Goal: Information Seeking & Learning: Learn about a topic

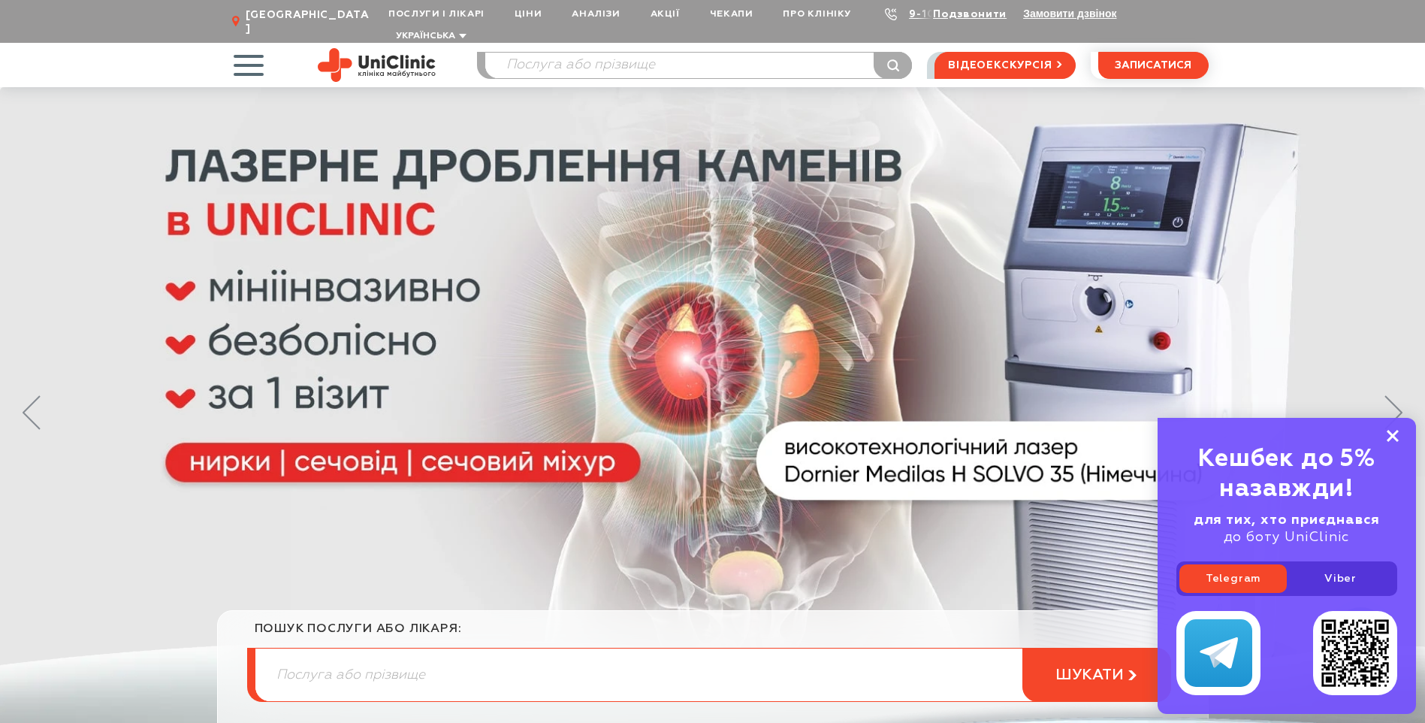
click at [1396, 434] on rect at bounding box center [1393, 436] width 12 height 12
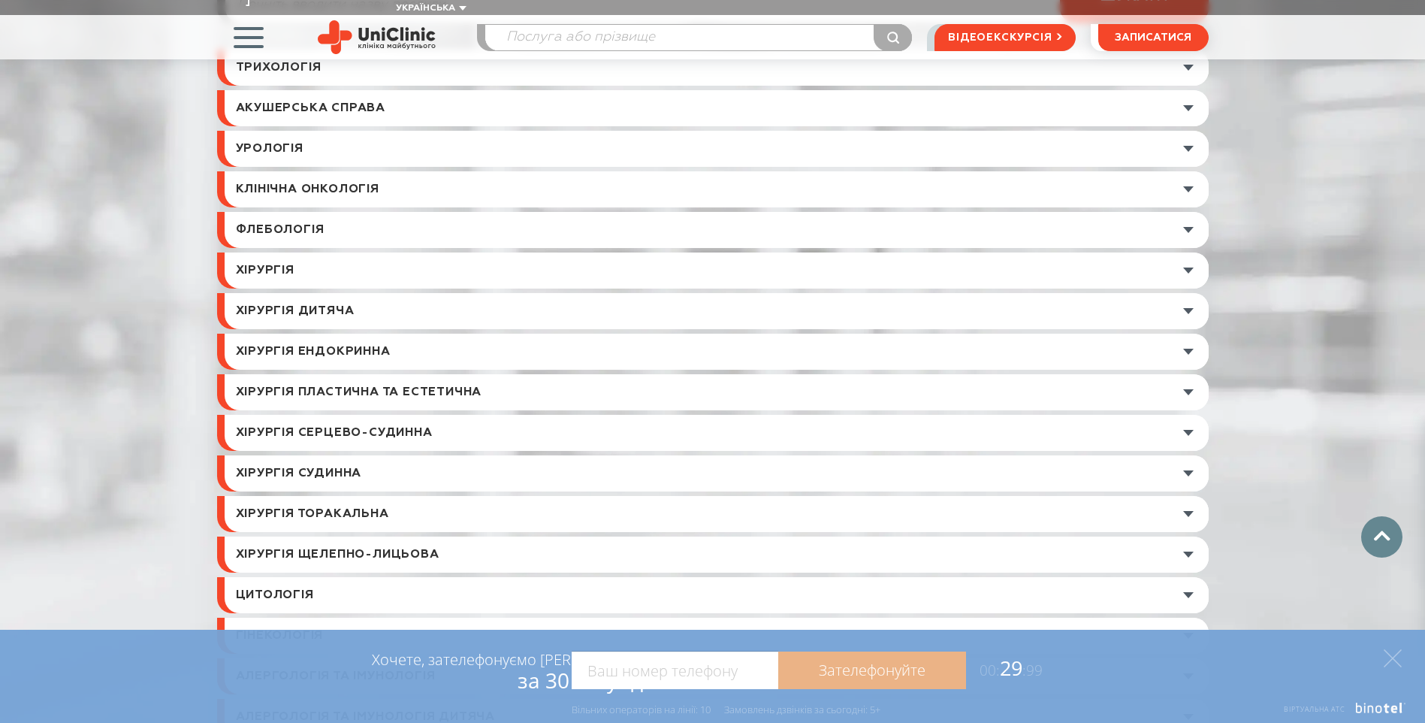
scroll to position [5485, 0]
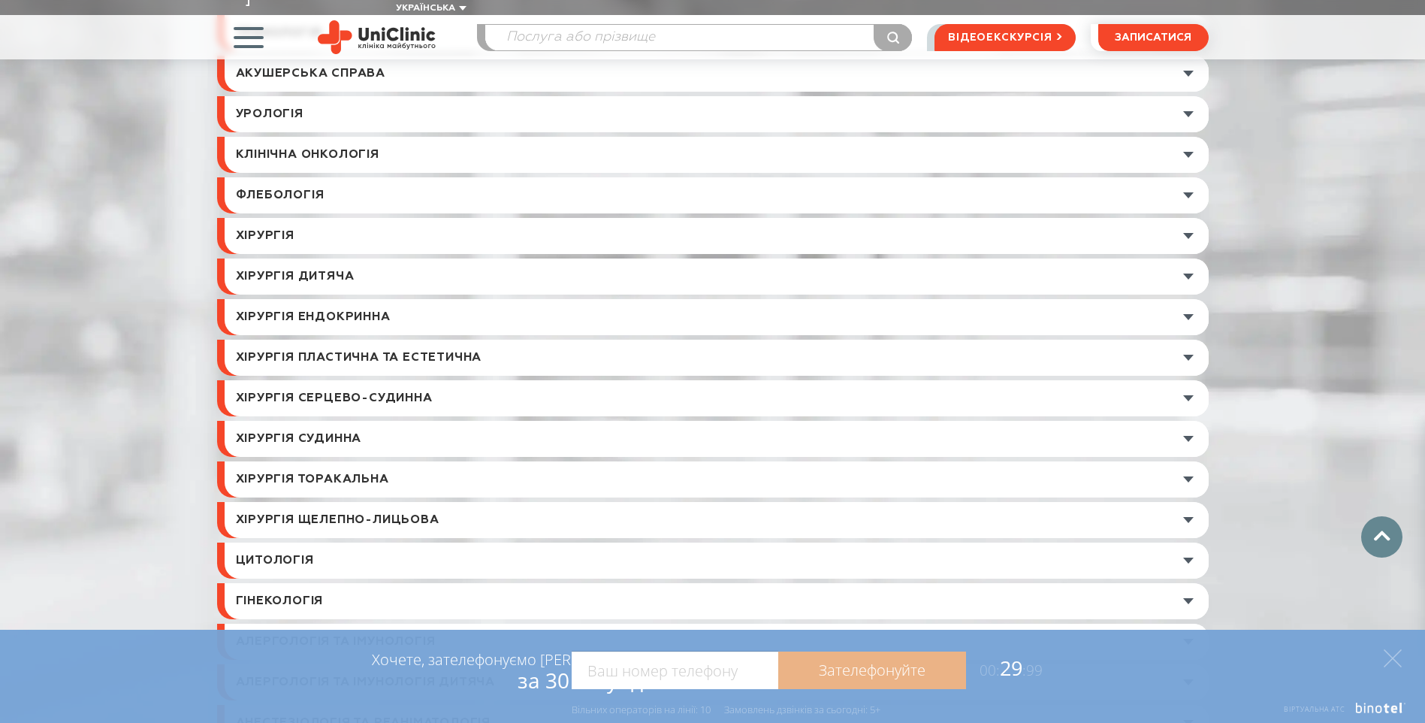
click at [461, 421] on link at bounding box center [717, 439] width 984 height 36
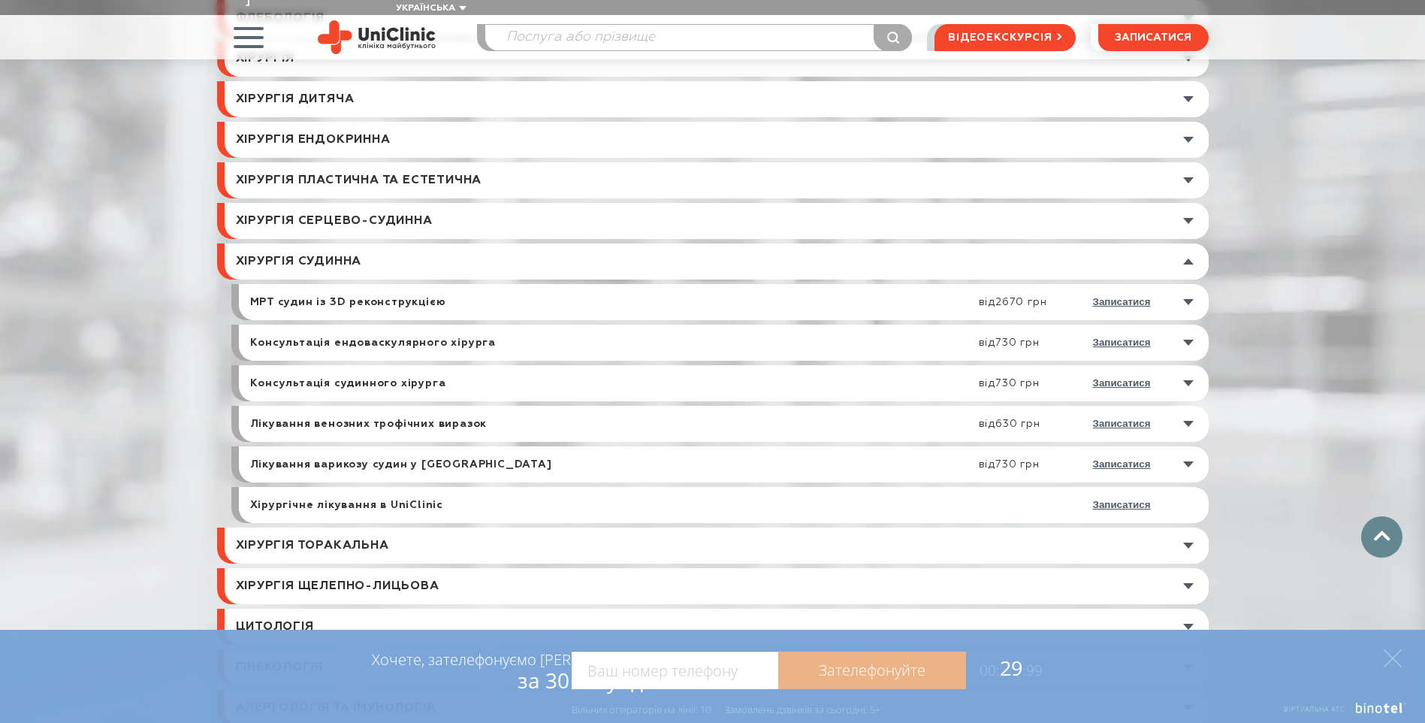
scroll to position [5710, 0]
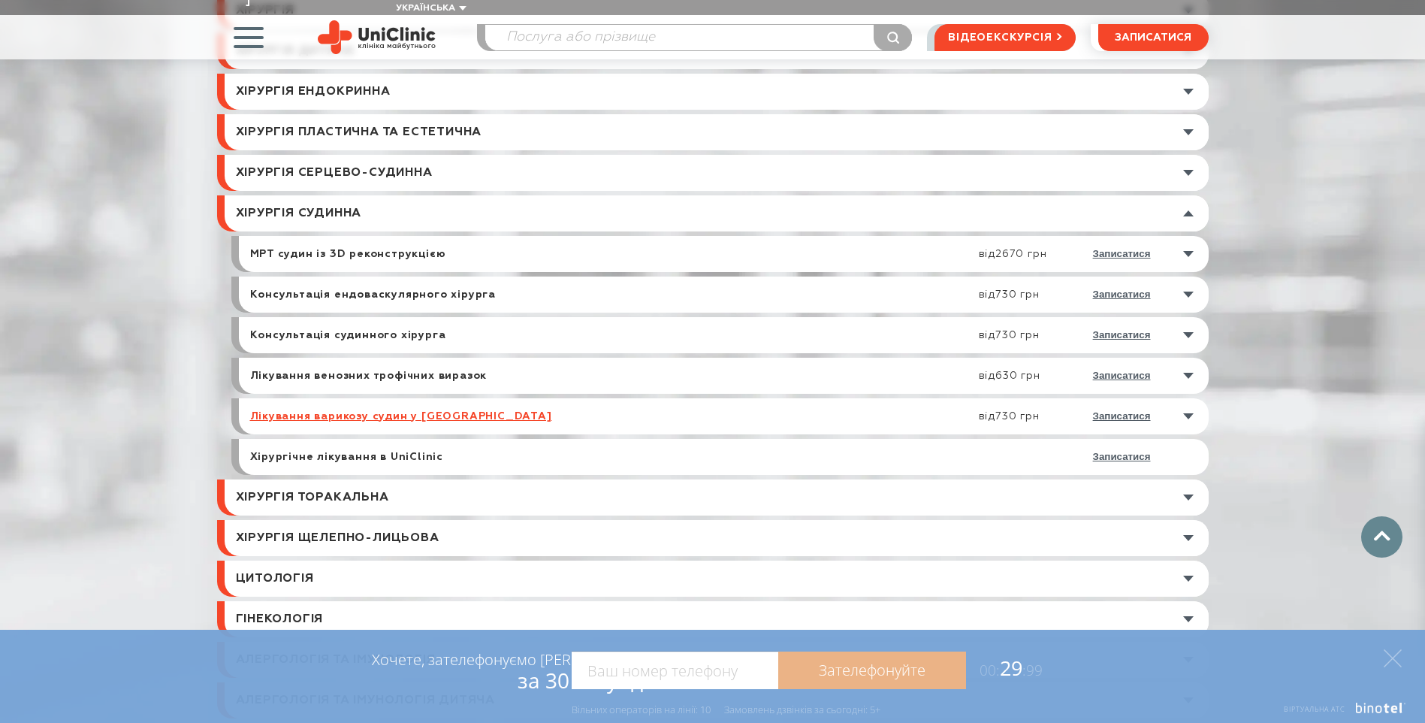
click at [336, 409] on link "Лікування варикозу судин у [GEOGRAPHIC_DATA]" at bounding box center [401, 416] width 302 height 14
click at [344, 450] on link "Хірургічне лікування в UniClinic" at bounding box center [347, 457] width 194 height 14
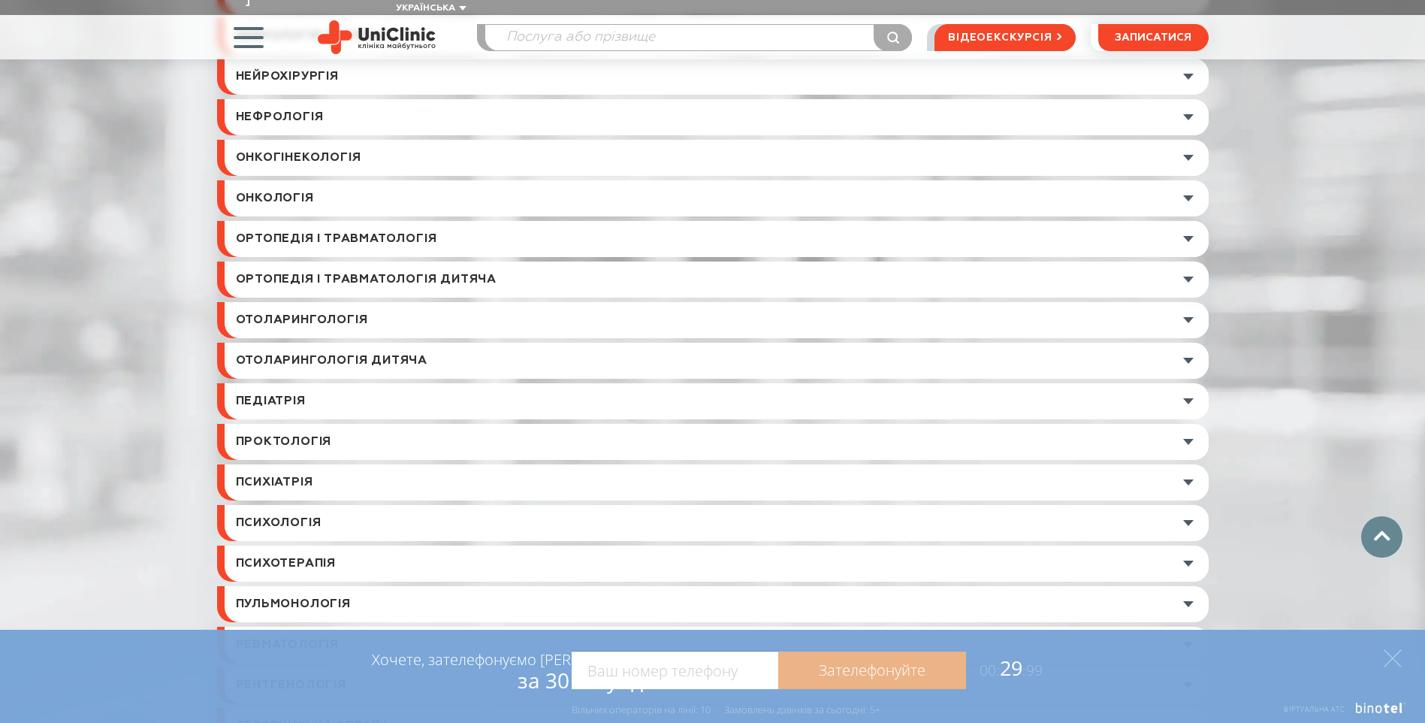
scroll to position [7062, 0]
click at [319, 222] on link at bounding box center [717, 240] width 984 height 36
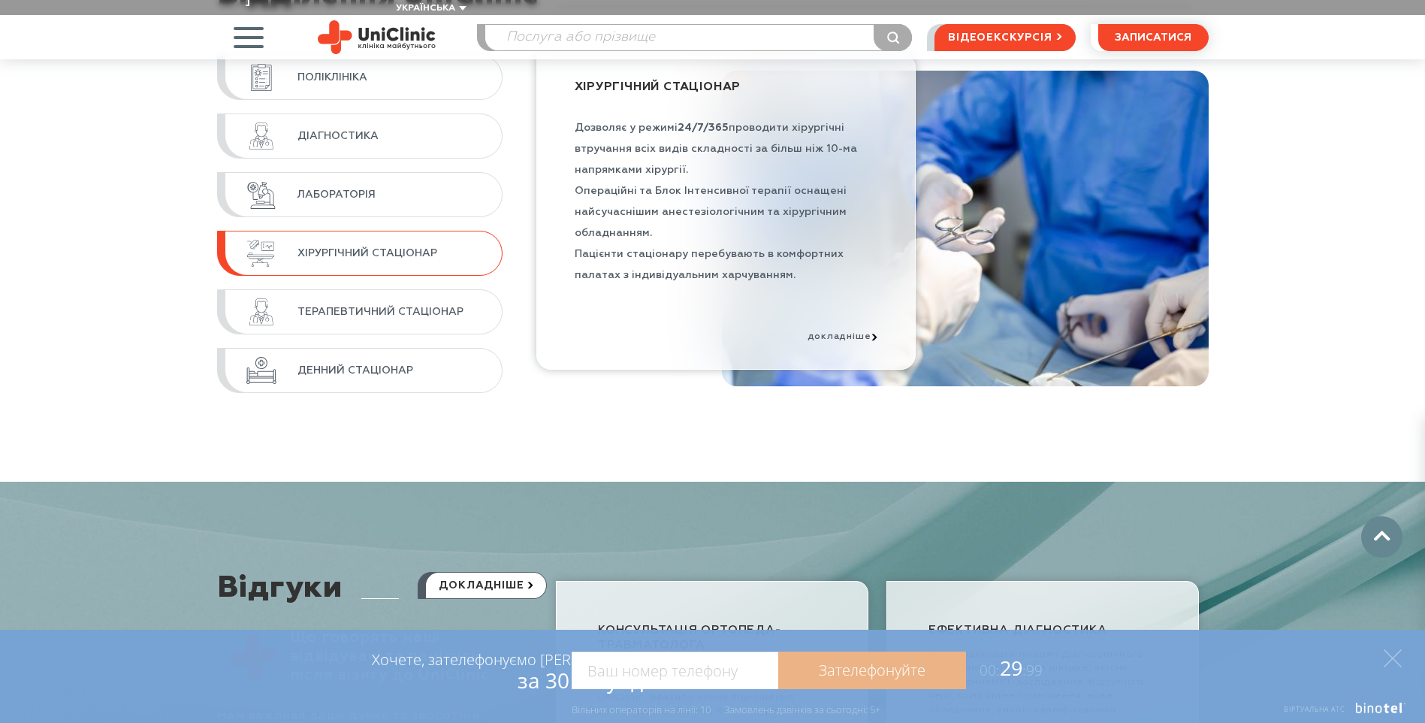
scroll to position [7848, 0]
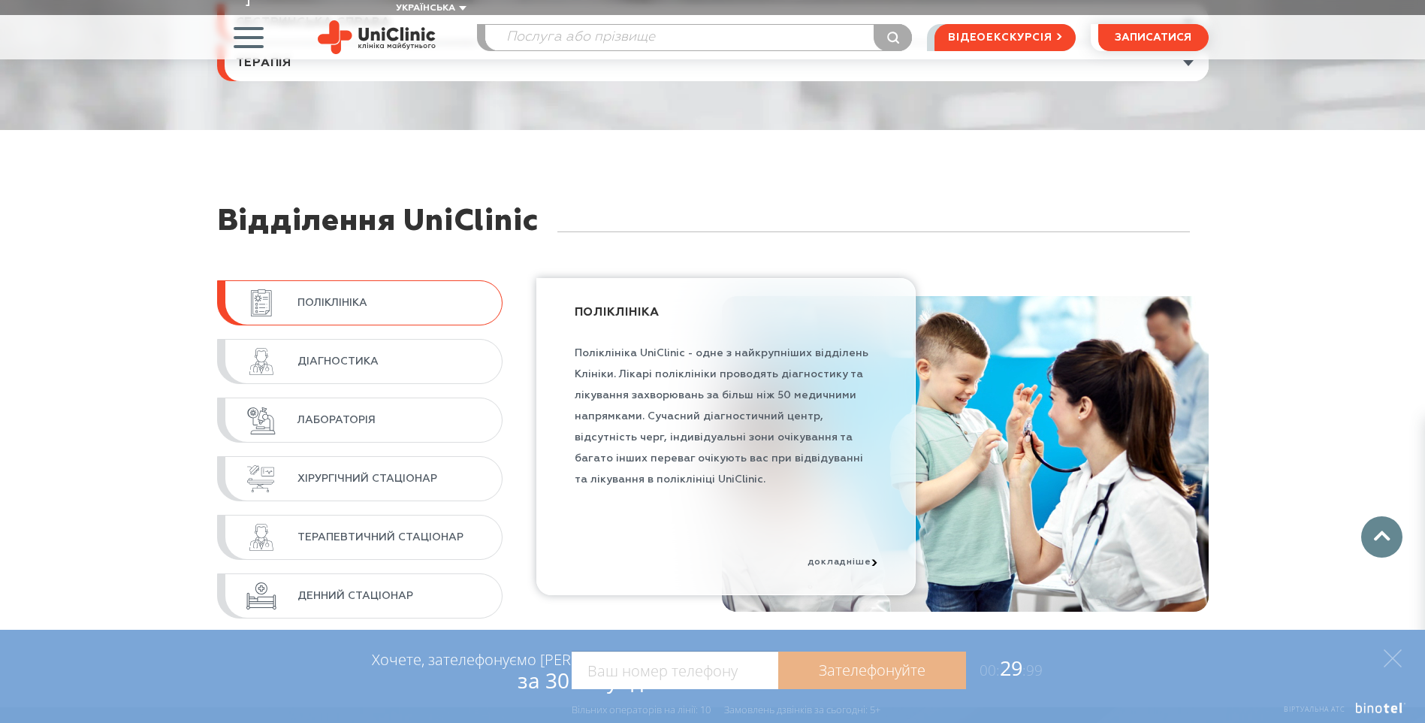
click at [361, 280] on link "Поліклініка" at bounding box center [360, 302] width 286 height 45
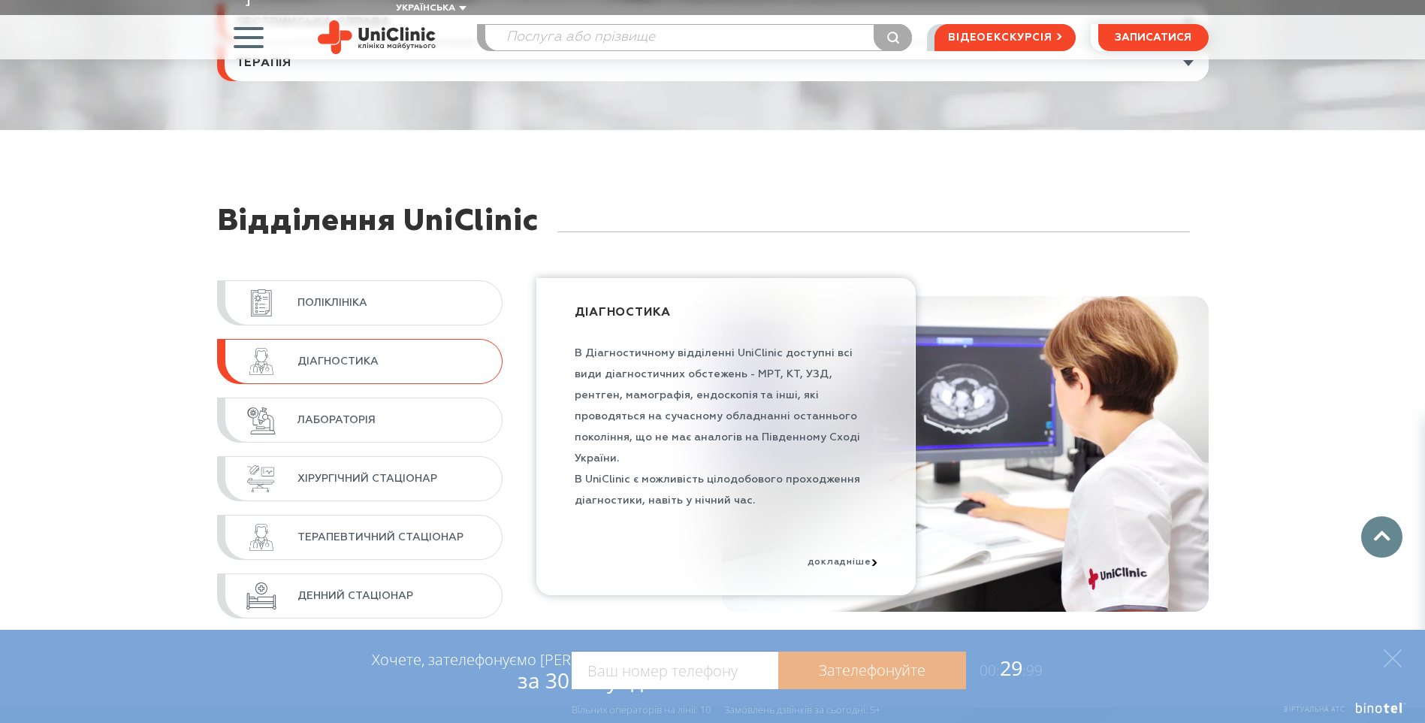
click at [412, 339] on link "Діагностика" at bounding box center [360, 361] width 286 height 45
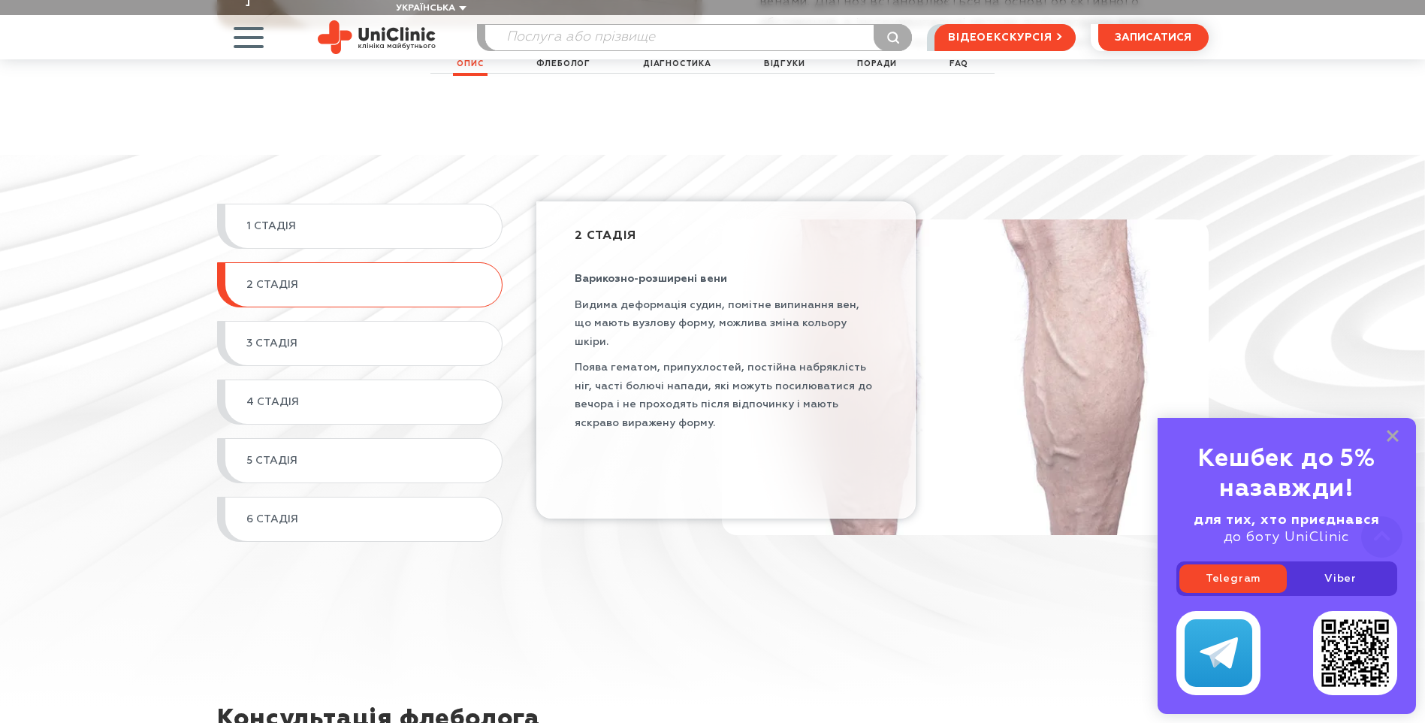
scroll to position [1728, 0]
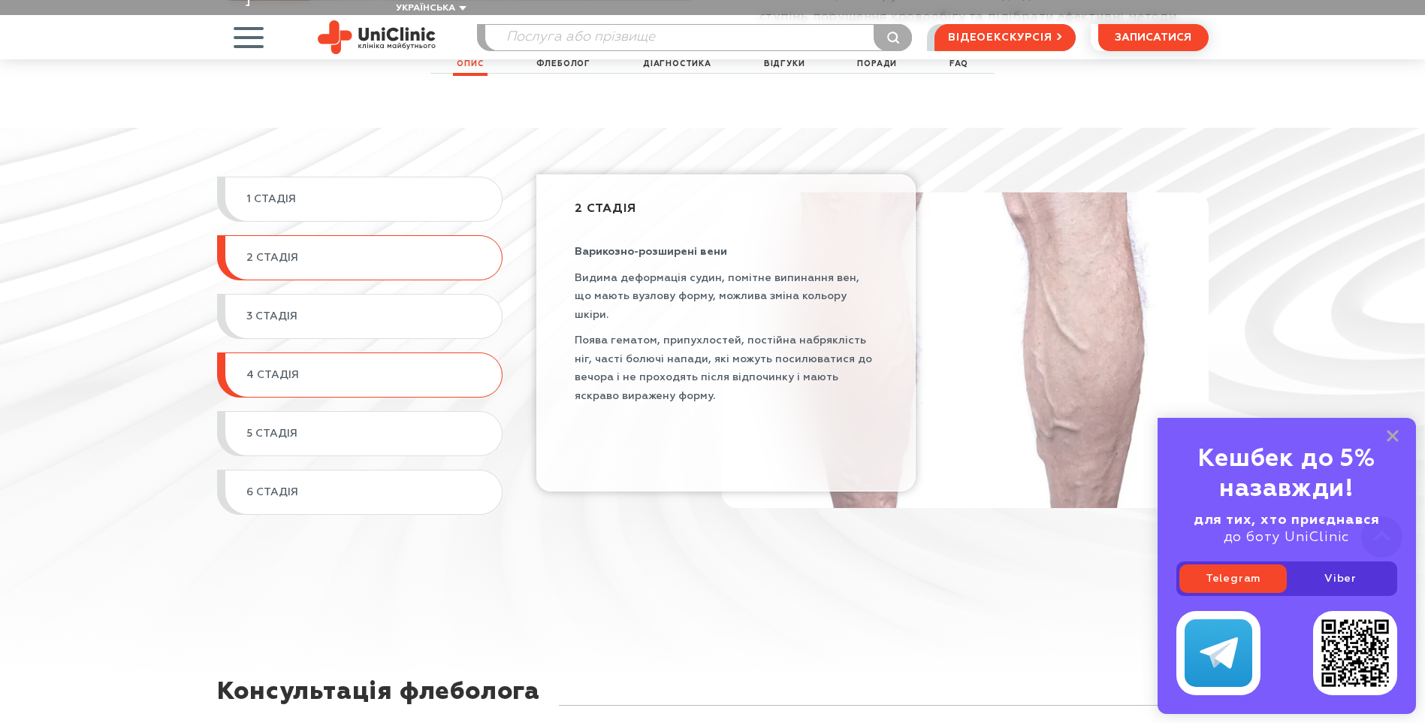
click at [338, 368] on span "4 СТАДІЯ" at bounding box center [366, 375] width 240 height 14
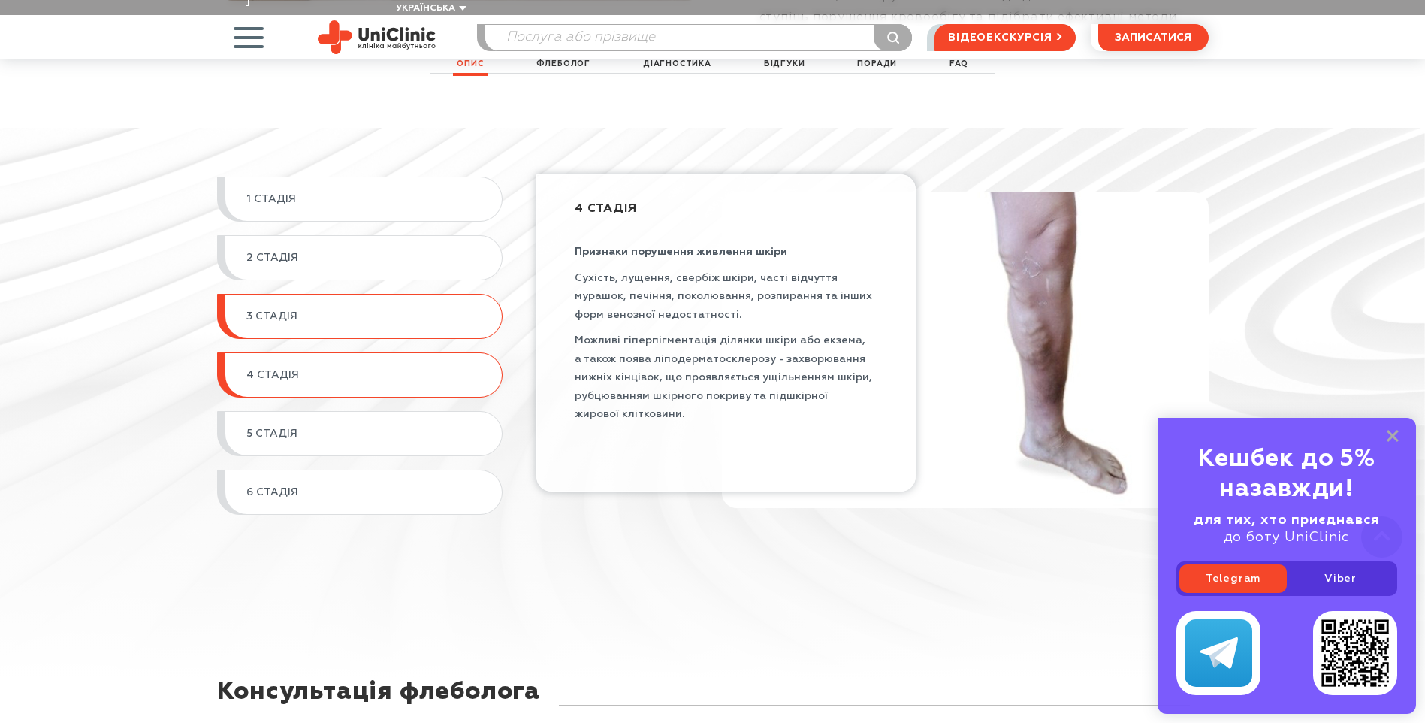
click at [337, 310] on span "3 СТАДІЯ" at bounding box center [366, 317] width 240 height 14
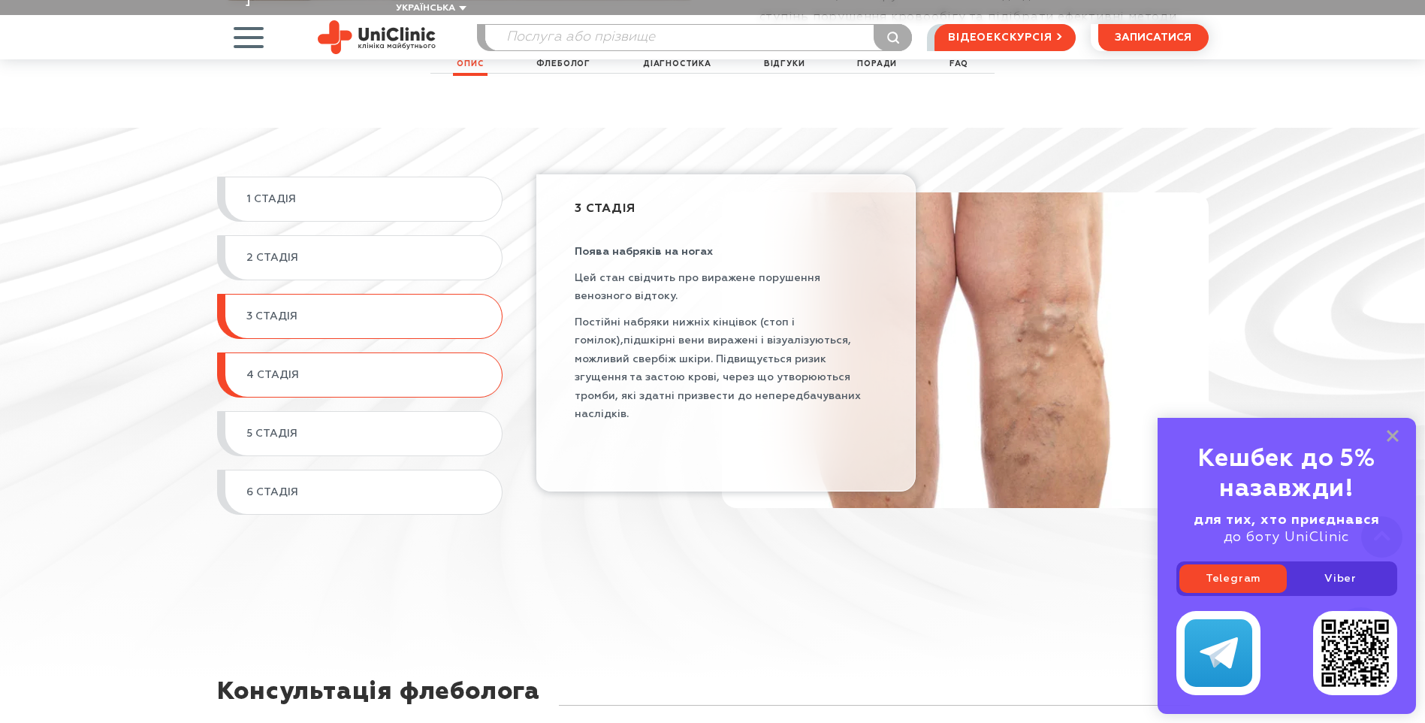
click at [336, 368] on span "4 СТАДІЯ" at bounding box center [366, 375] width 240 height 14
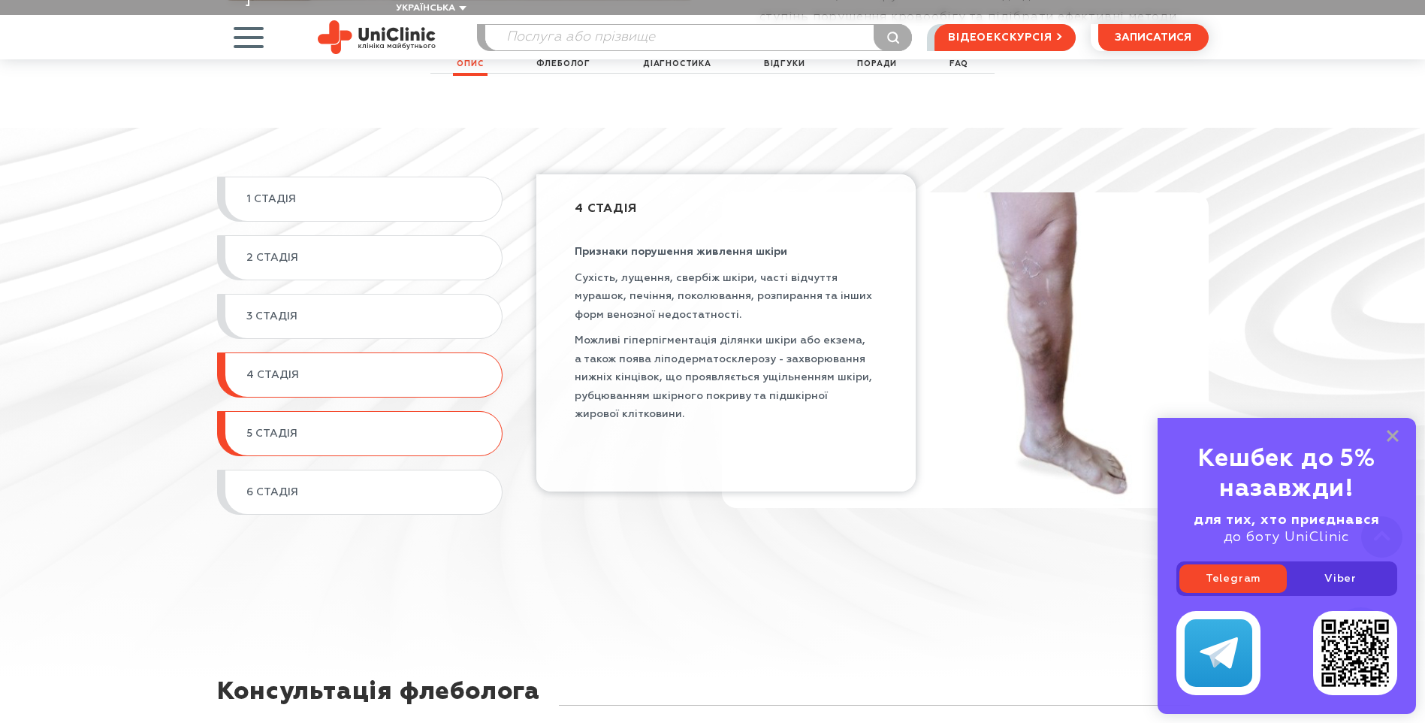
click at [348, 427] on span "5 СТАДІЯ" at bounding box center [366, 434] width 240 height 14
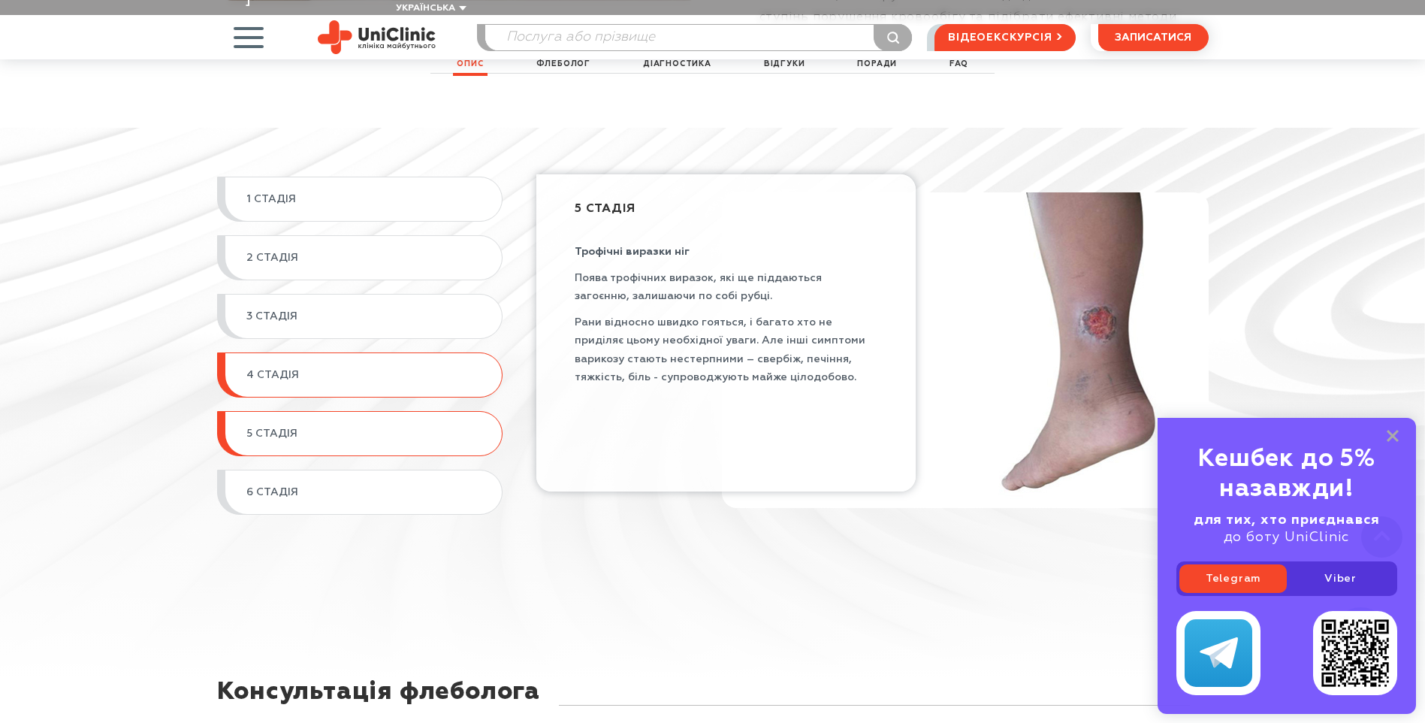
click at [339, 368] on span "4 СТАДІЯ" at bounding box center [366, 375] width 240 height 14
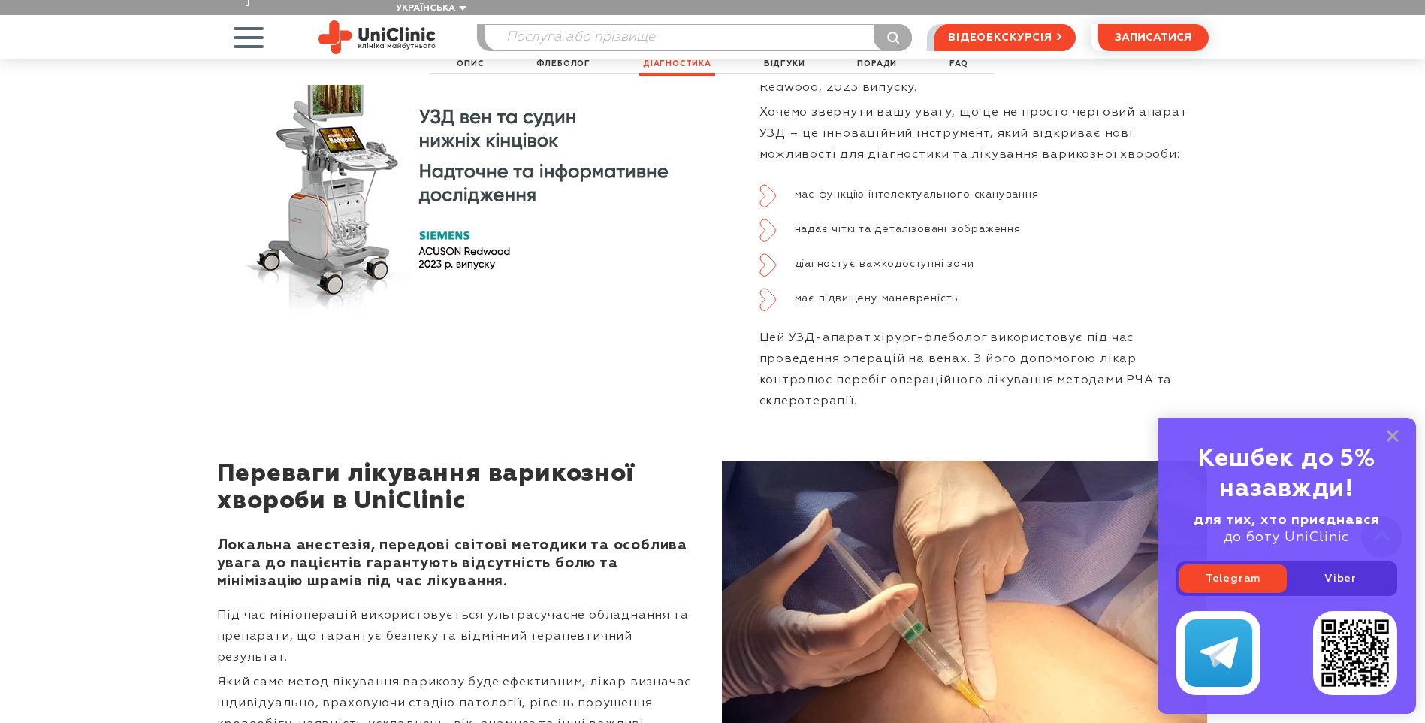
scroll to position [4283, 0]
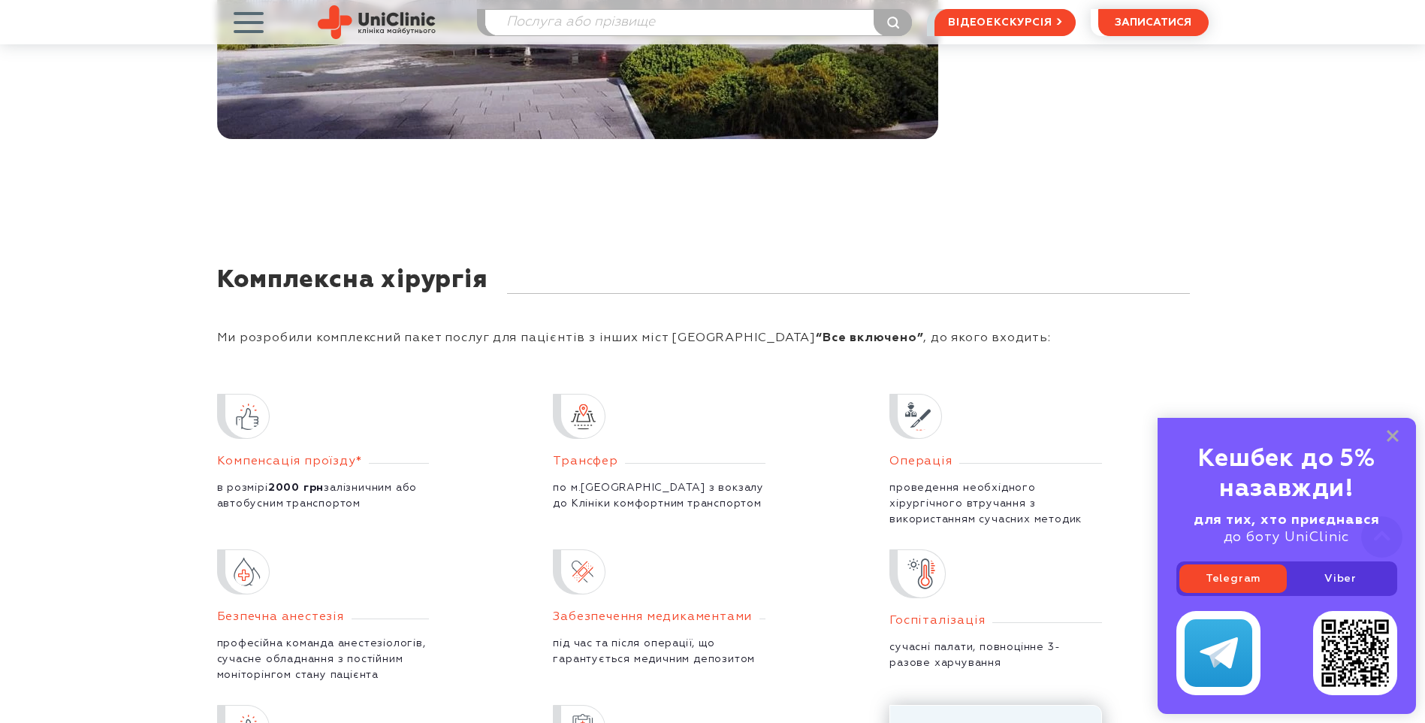
scroll to position [2780, 0]
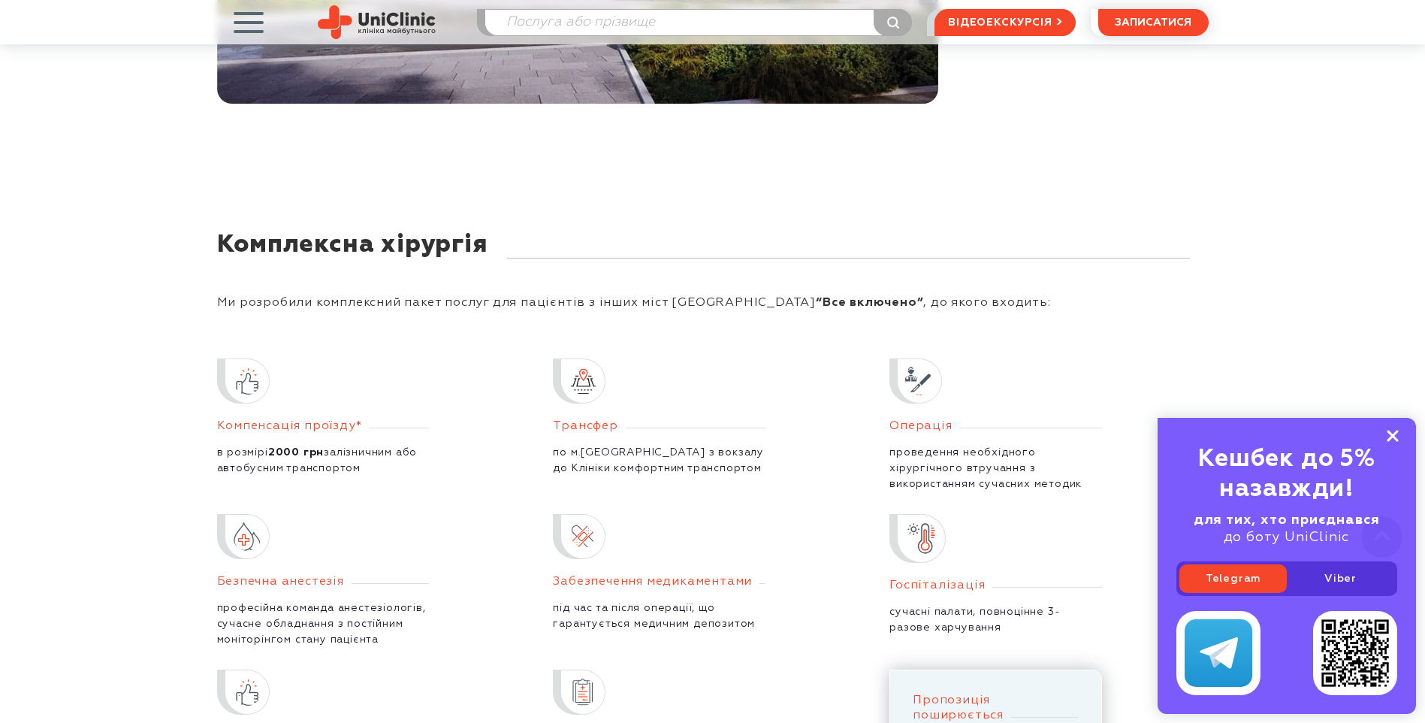
click at [1389, 437] on icon at bounding box center [1393, 436] width 12 height 13
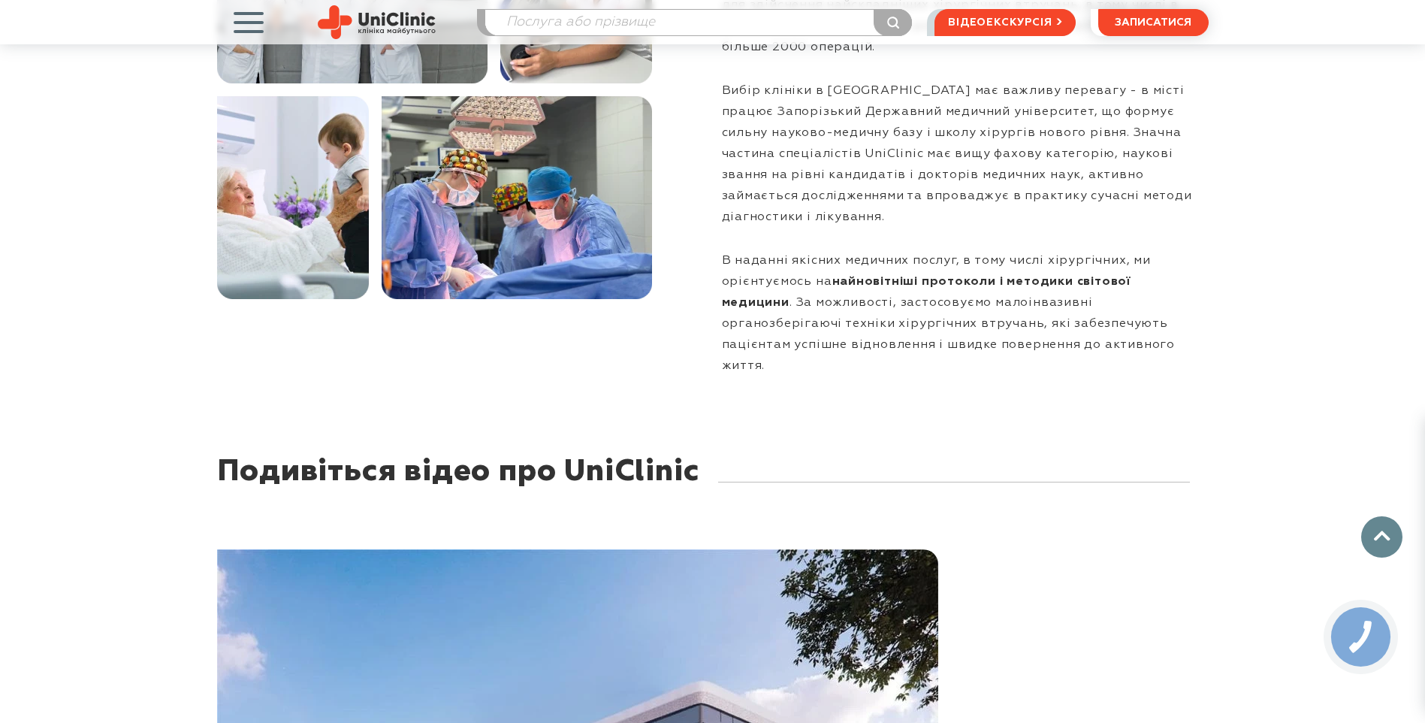
scroll to position [1277, 0]
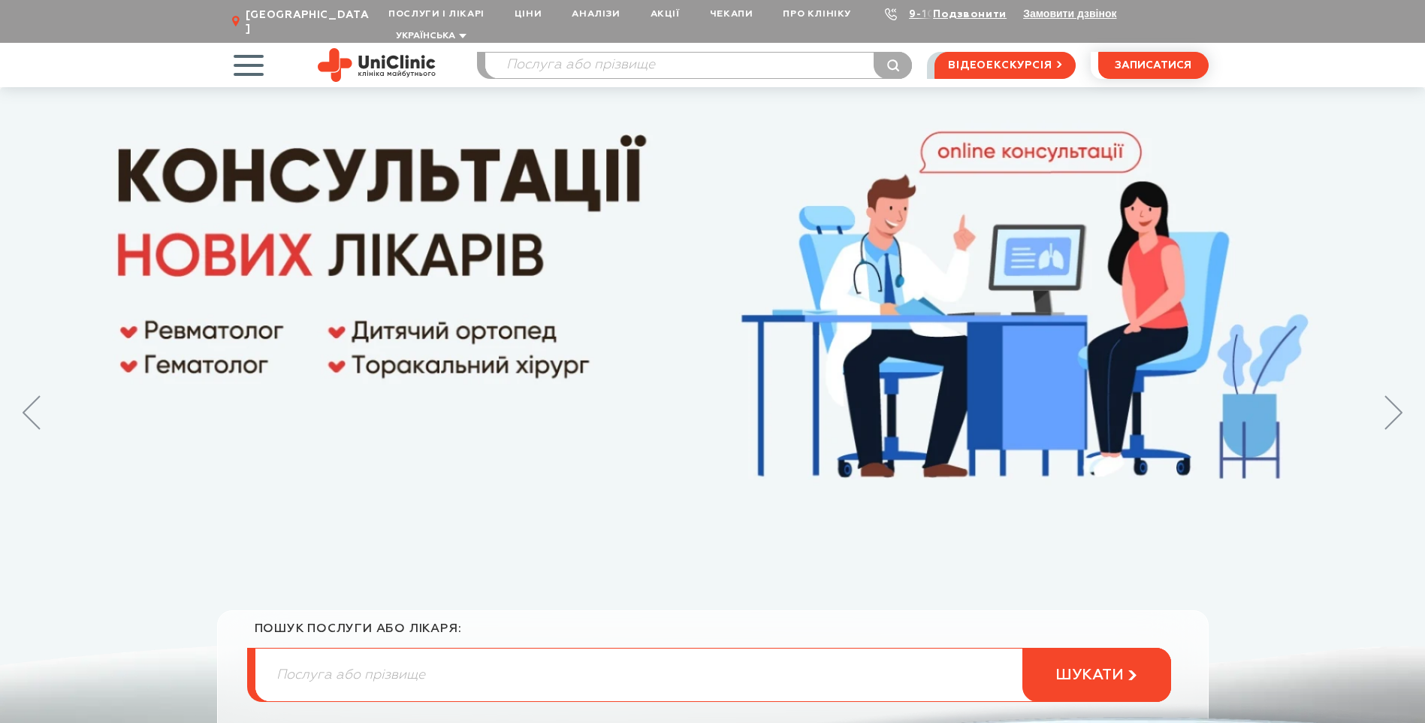
click at [237, 47] on span "button" at bounding box center [248, 65] width 62 height 62
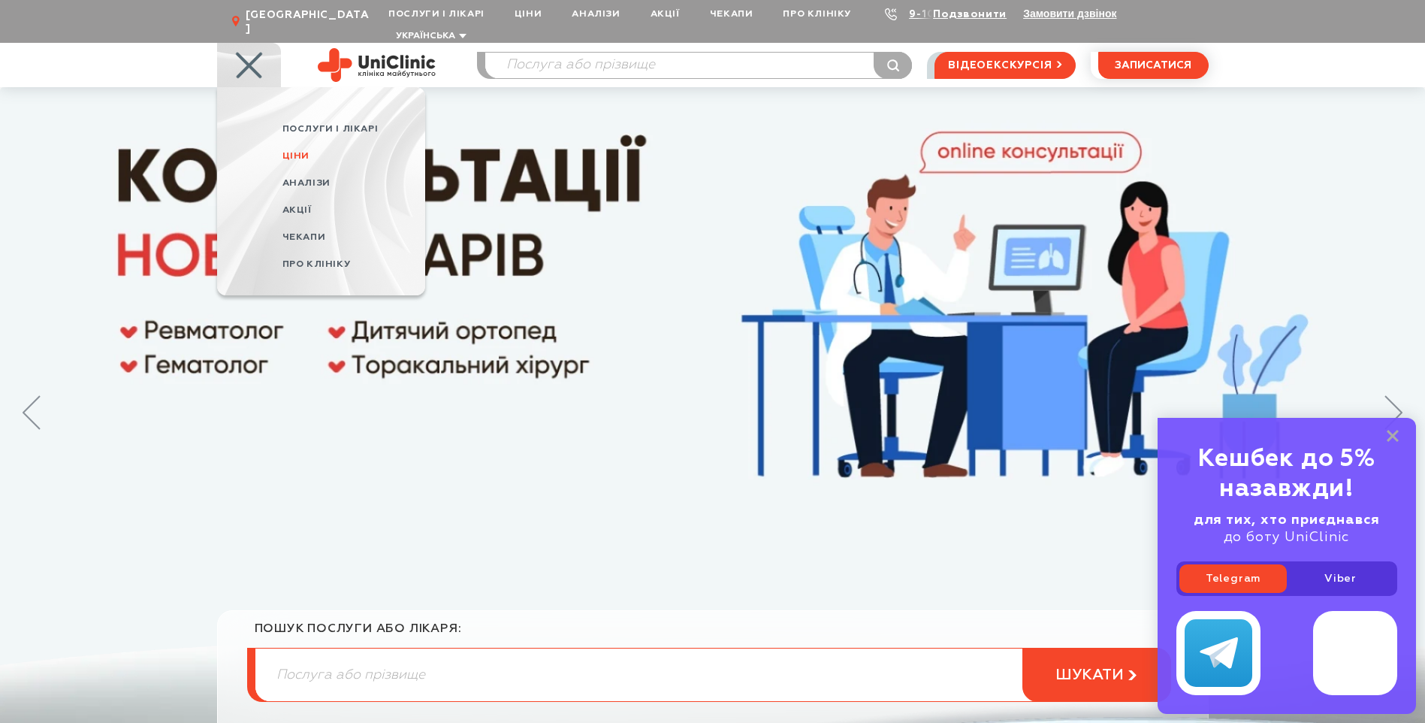
click at [297, 151] on span "Ціни" at bounding box center [295, 156] width 27 height 10
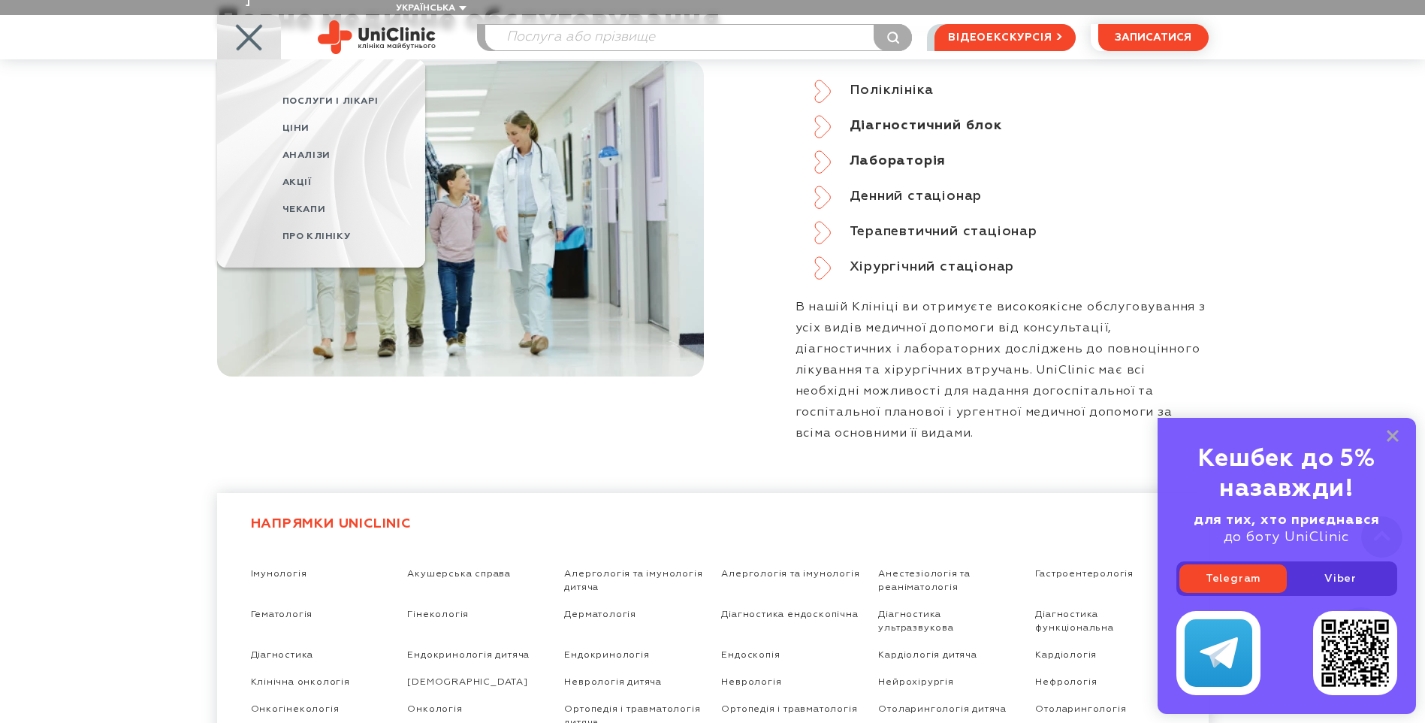
scroll to position [2554, 0]
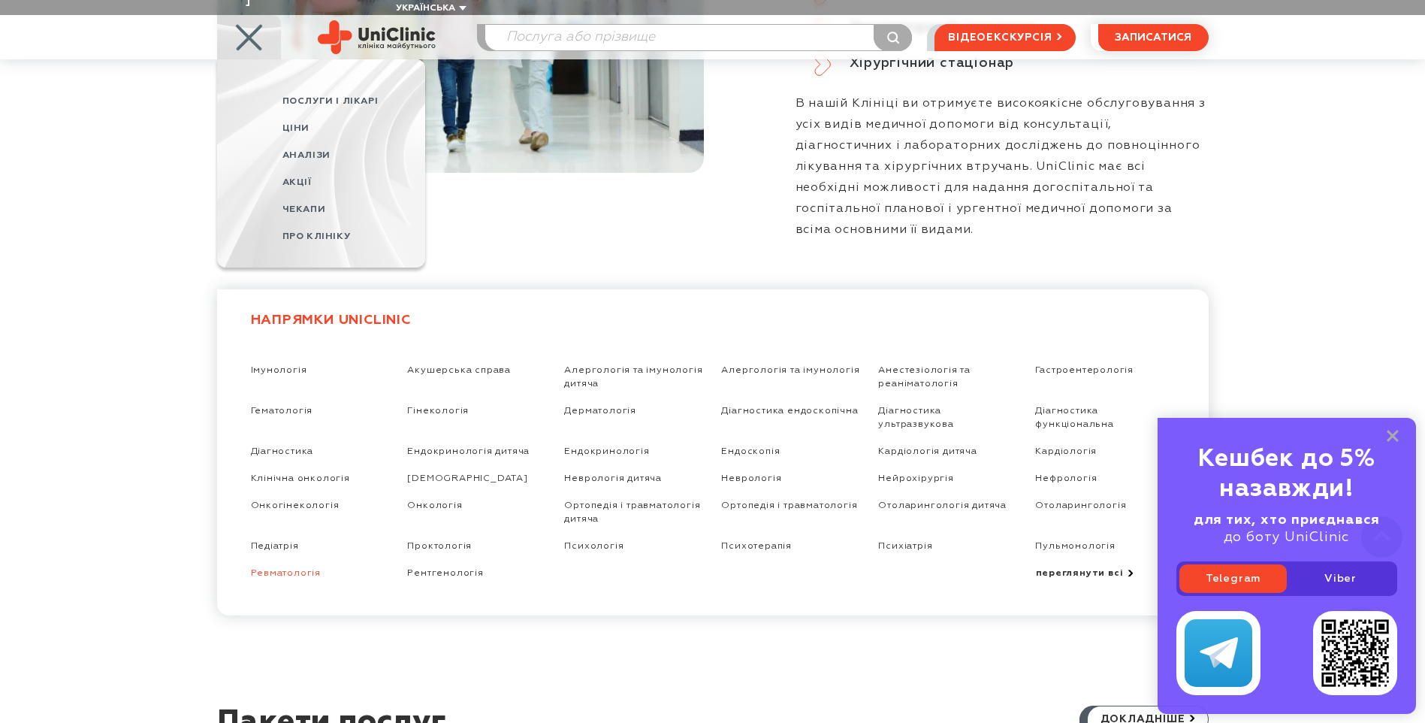
click at [313, 568] on link "Ревматологія" at bounding box center [286, 573] width 71 height 10
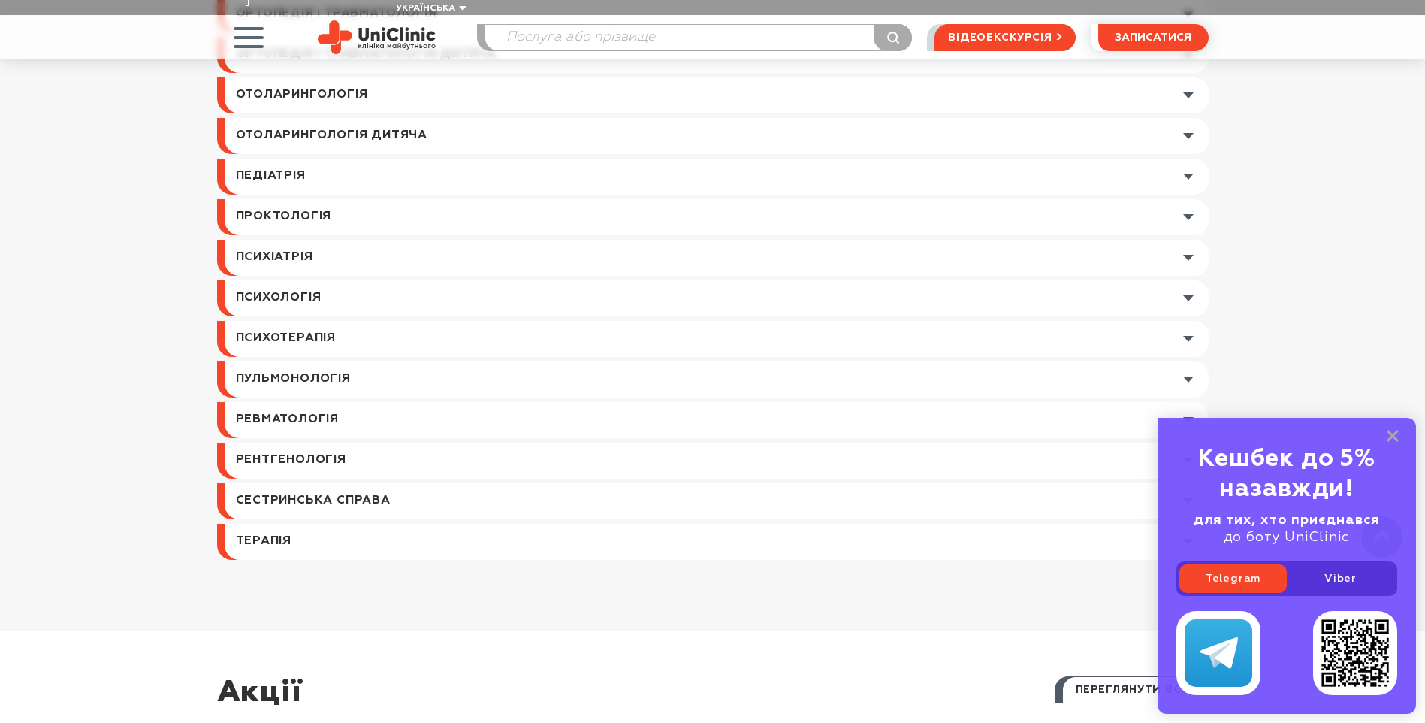
scroll to position [1878, 0]
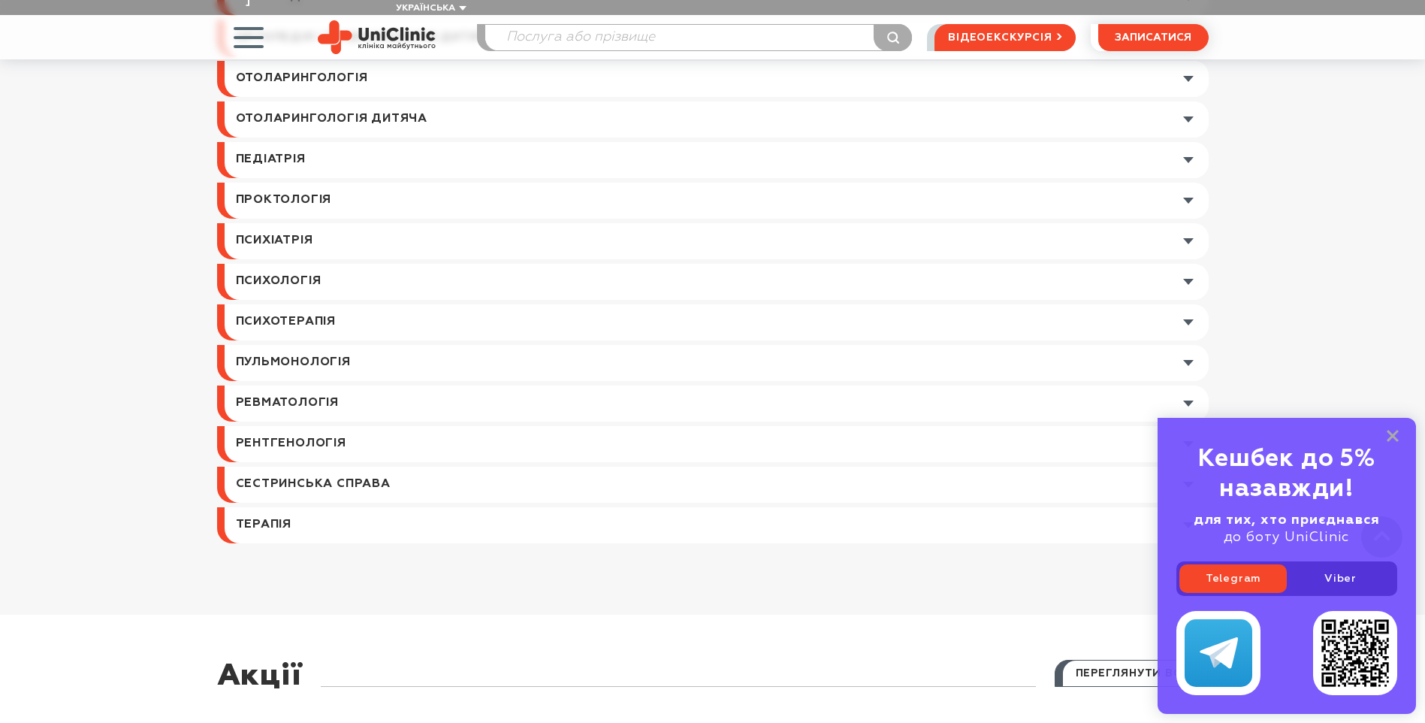
click at [276, 385] on link at bounding box center [717, 403] width 984 height 36
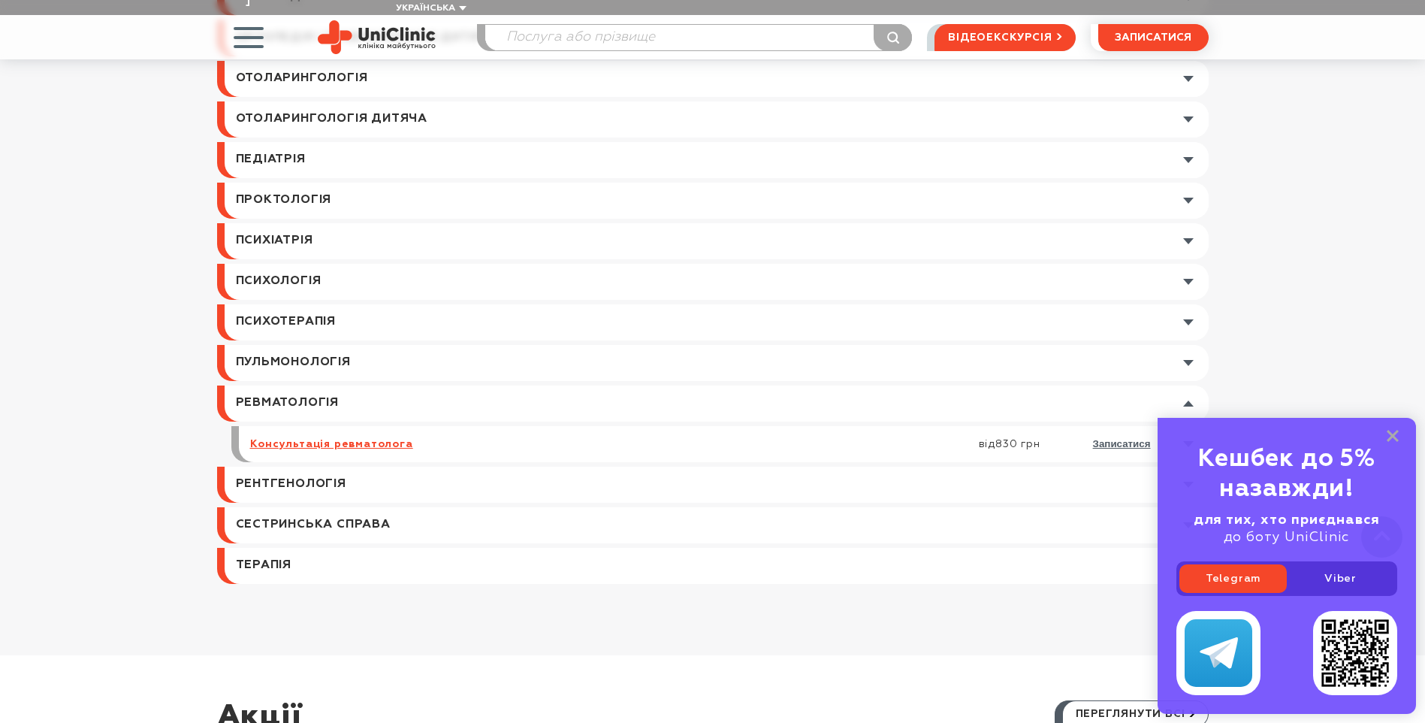
click at [367, 437] on link "Консультація ревматолога" at bounding box center [331, 444] width 163 height 14
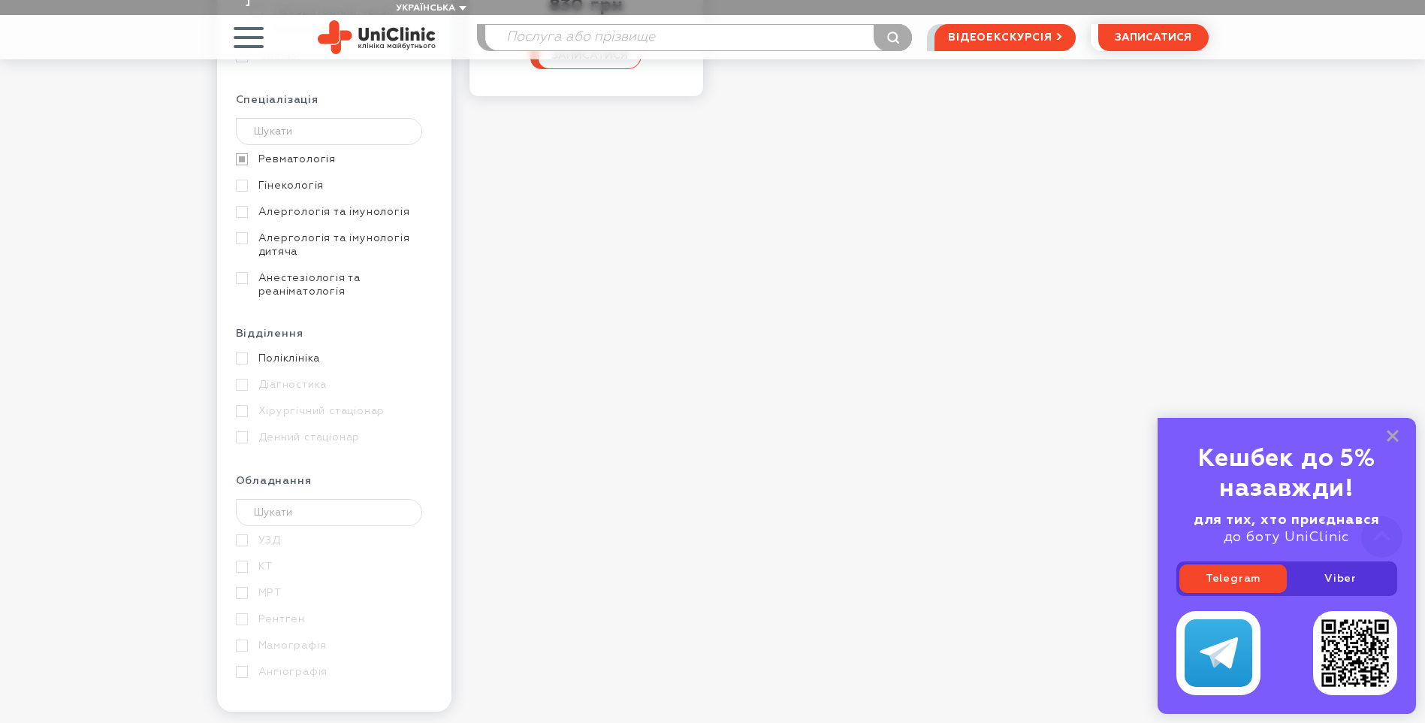
scroll to position [676, 0]
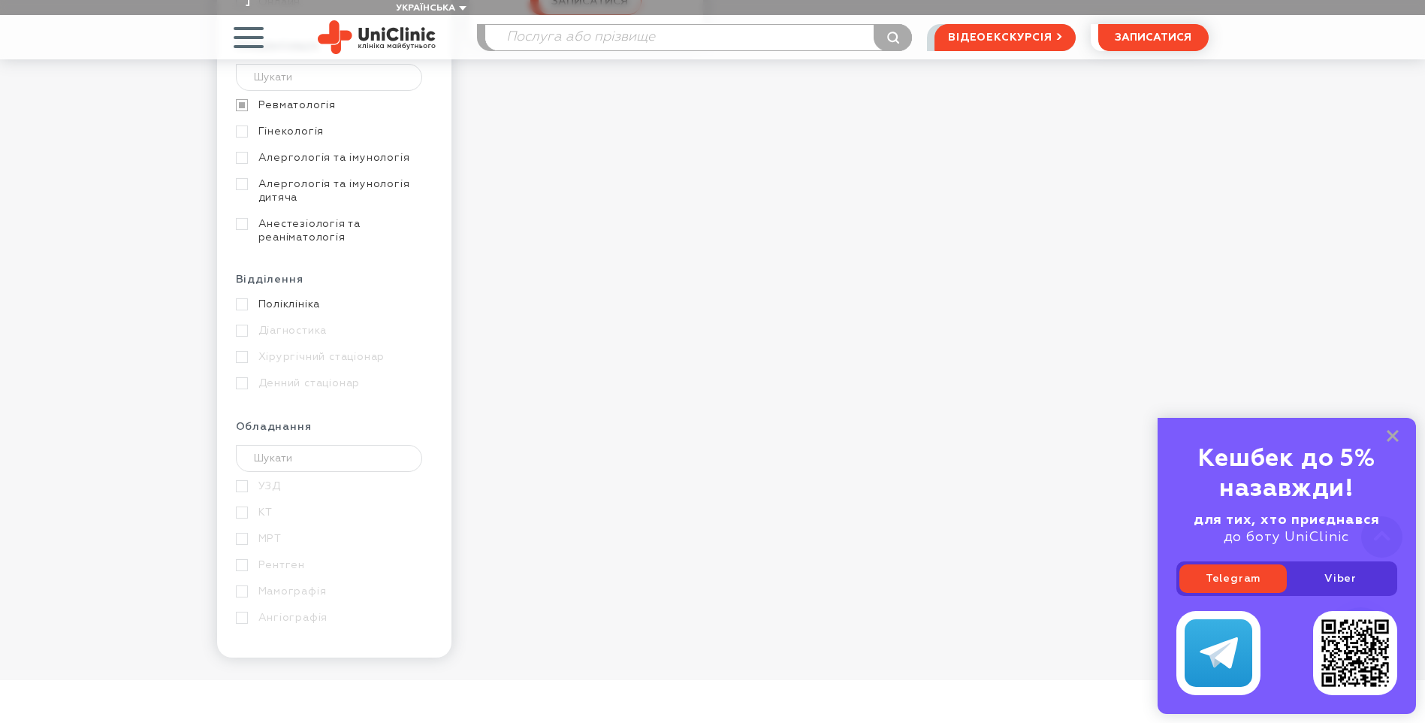
click at [280, 298] on link "Поліклініка" at bounding box center [332, 305] width 193 height 14
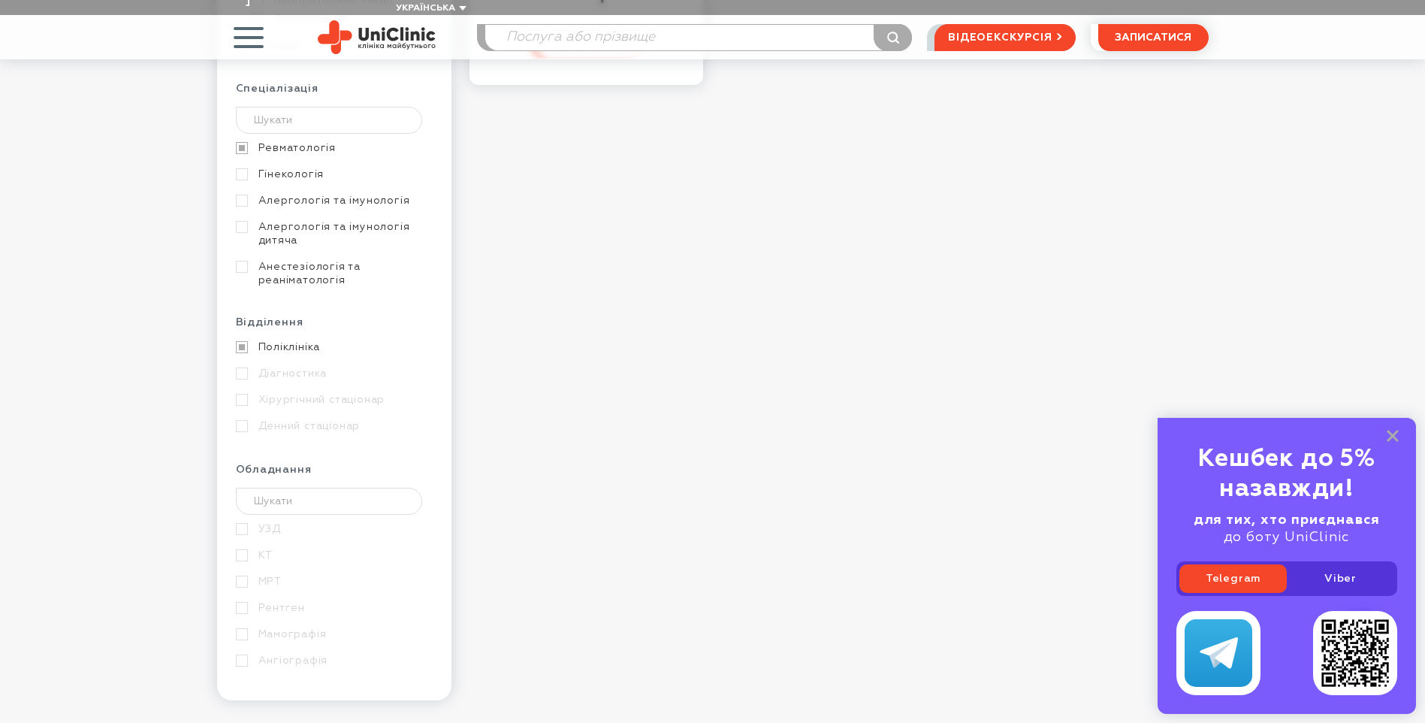
scroll to position [676, 0]
click at [319, 335] on link "Поліклініка" at bounding box center [332, 342] width 193 height 14
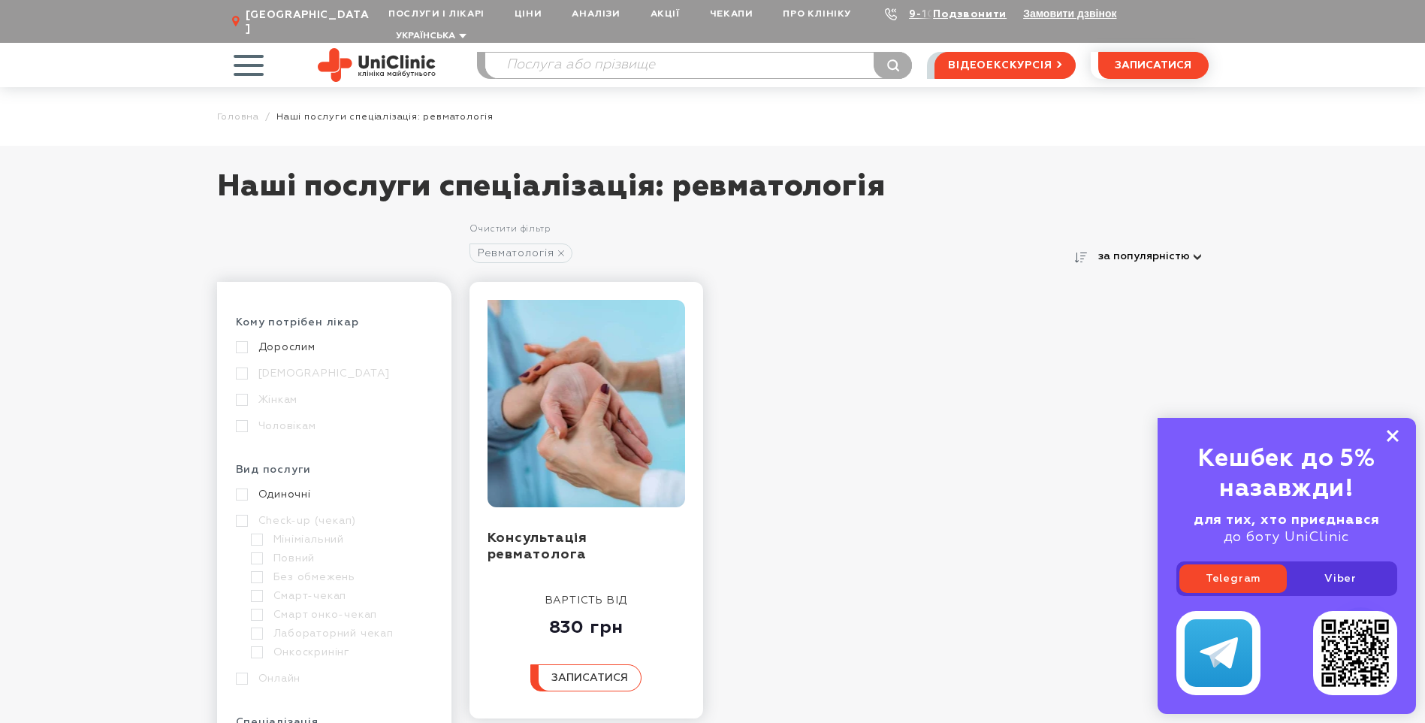
click at [1396, 438] on rect at bounding box center [1393, 436] width 12 height 12
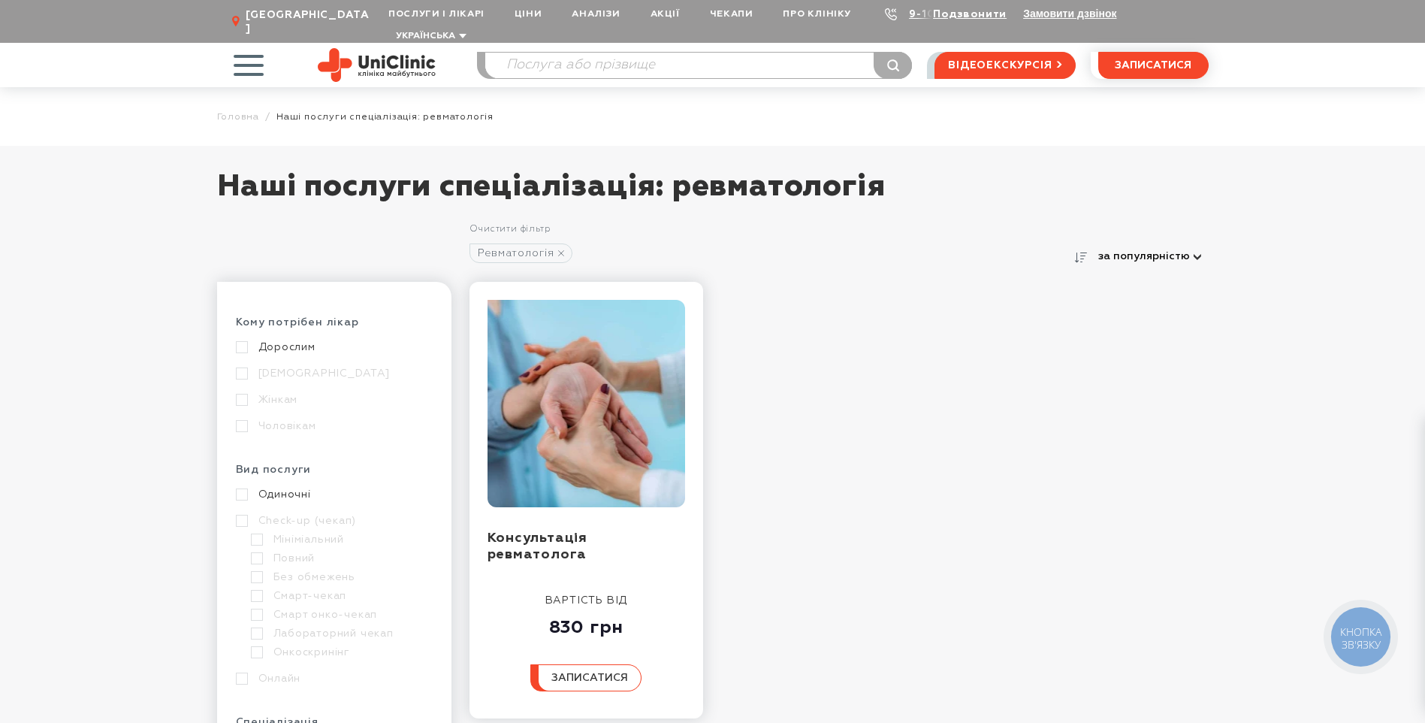
click at [240, 46] on span "button" at bounding box center [248, 65] width 62 height 62
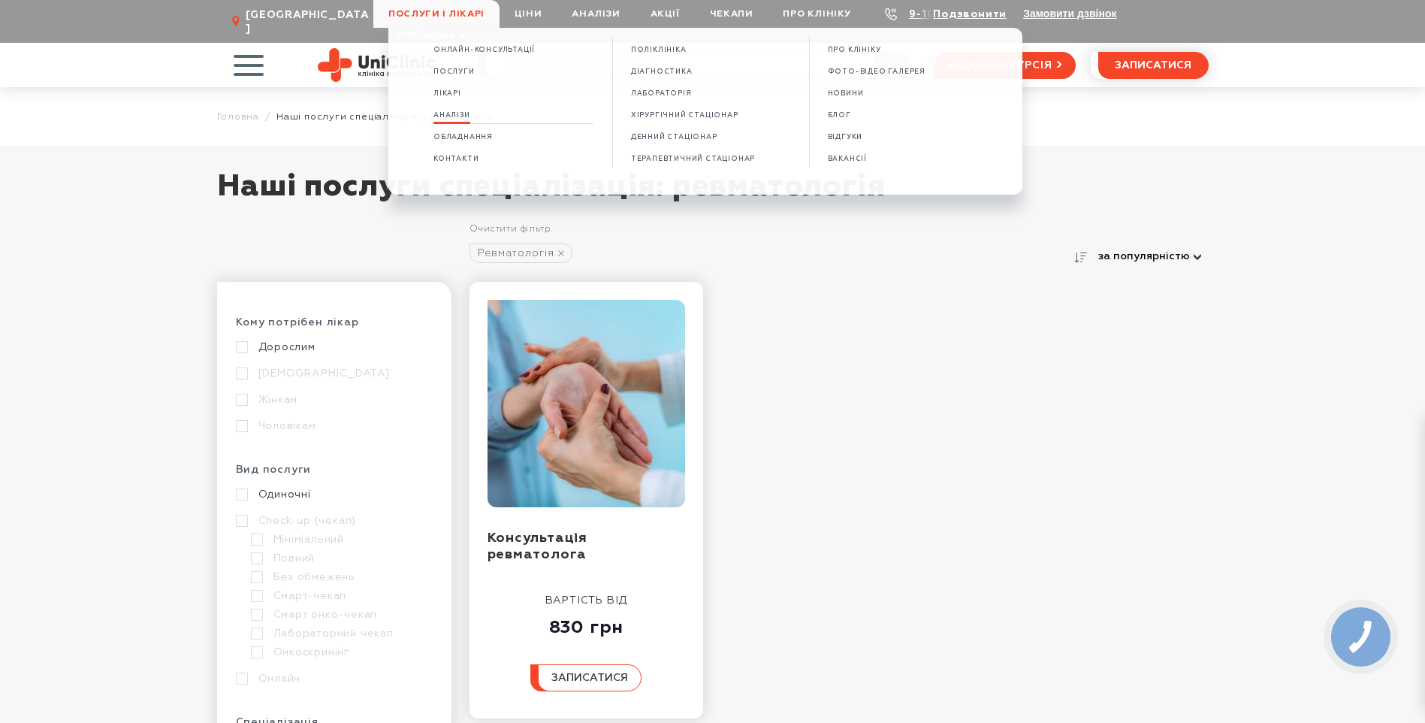
click at [460, 113] on span "Аналізи" at bounding box center [452, 115] width 37 height 8
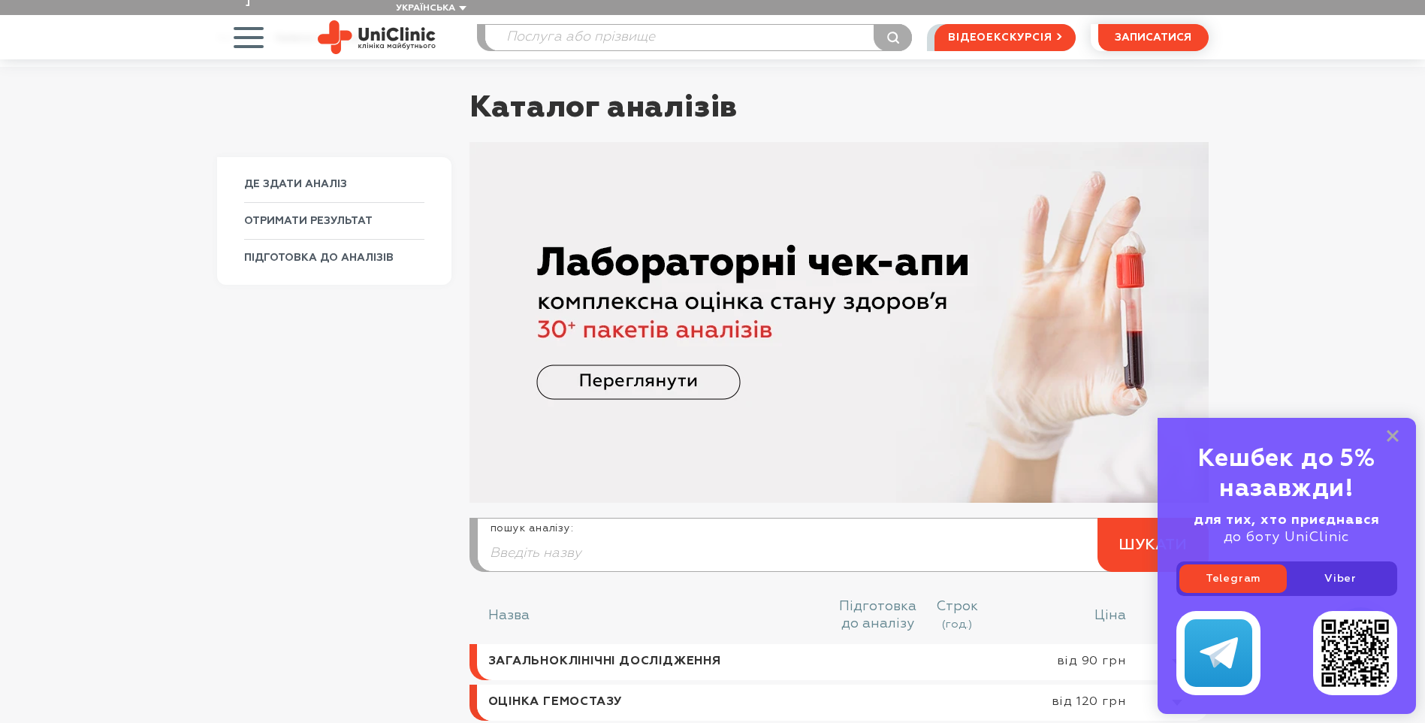
scroll to position [75, 0]
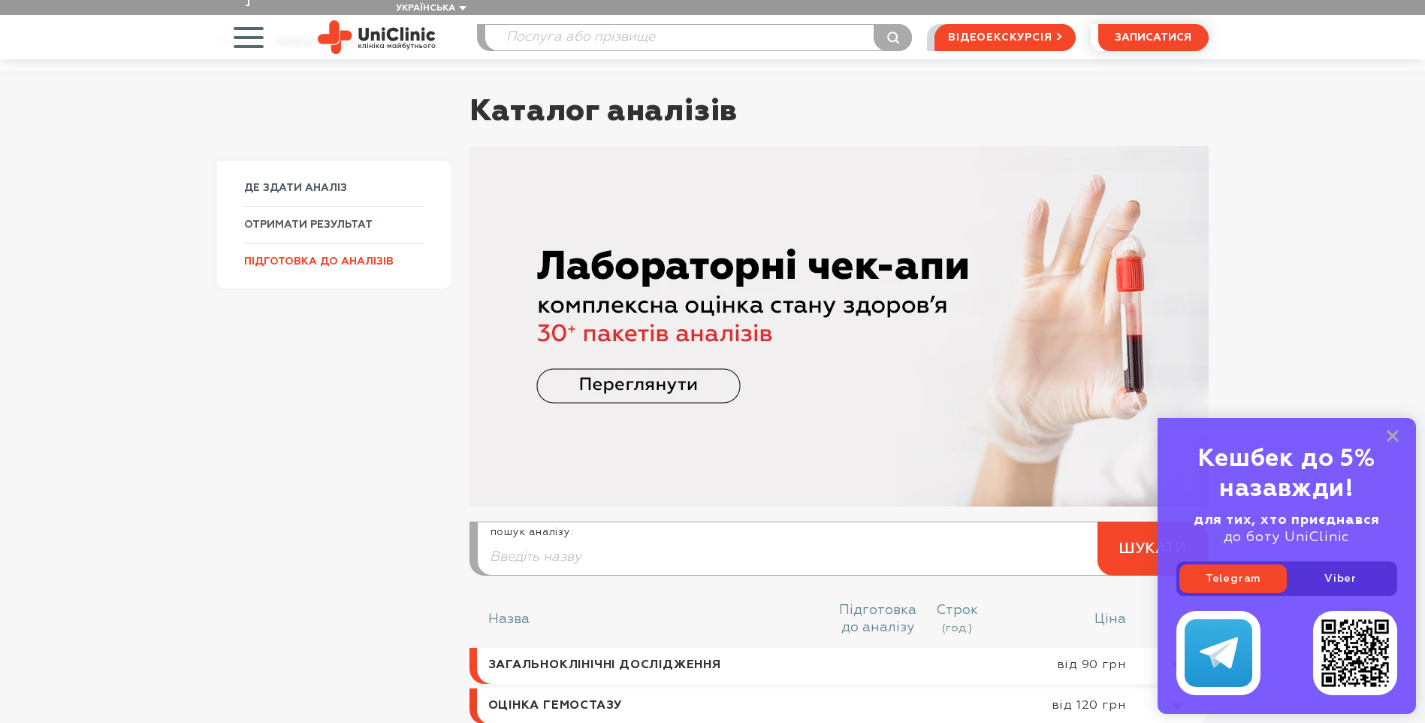
click at [322, 244] on link "ПІДГОТОВКА ДО АНАЛІЗІВ" at bounding box center [334, 261] width 180 height 37
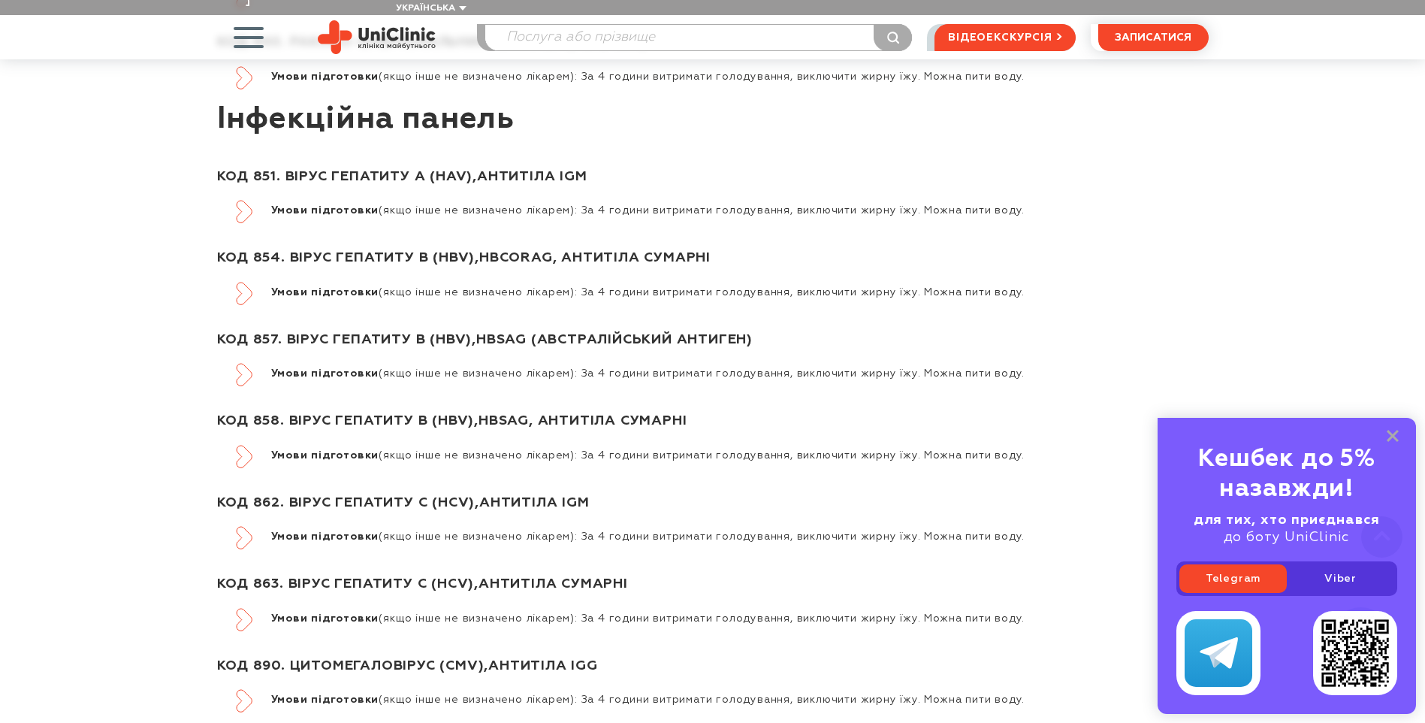
scroll to position [5485, 0]
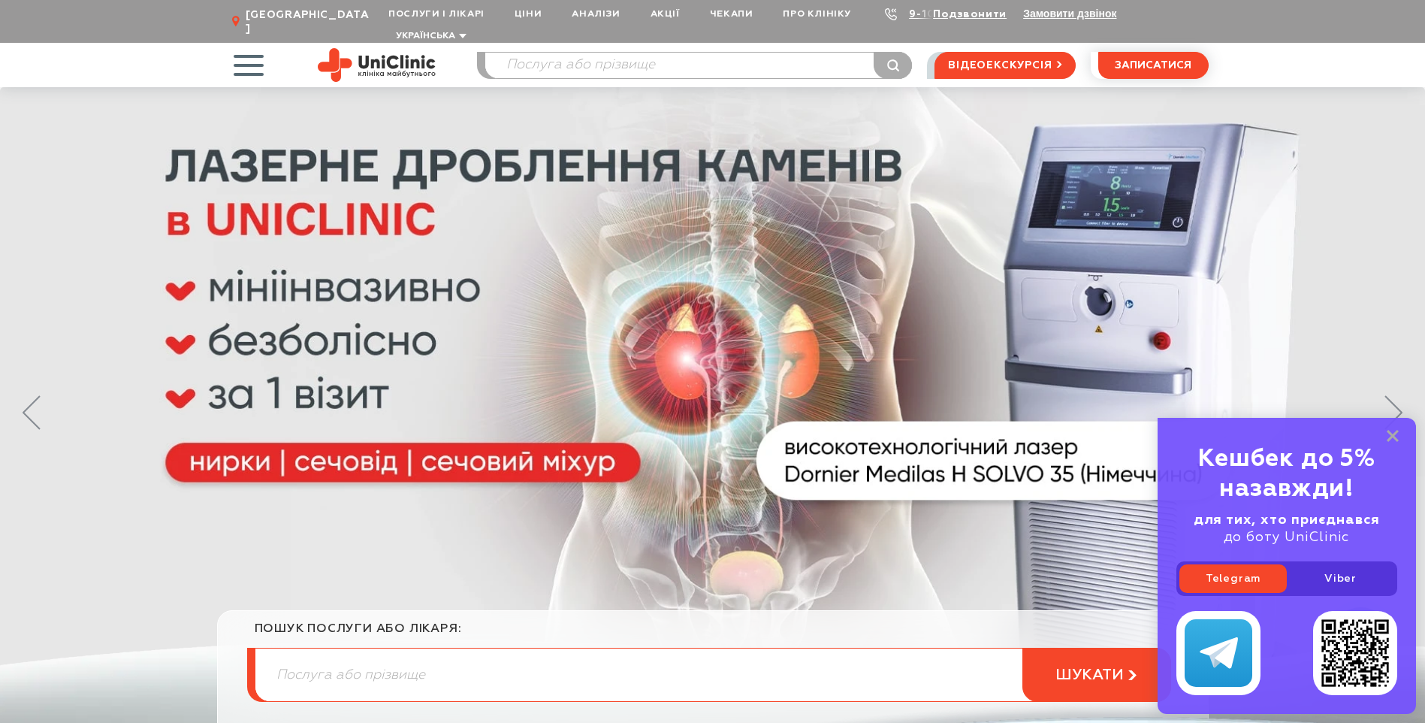
click at [245, 45] on span "button" at bounding box center [248, 65] width 62 height 62
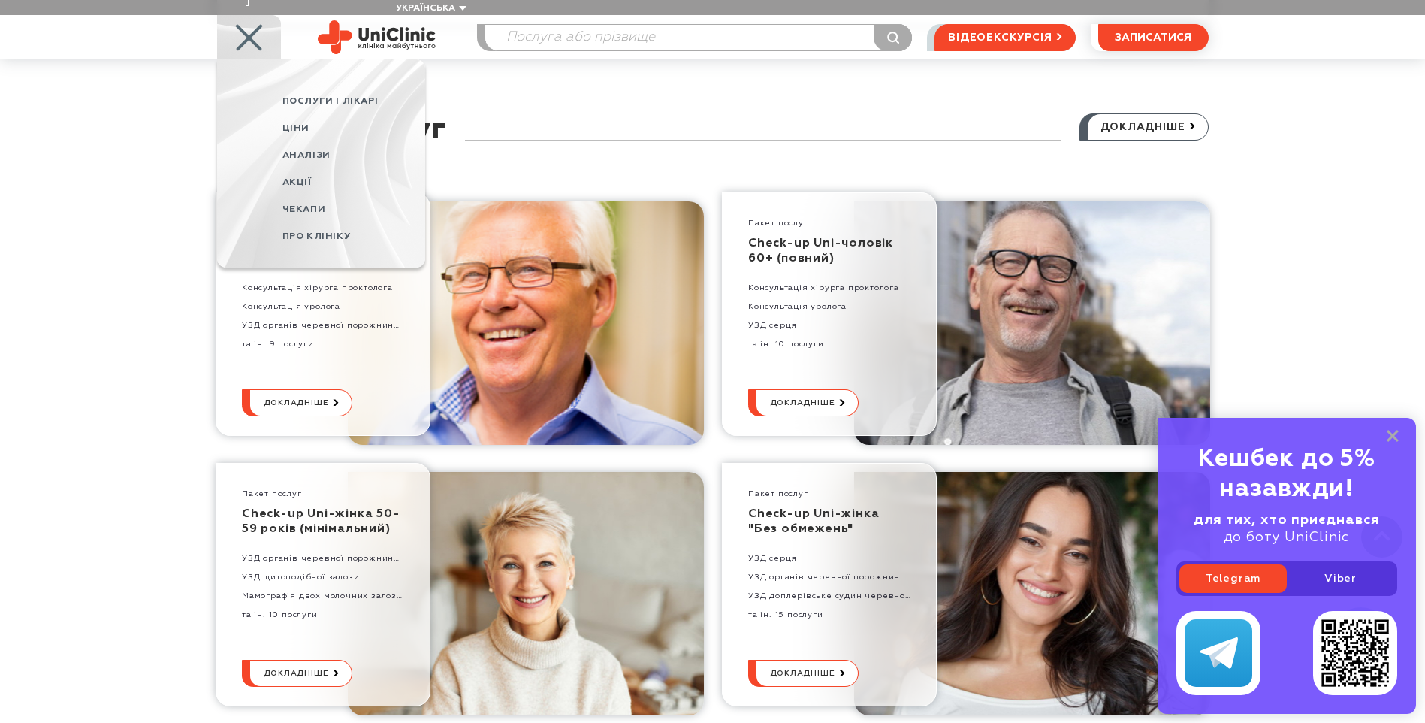
scroll to position [3156, 0]
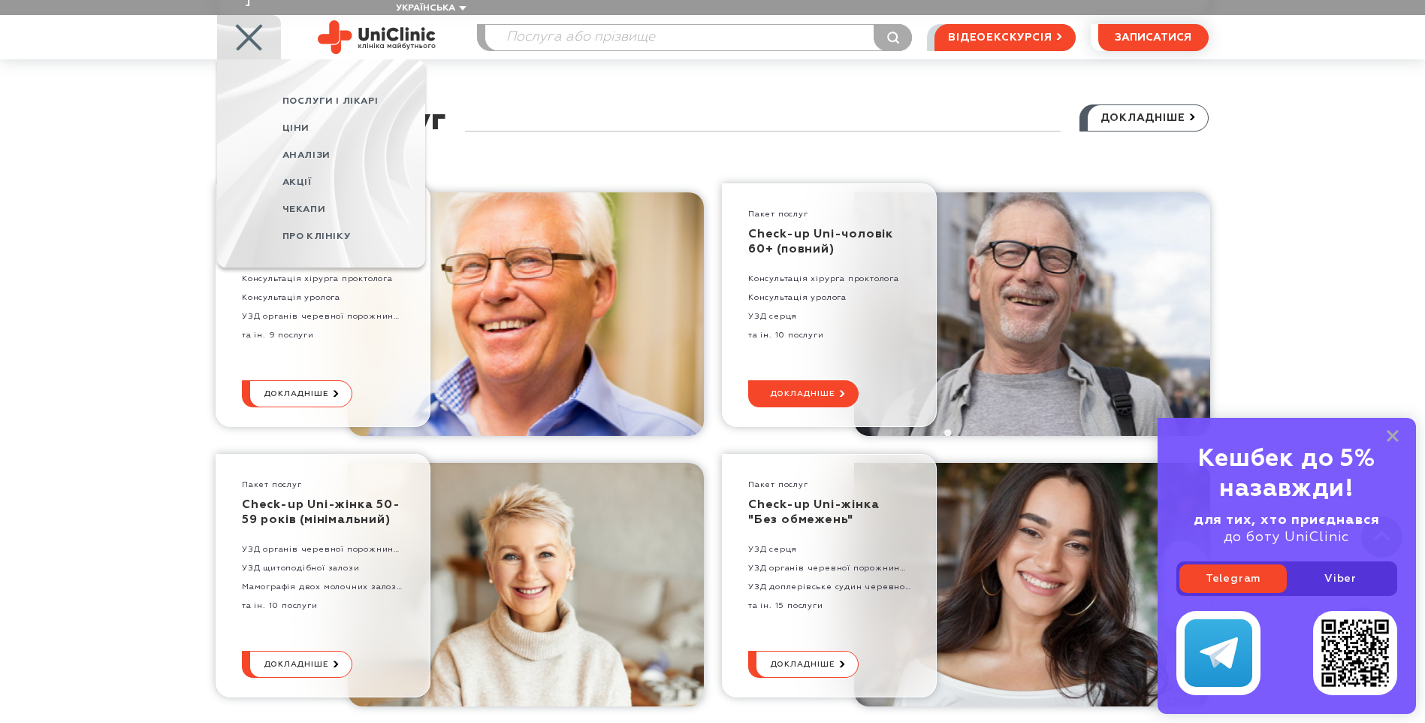
click at [812, 381] on span "докладніше" at bounding box center [801, 394] width 65 height 26
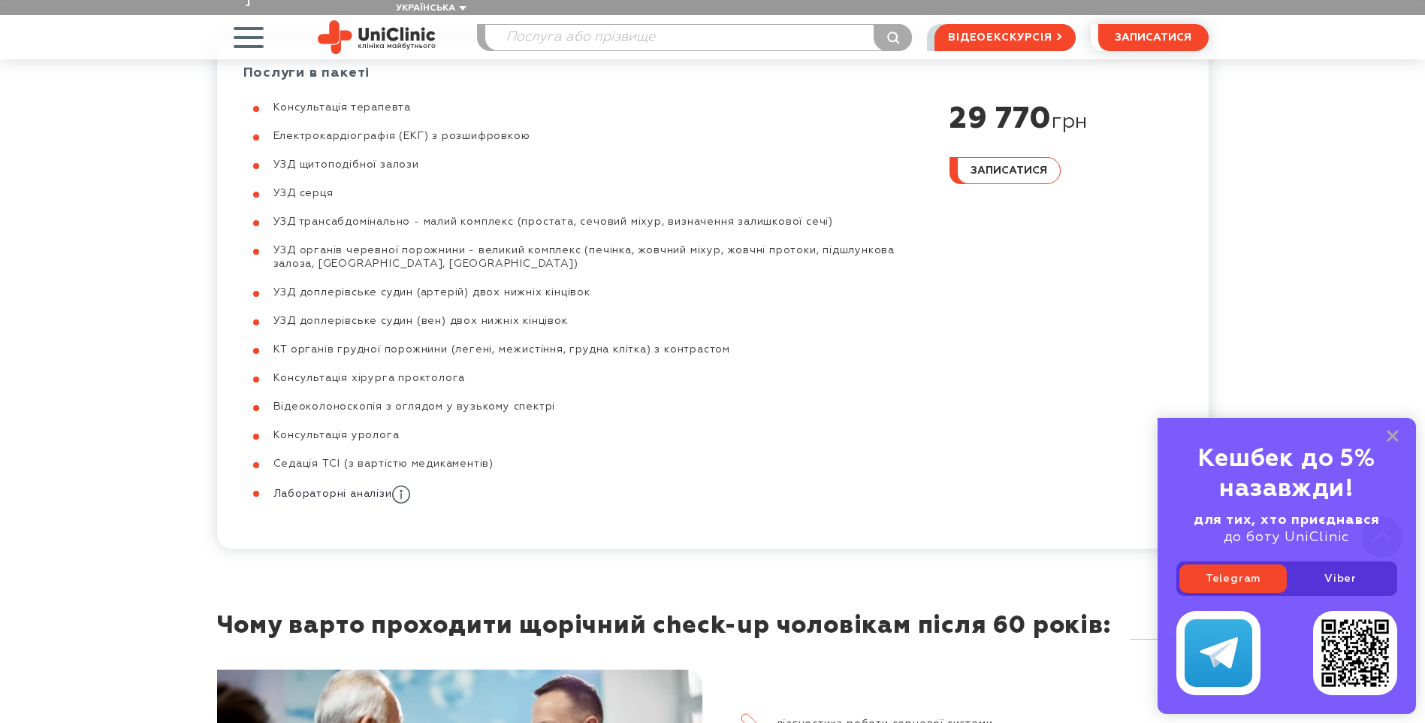
scroll to position [977, 0]
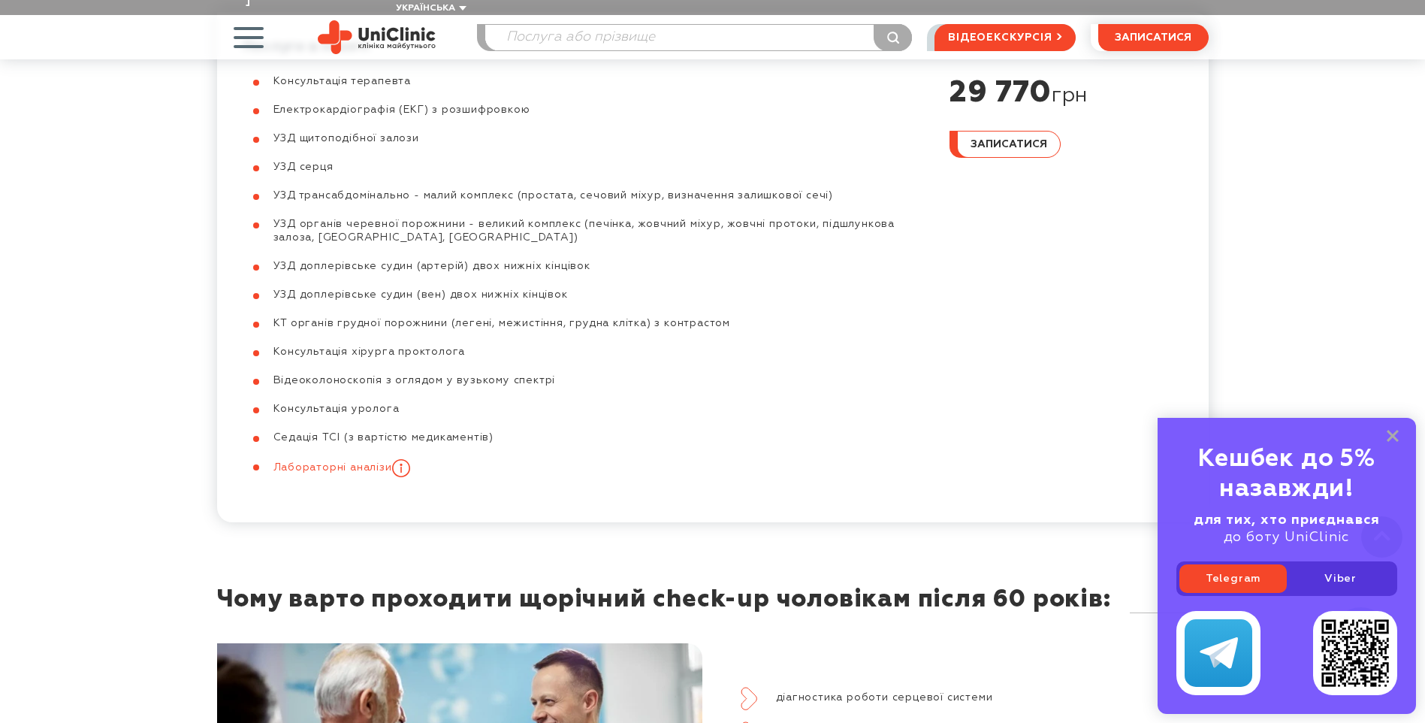
click at [299, 462] on link "Лабораторні аналізи" at bounding box center [341, 467] width 137 height 11
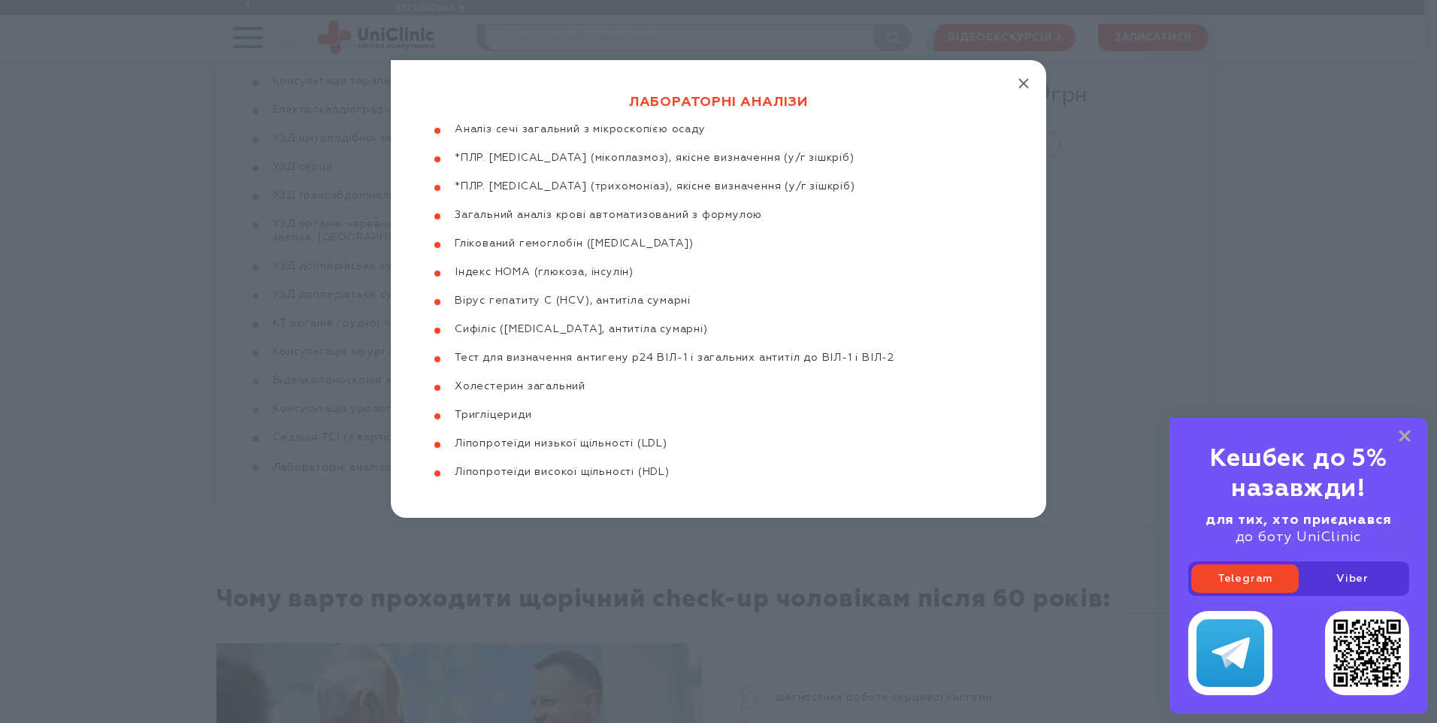
click at [1022, 85] on line "button" at bounding box center [1023, 83] width 9 height 9
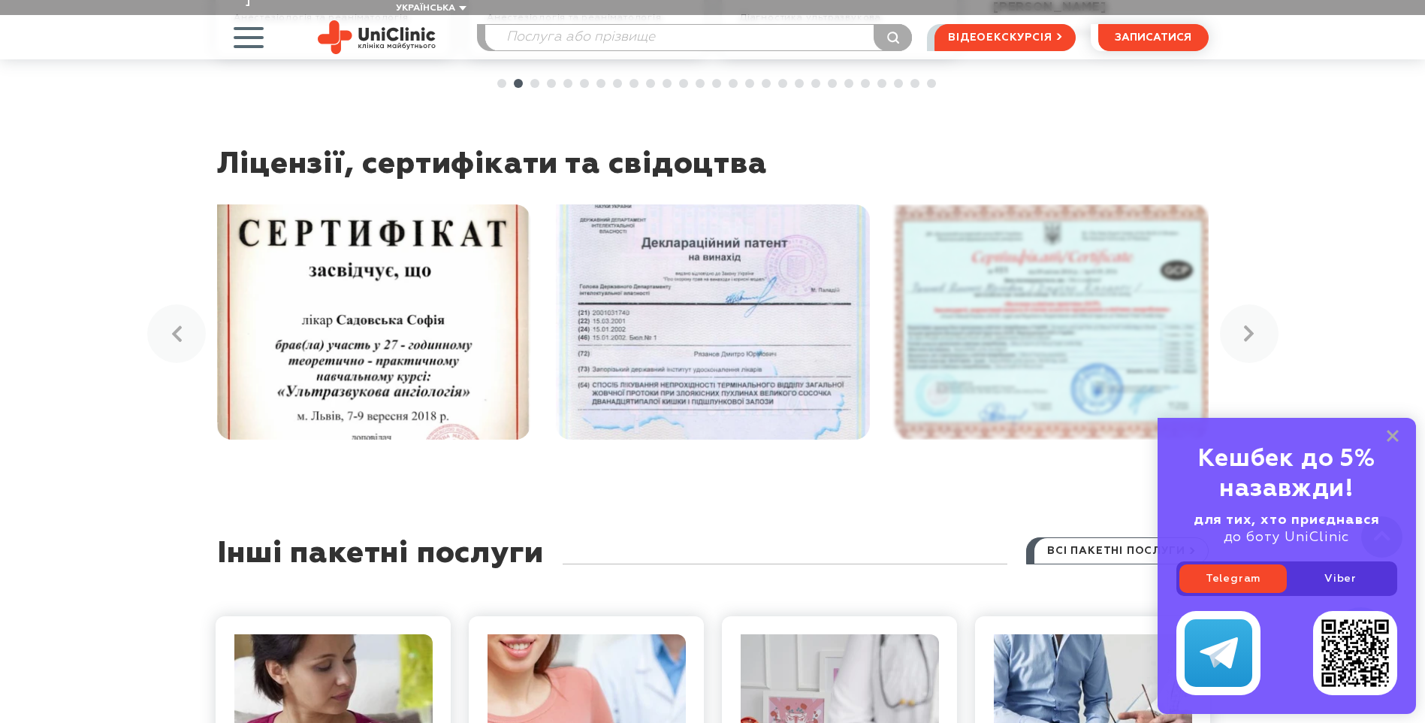
scroll to position [3306, 0]
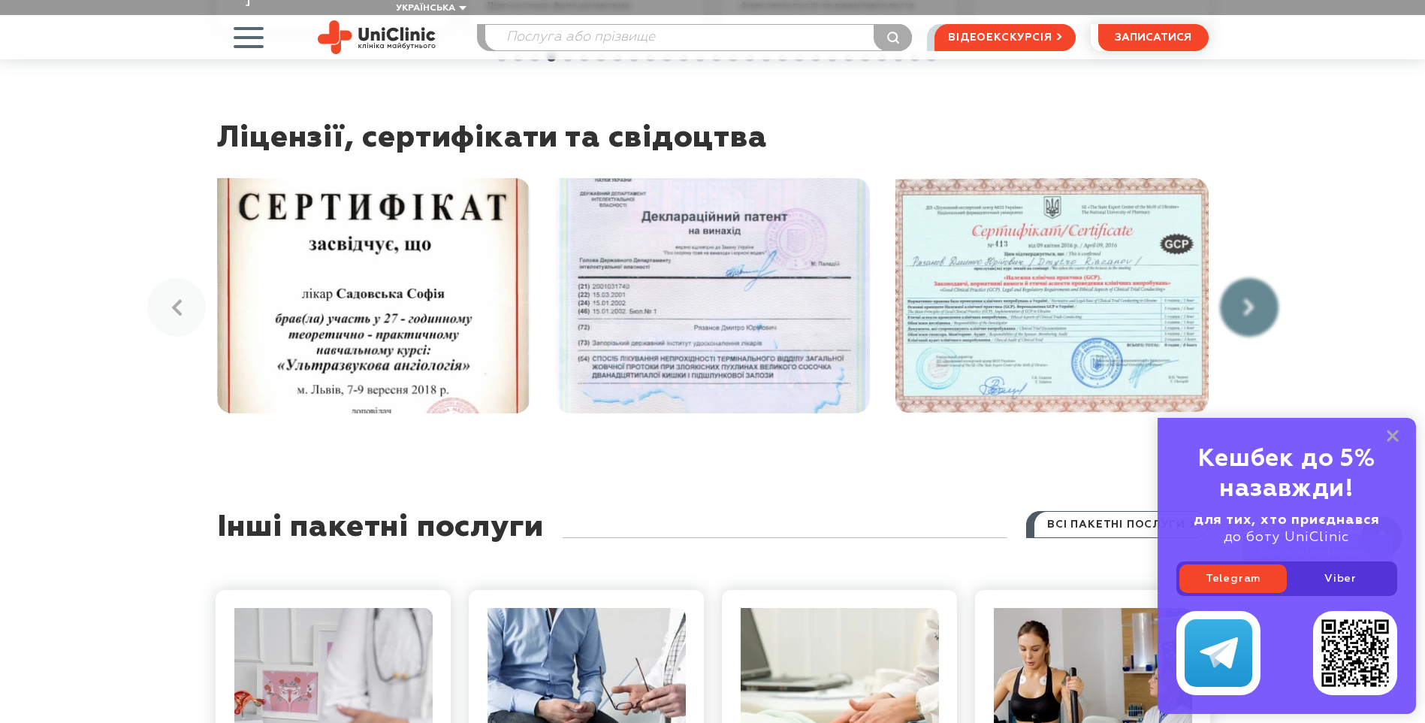
click at [1256, 278] on link at bounding box center [1249, 307] width 59 height 59
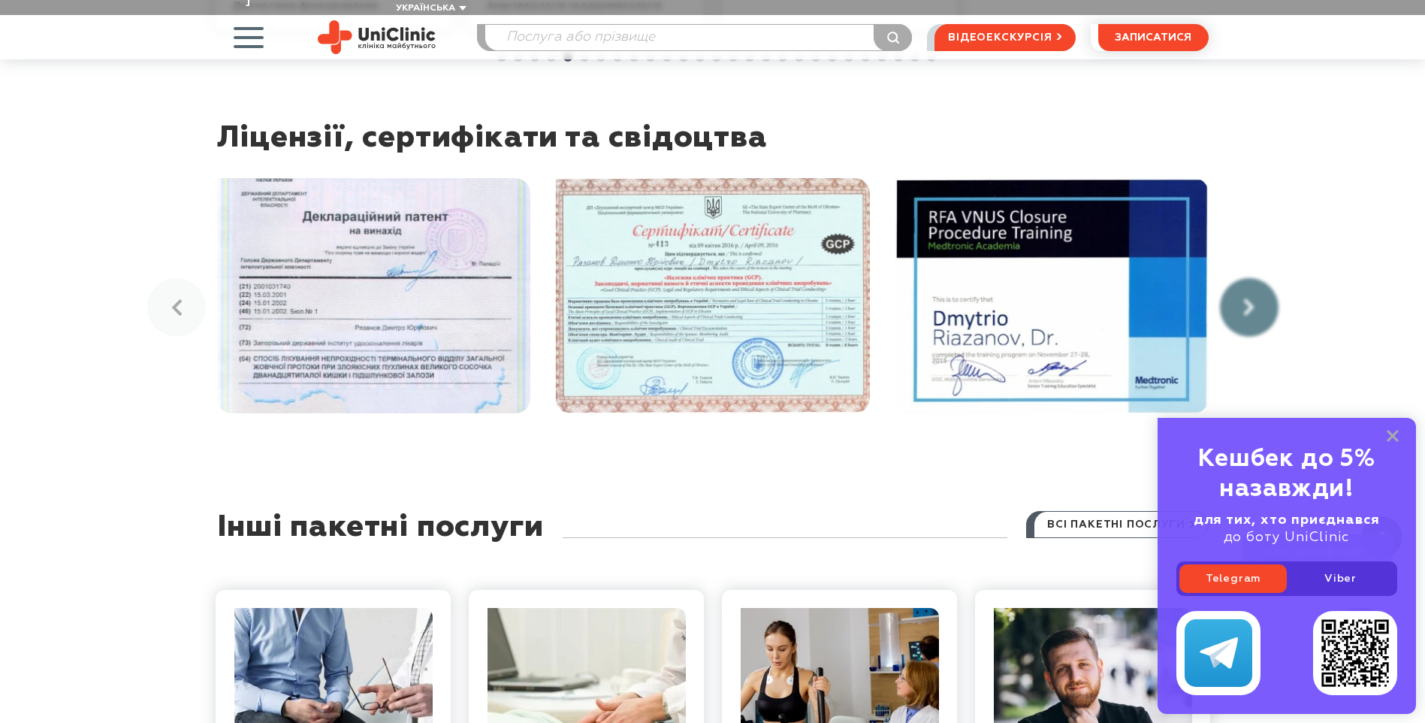
click at [1256, 278] on link at bounding box center [1249, 307] width 59 height 59
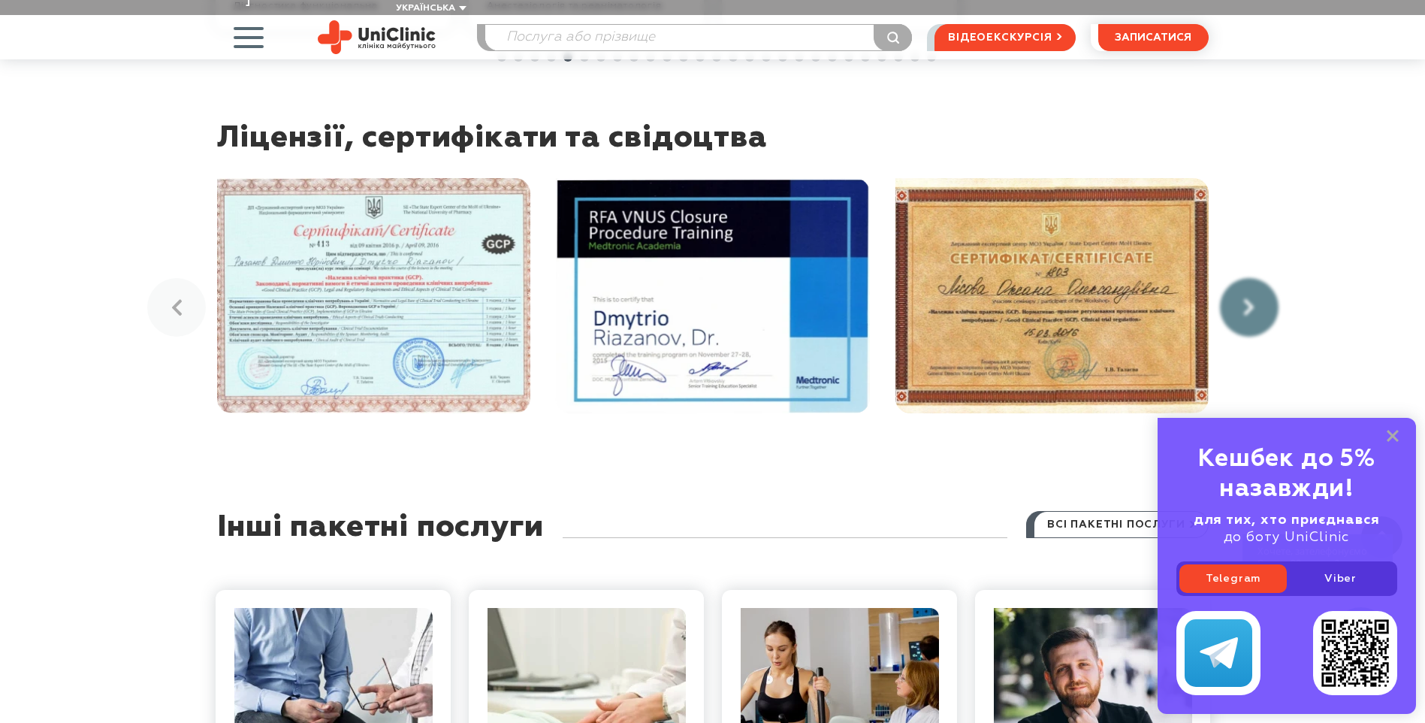
click at [1256, 278] on link at bounding box center [1249, 307] width 59 height 59
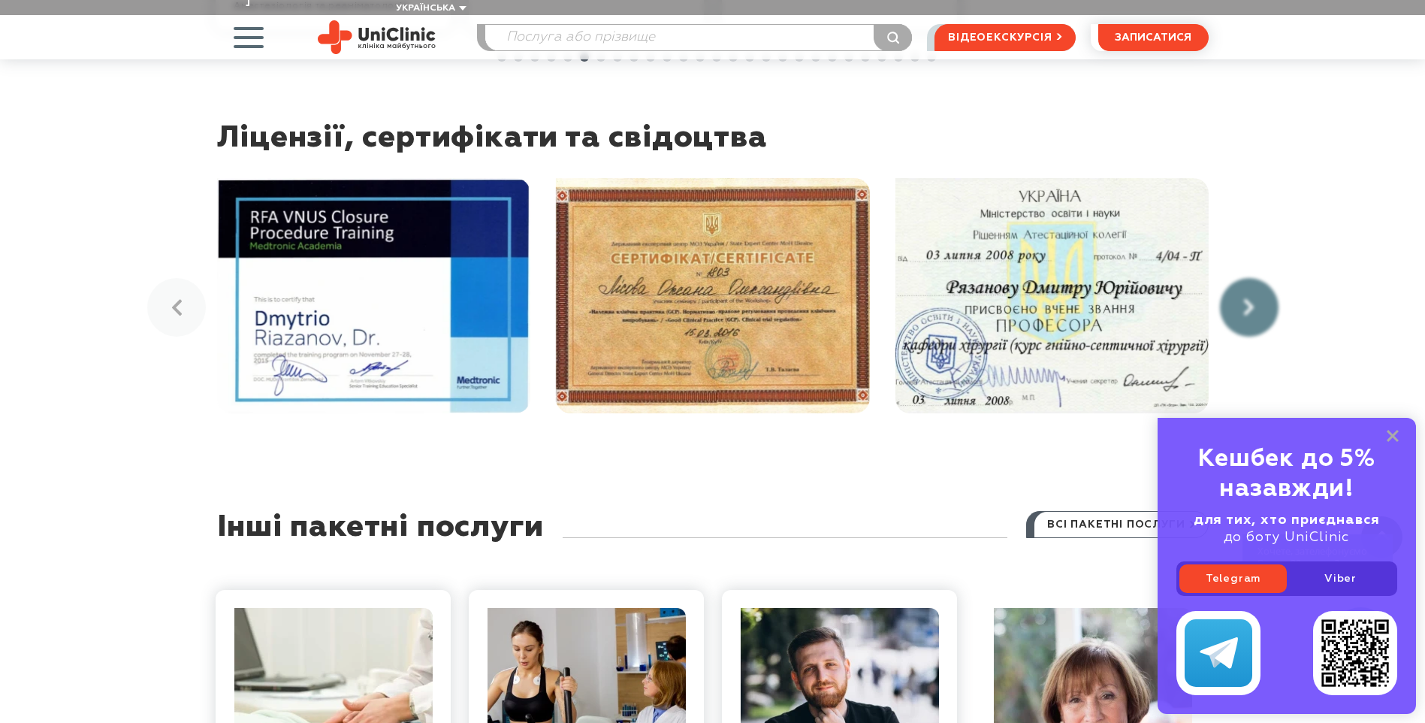
click at [1256, 278] on link at bounding box center [1249, 307] width 59 height 59
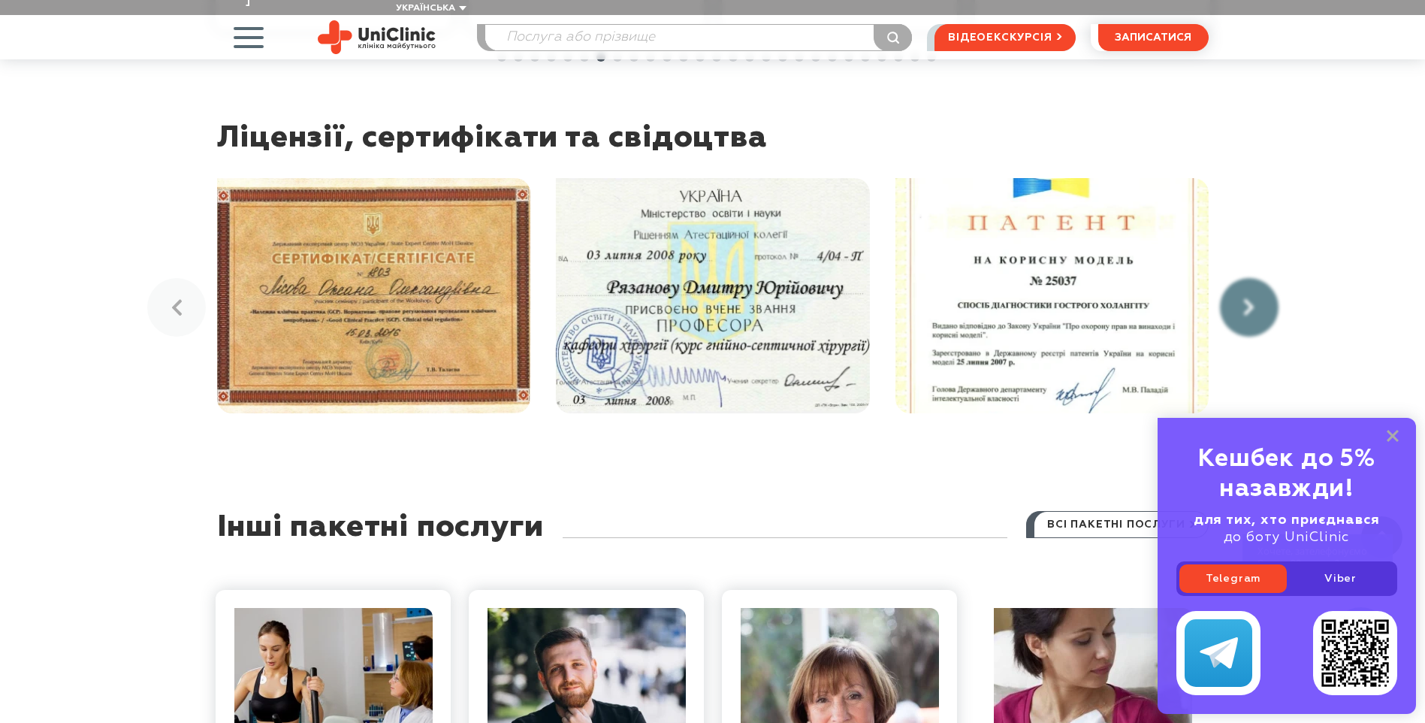
click at [1256, 278] on link at bounding box center [1249, 307] width 59 height 59
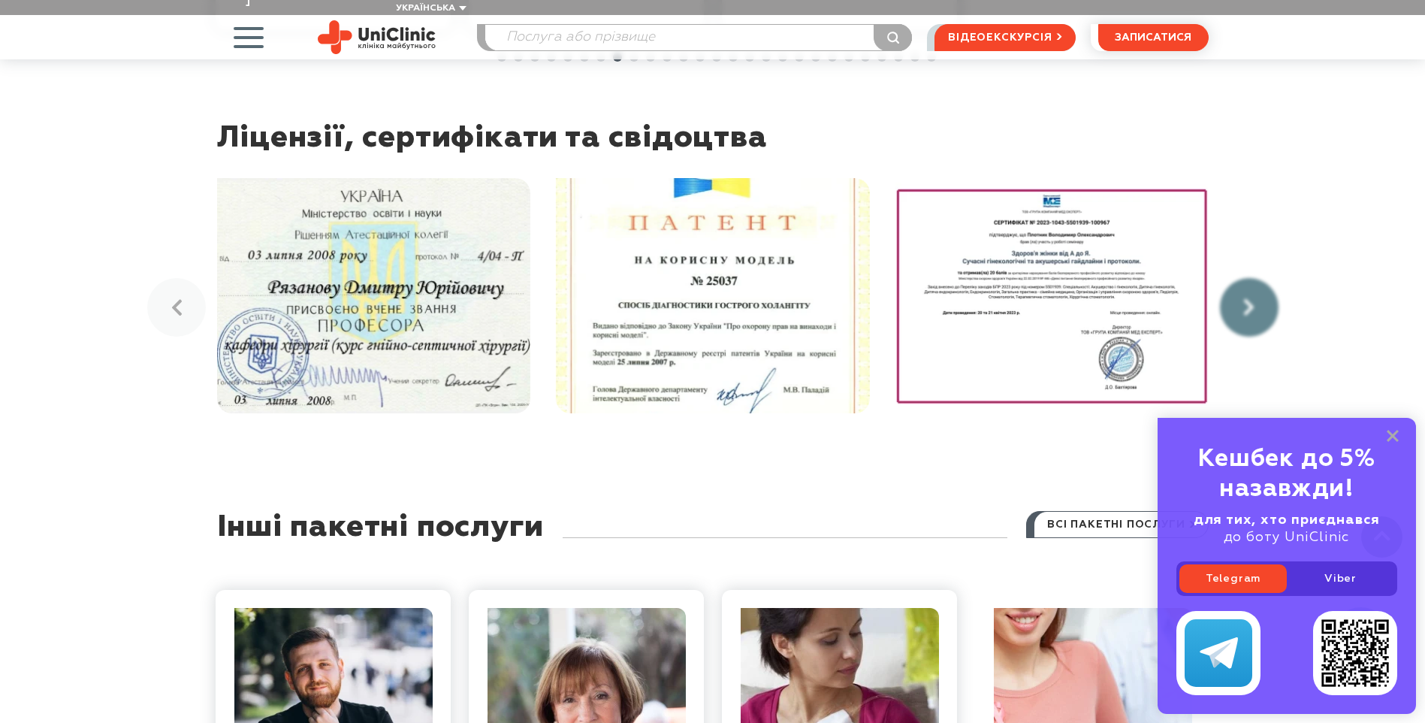
click at [1256, 278] on link at bounding box center [1249, 307] width 59 height 59
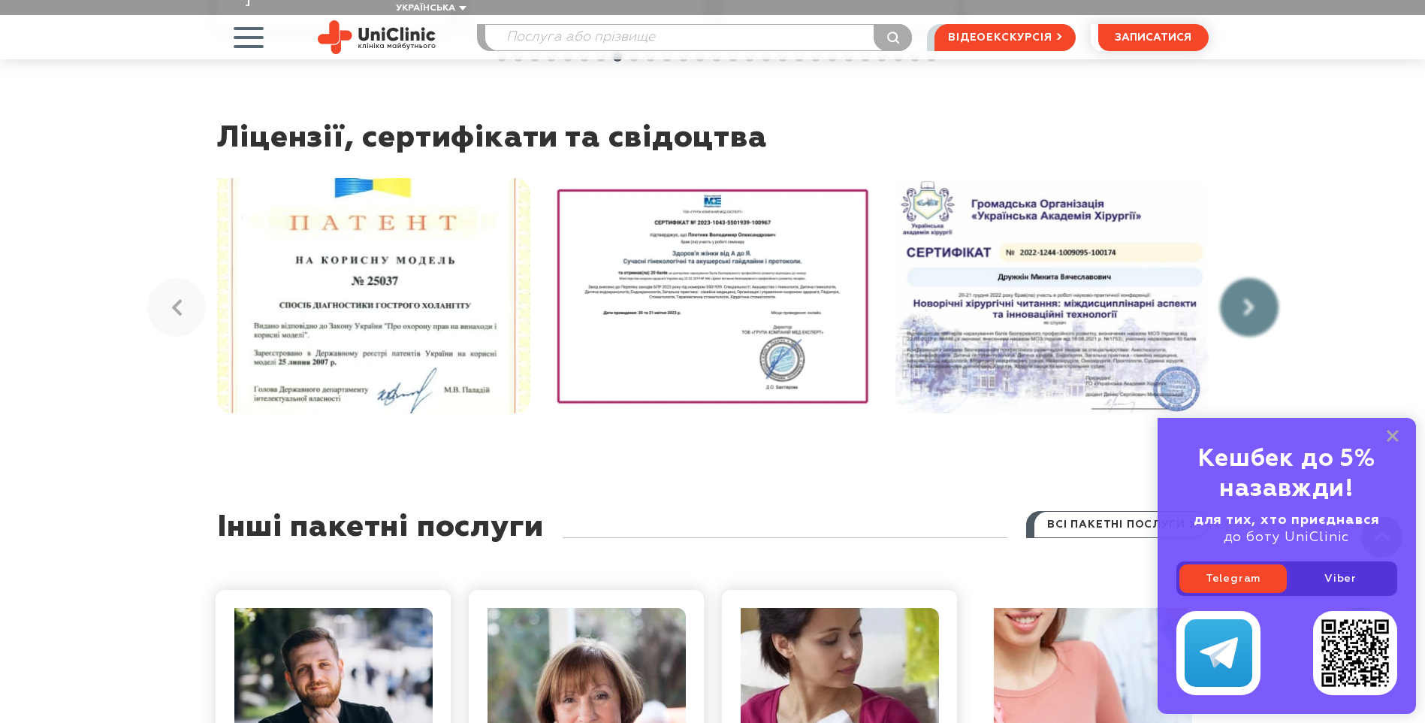
click at [1256, 278] on link at bounding box center [1249, 307] width 59 height 59
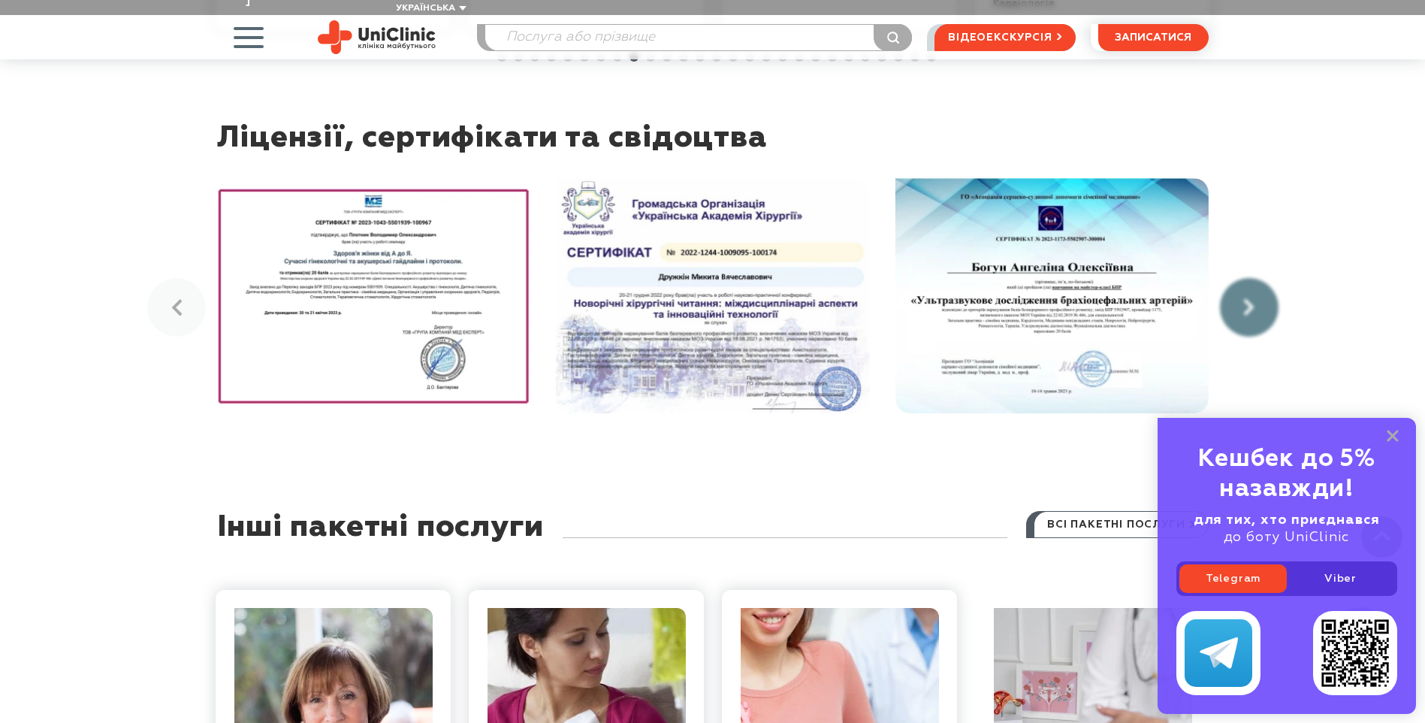
click at [1256, 278] on link at bounding box center [1249, 307] width 59 height 59
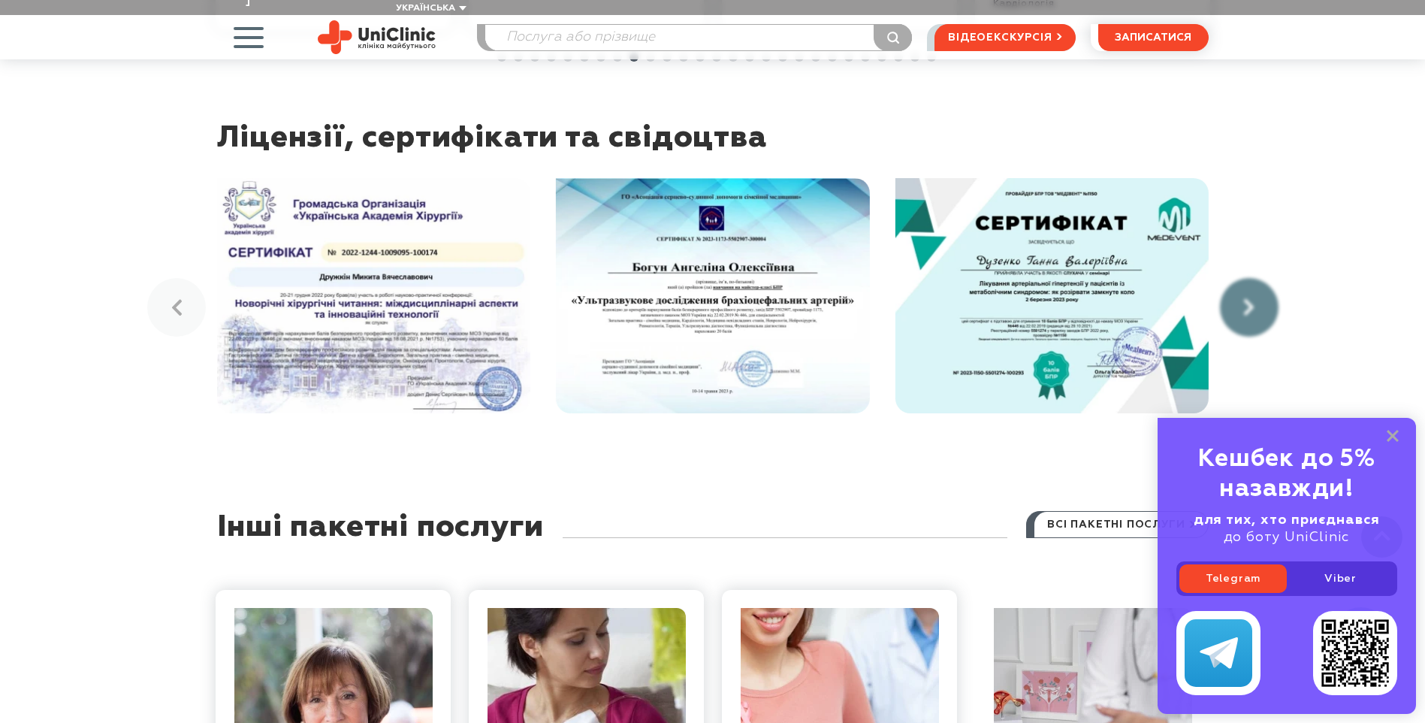
click at [1256, 278] on link at bounding box center [1249, 307] width 59 height 59
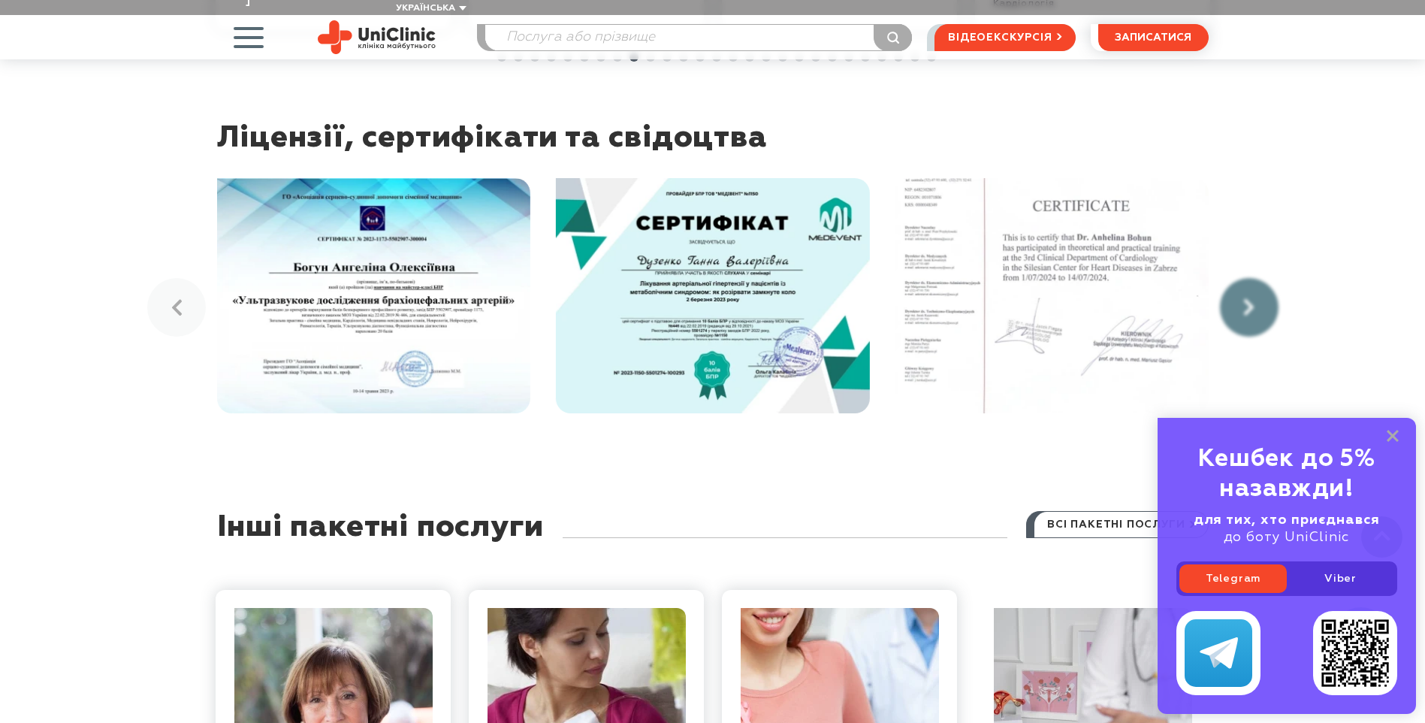
click at [1256, 278] on link at bounding box center [1249, 307] width 59 height 59
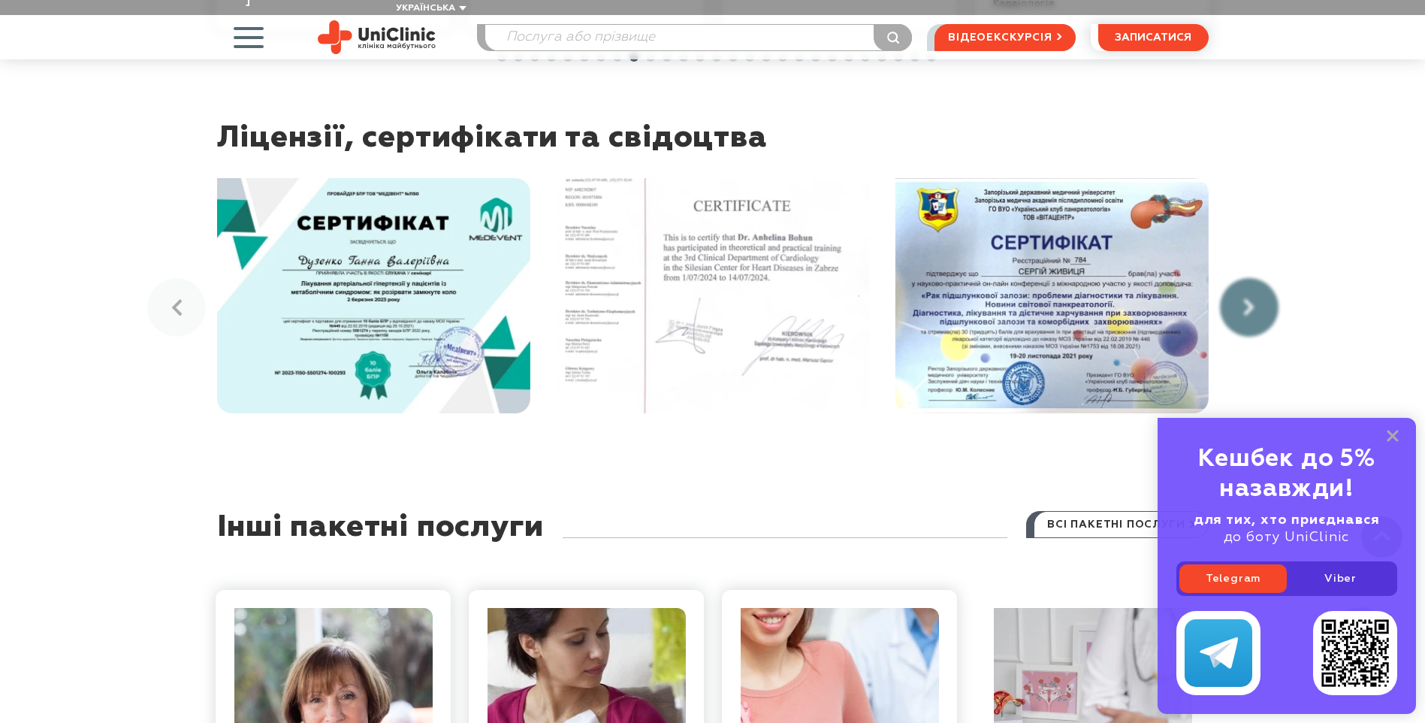
click at [1256, 278] on link at bounding box center [1249, 307] width 59 height 59
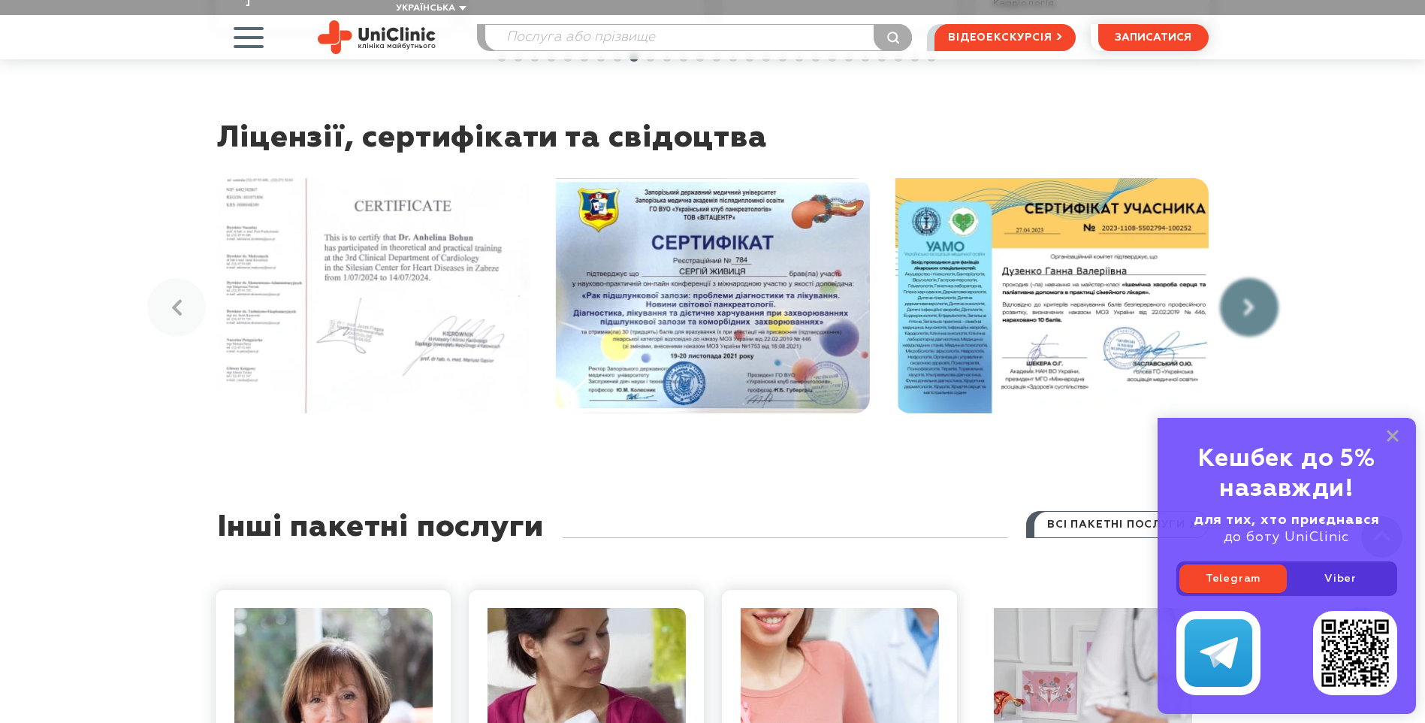
click at [1256, 278] on link at bounding box center [1249, 307] width 59 height 59
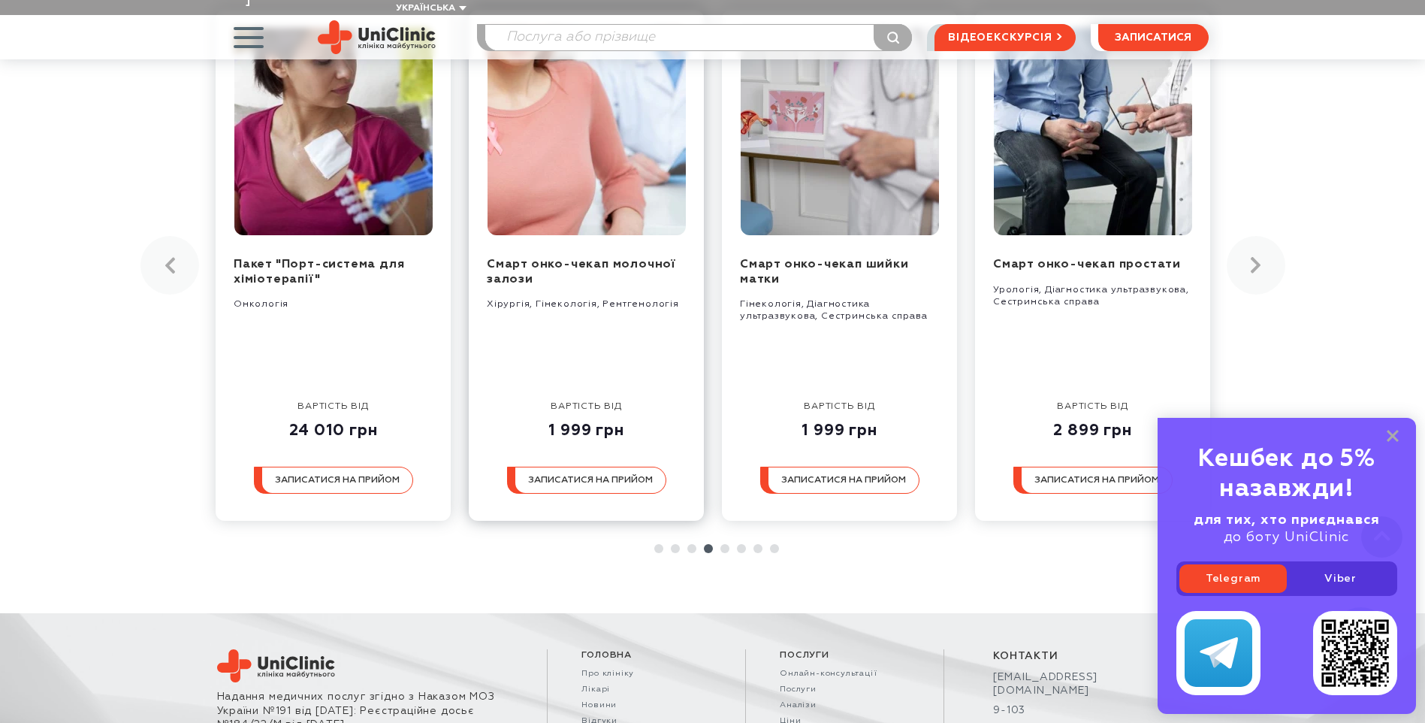
scroll to position [3933, 0]
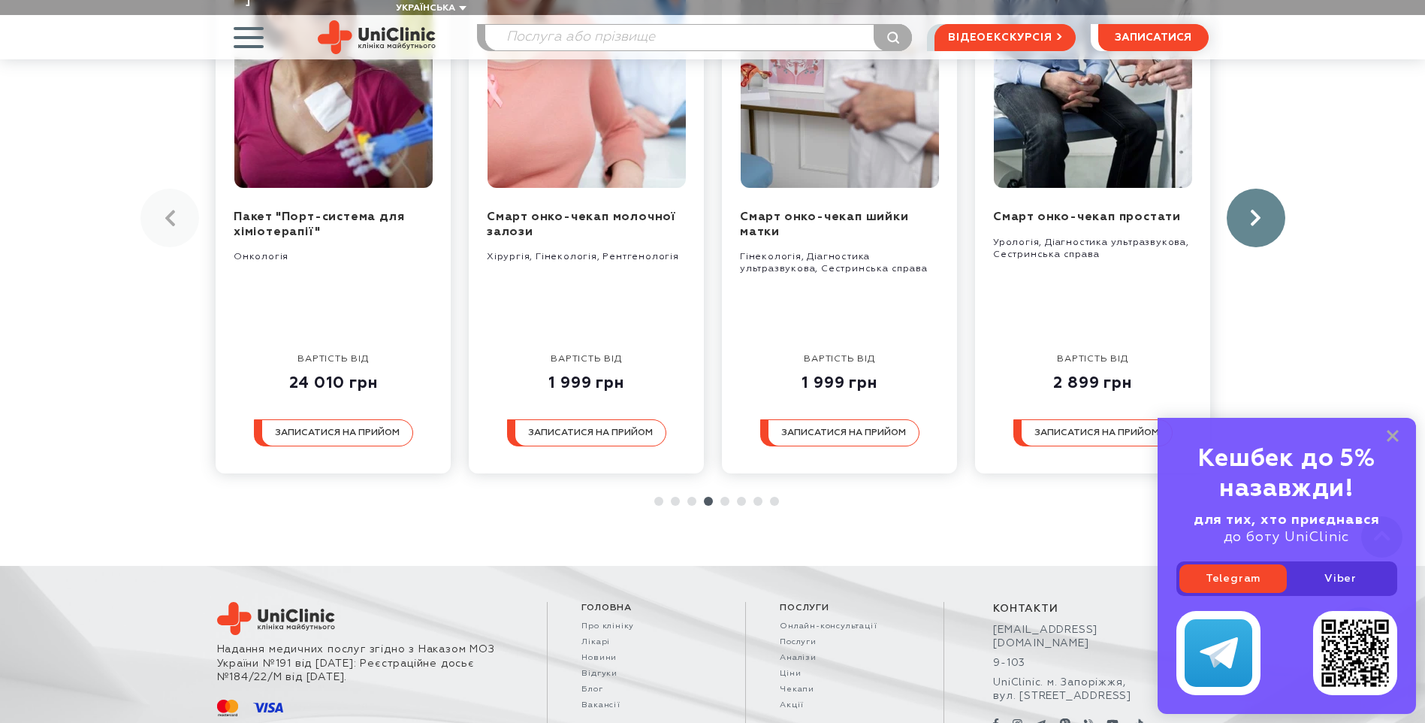
click at [1262, 189] on link at bounding box center [1256, 218] width 59 height 59
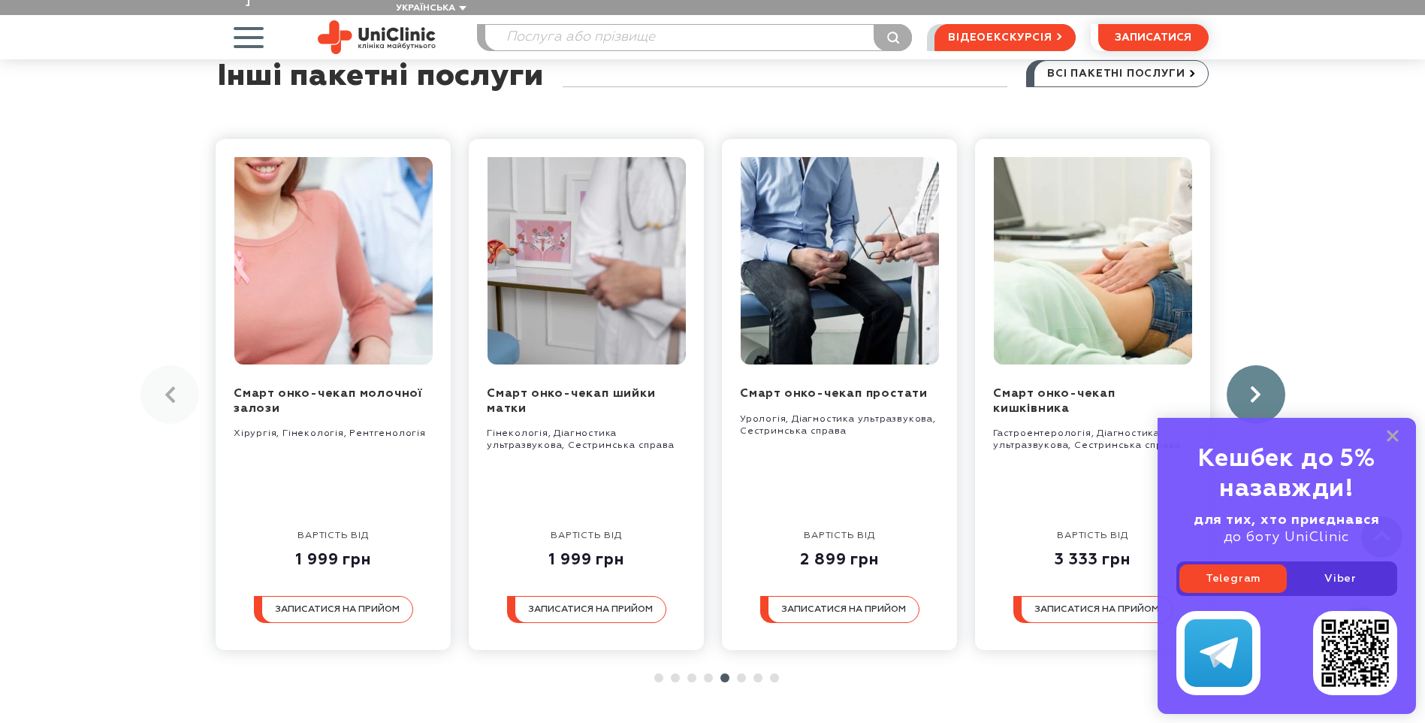
scroll to position [3783, 0]
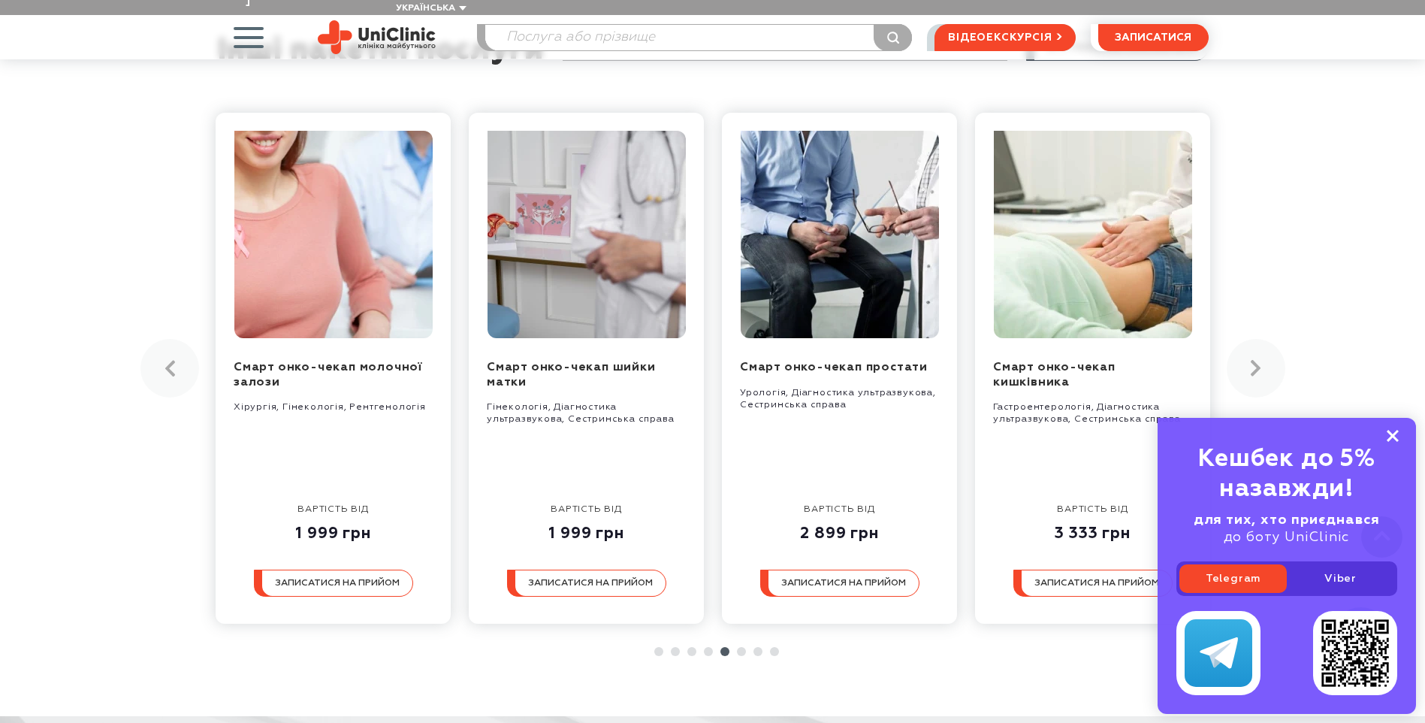
click at [1389, 432] on rect at bounding box center [1393, 436] width 12 height 12
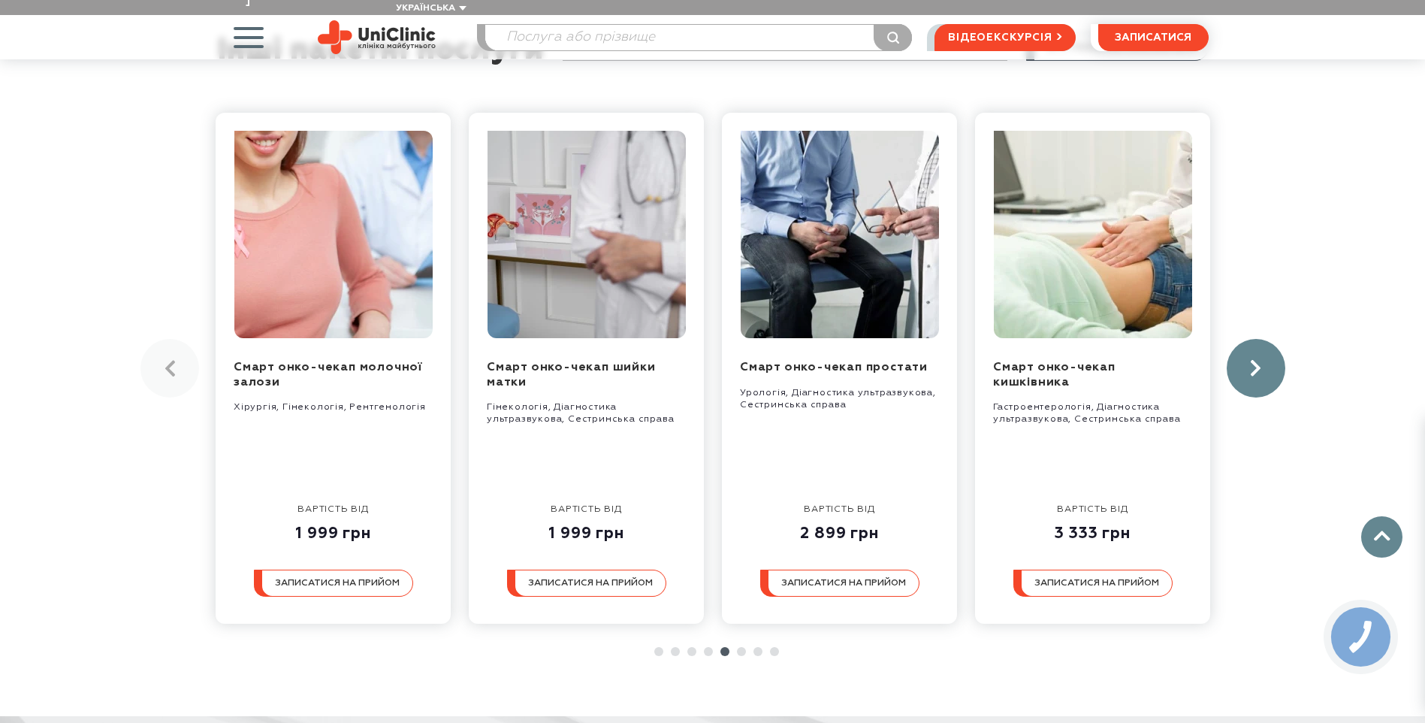
click at [1241, 339] on link at bounding box center [1256, 368] width 59 height 59
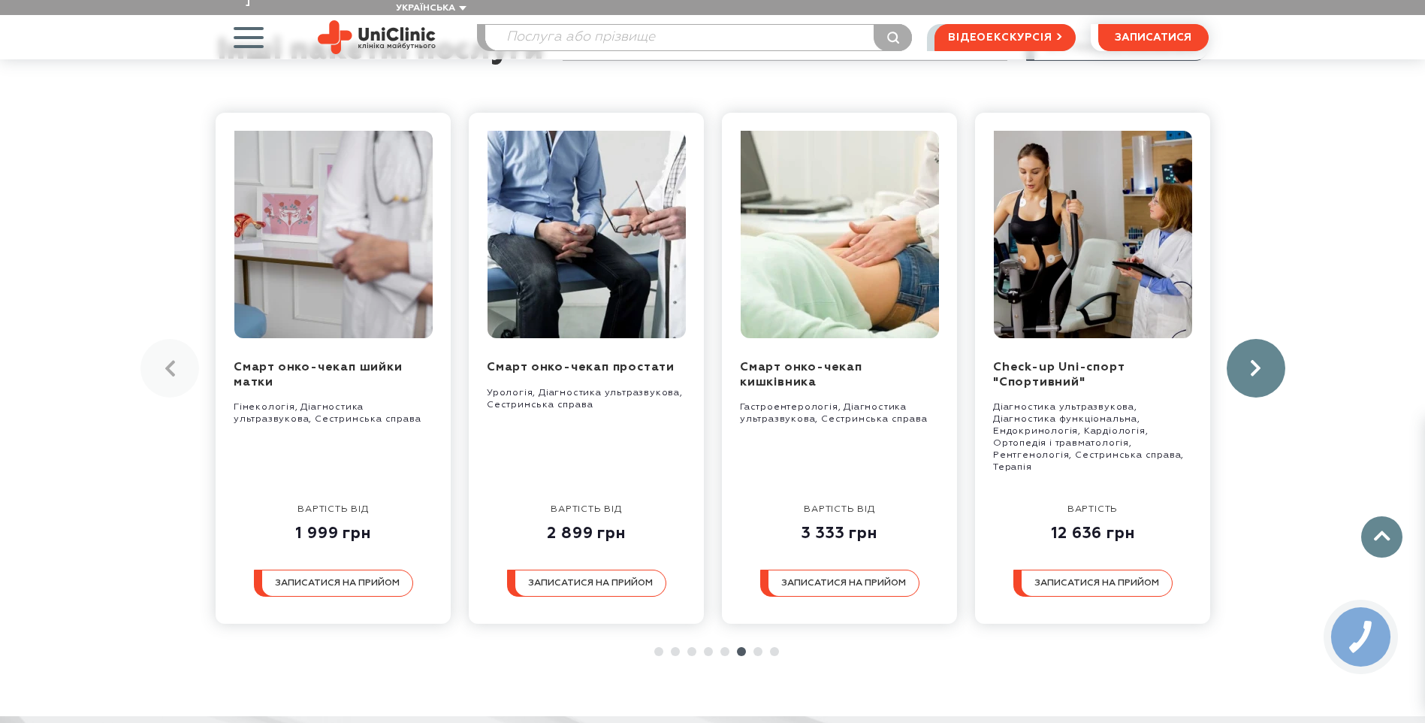
click at [1241, 339] on link at bounding box center [1256, 368] width 59 height 59
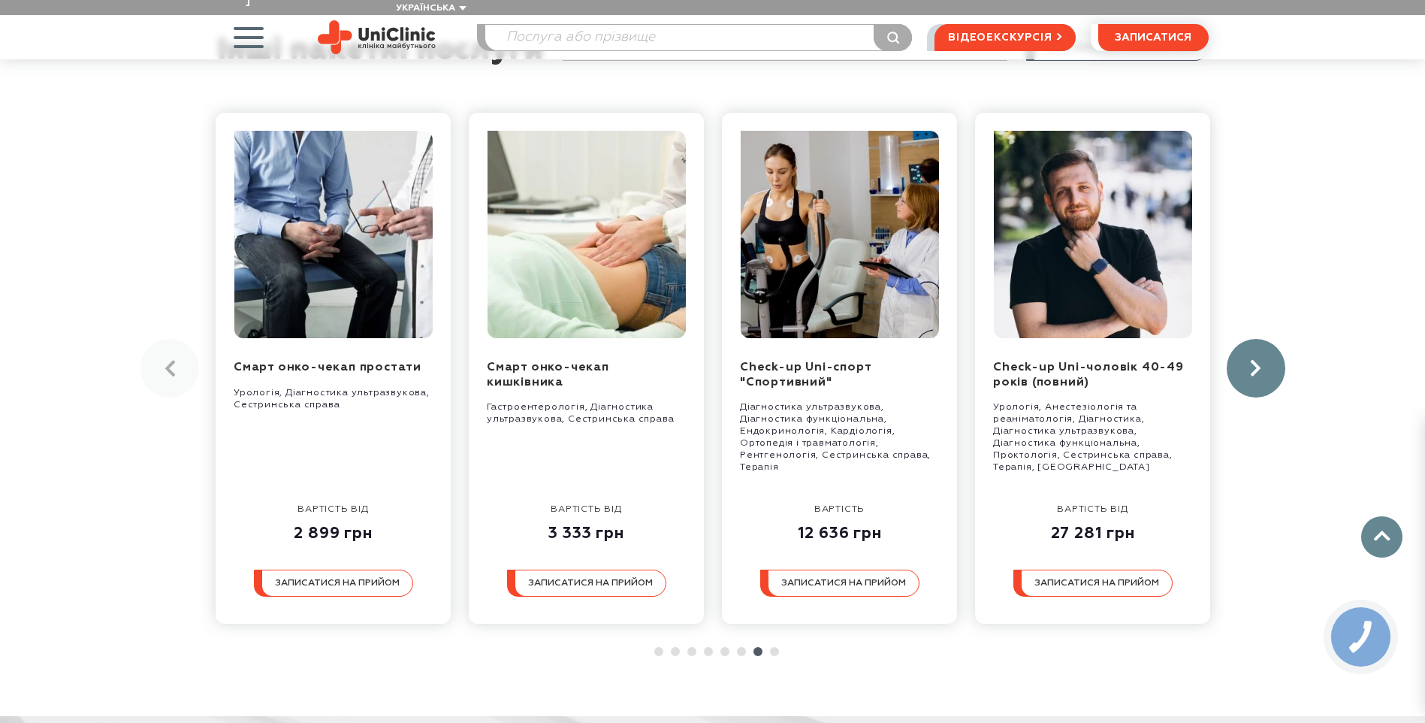
click at [1240, 339] on link at bounding box center [1256, 368] width 59 height 59
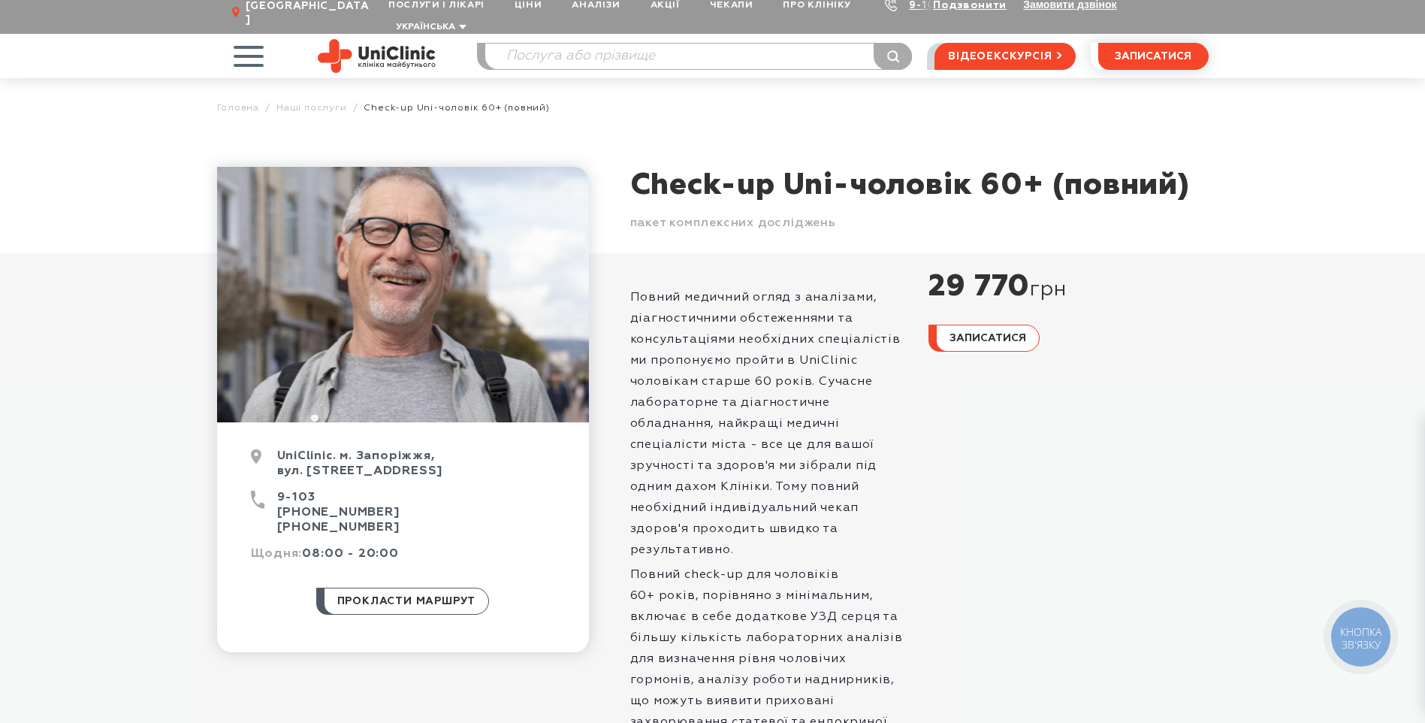
scroll to position [0, 0]
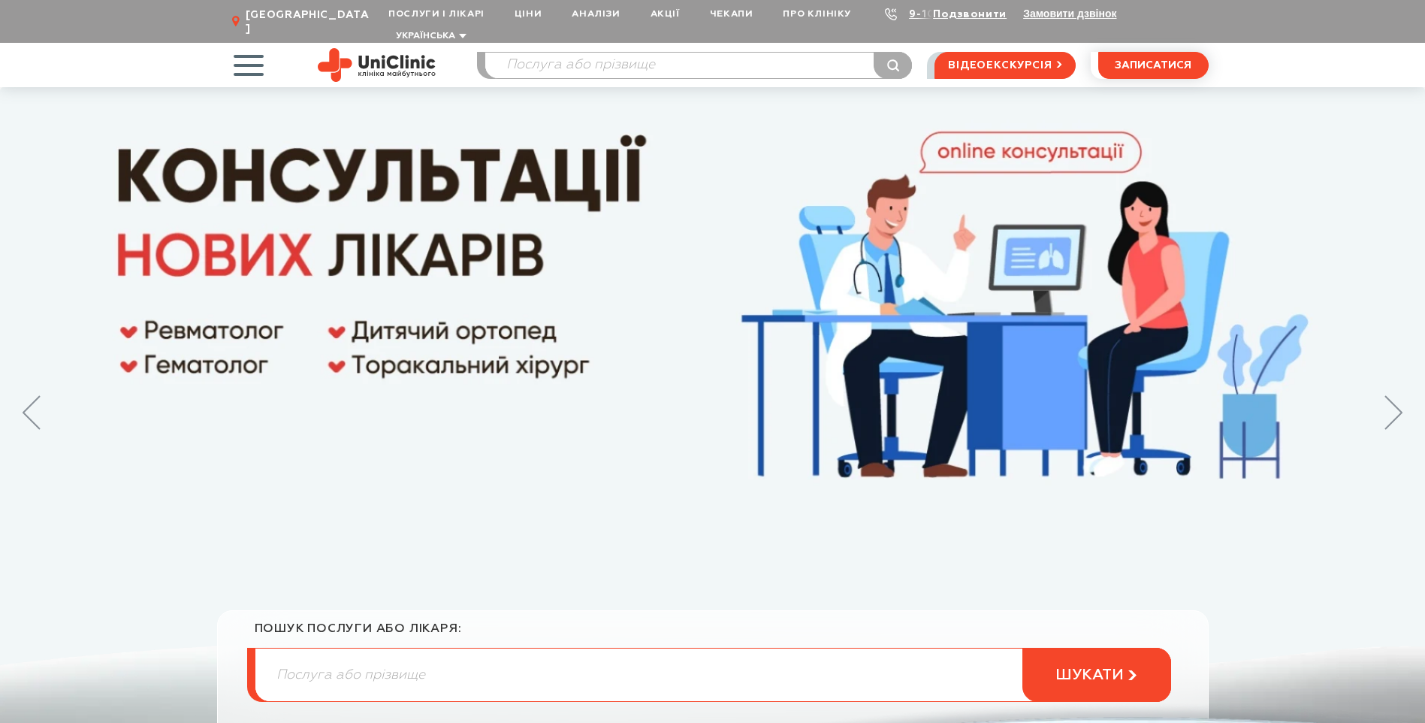
click at [246, 44] on span "button" at bounding box center [248, 65] width 62 height 62
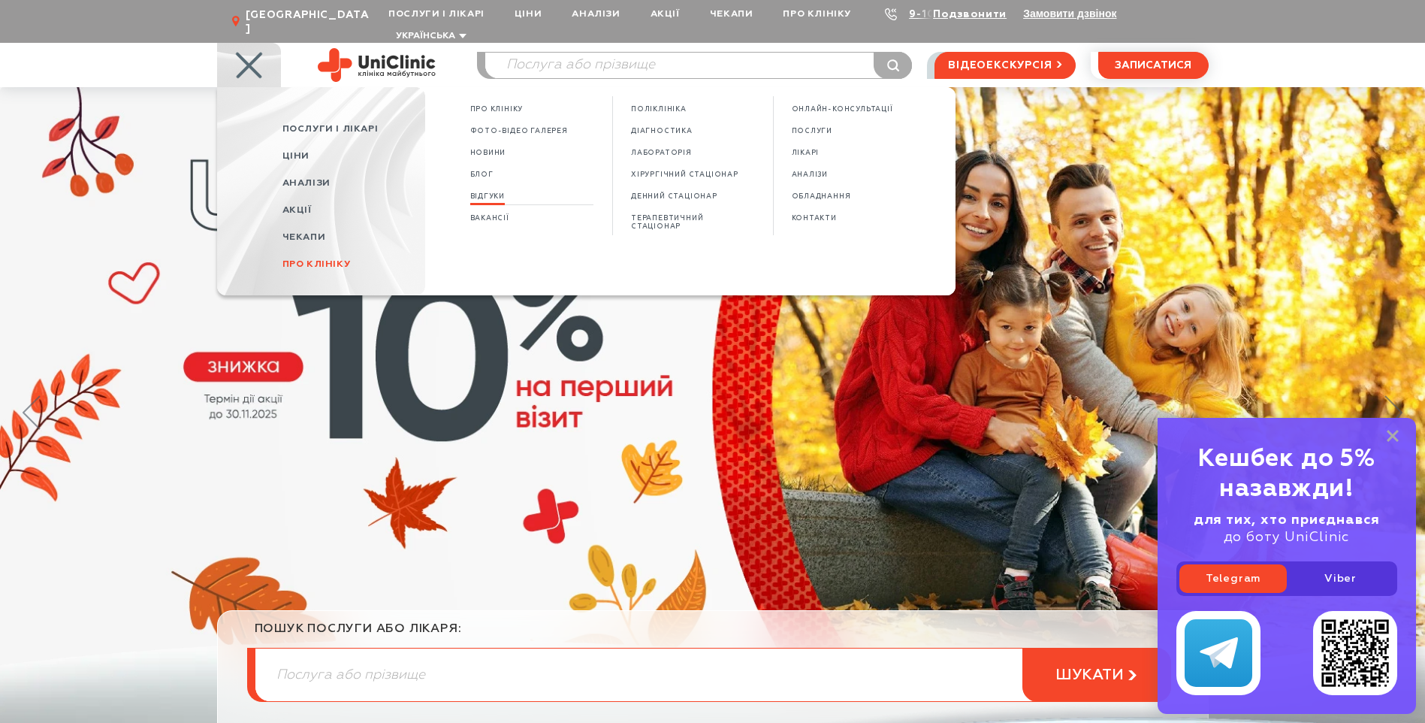
click at [482, 192] on span "Відгуки" at bounding box center [487, 196] width 35 height 8
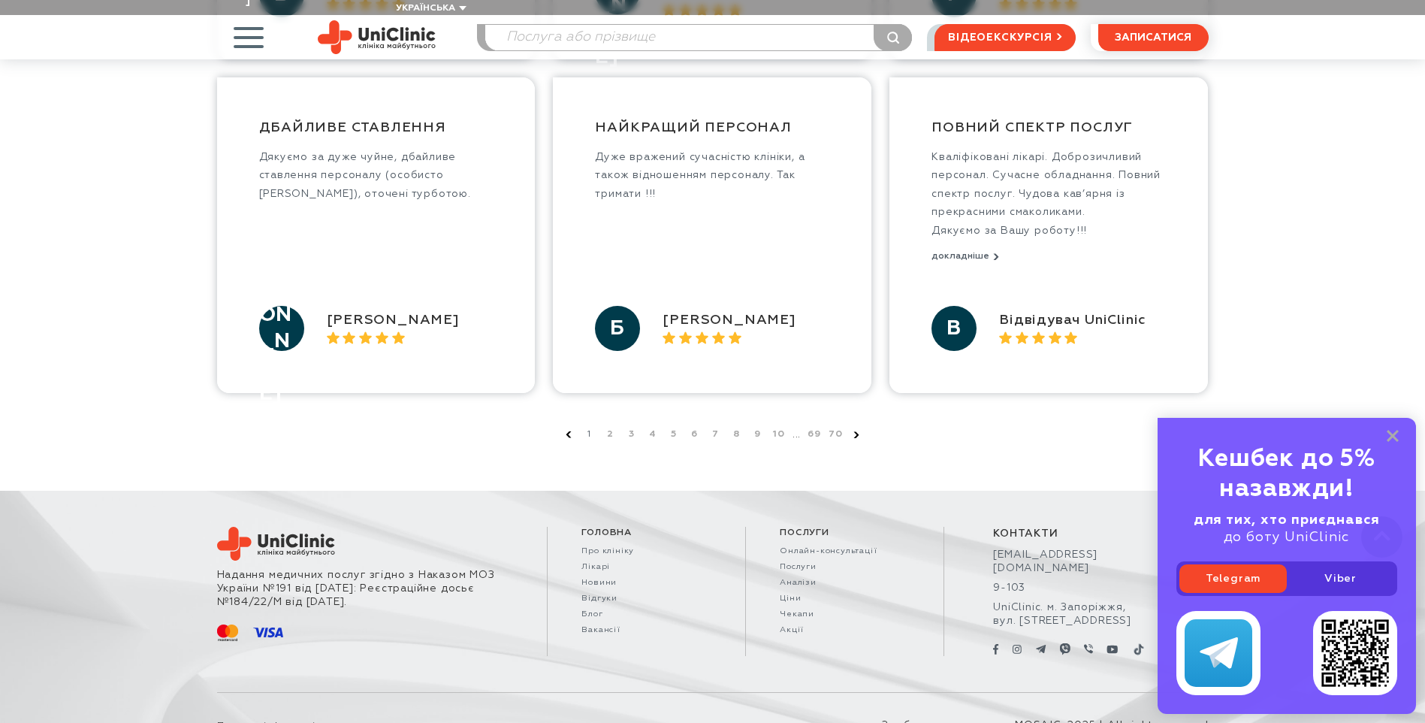
scroll to position [1127, 0]
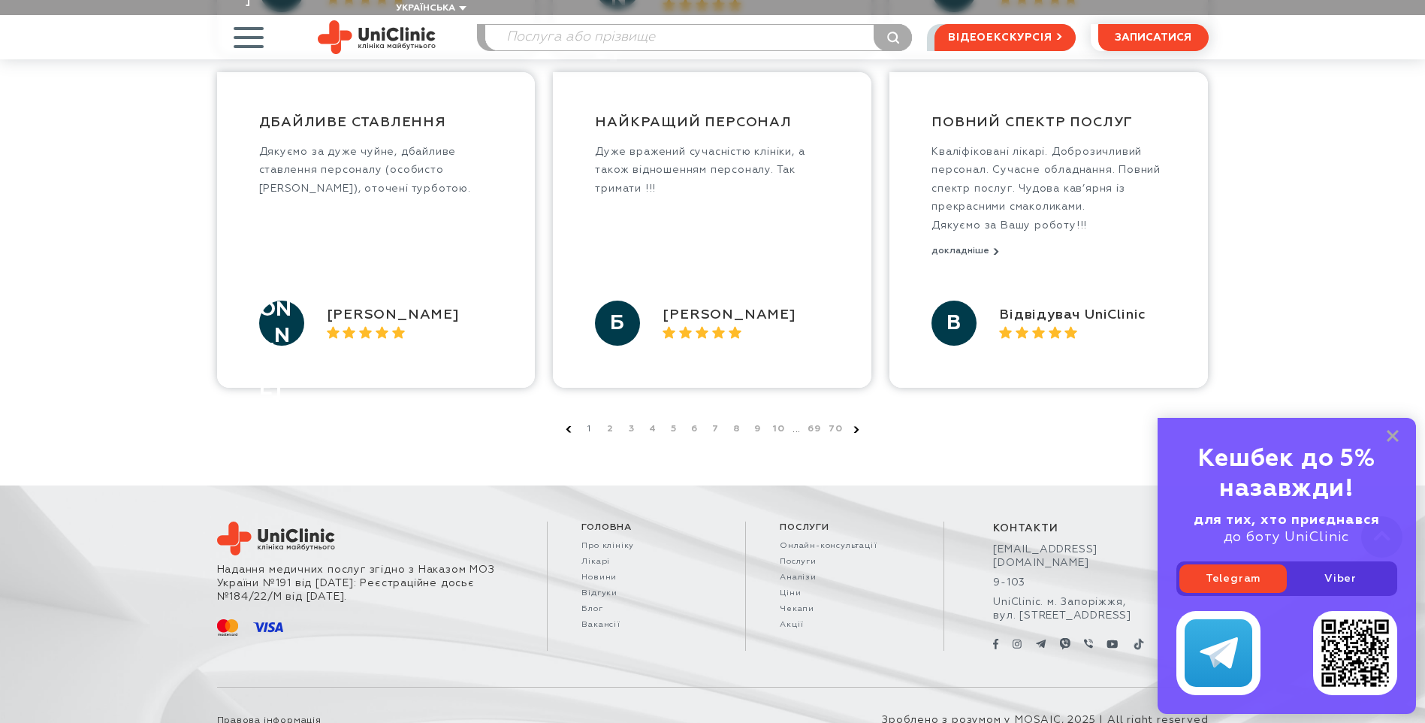
click at [855, 426] on icon at bounding box center [856, 429] width 6 height 7
click at [629, 421] on link "3" at bounding box center [631, 428] width 15 height 15
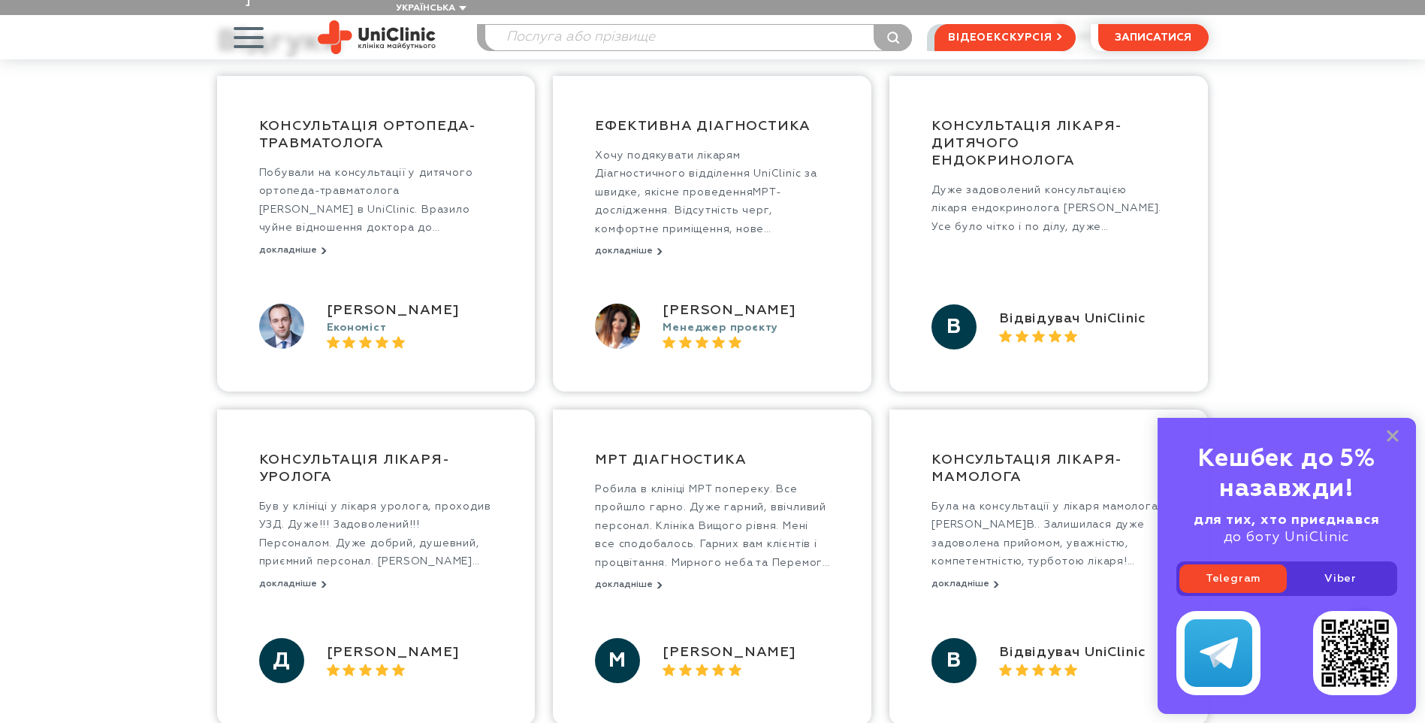
scroll to position [0, 0]
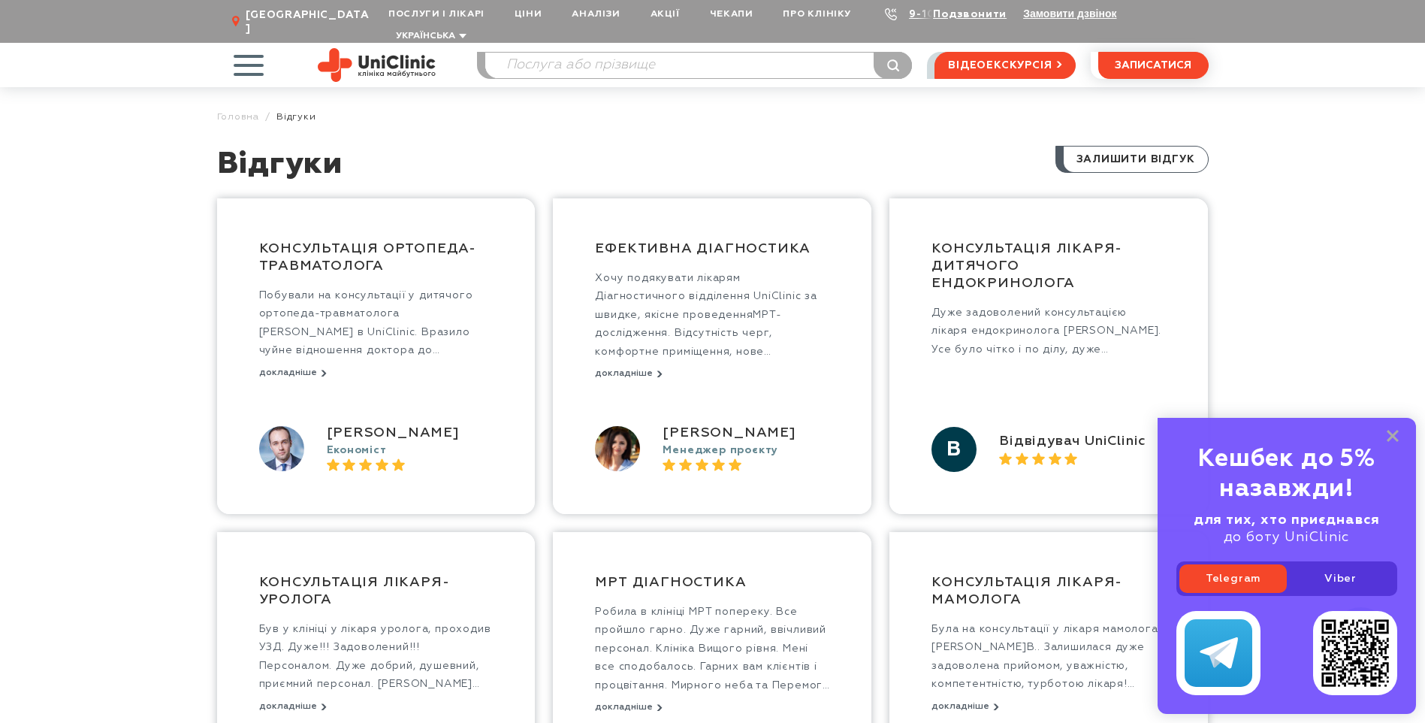
click at [246, 53] on span "button" at bounding box center [248, 65] width 62 height 62
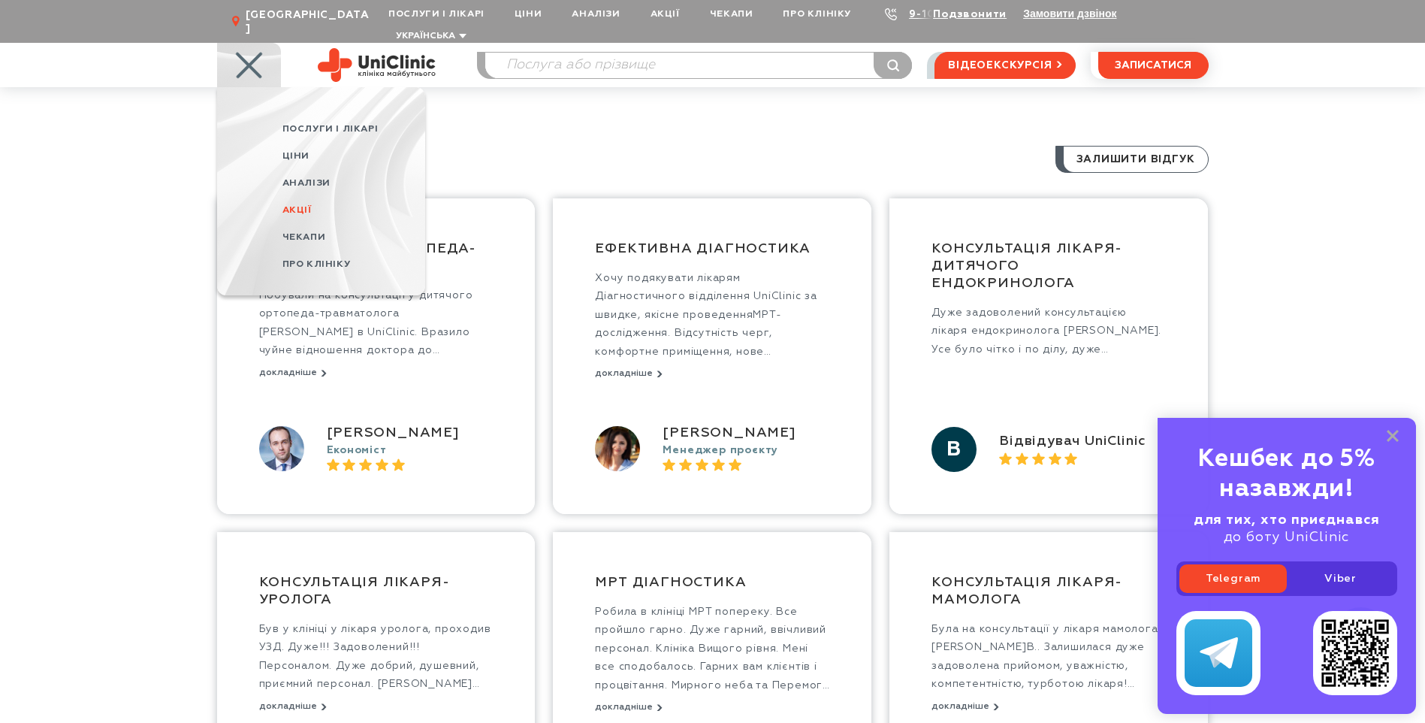
click at [282, 205] on span "Акції" at bounding box center [296, 210] width 29 height 10
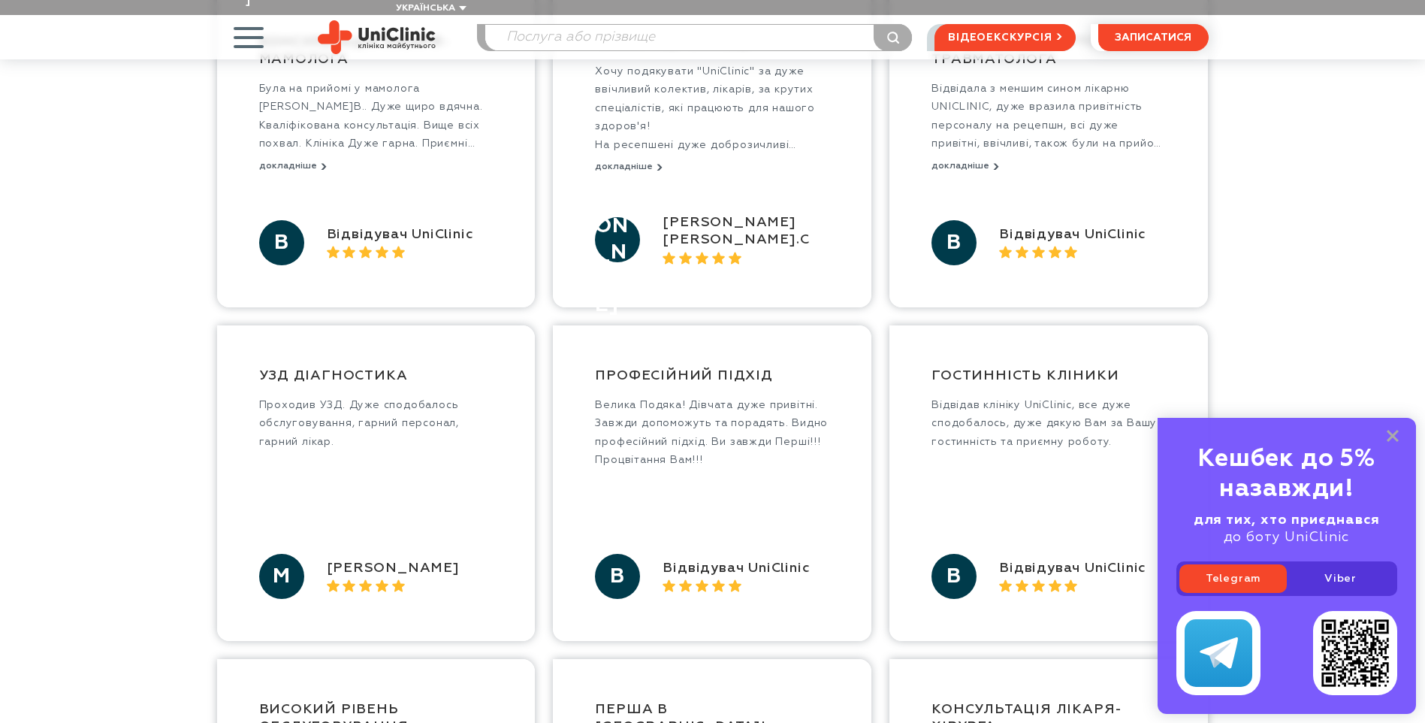
scroll to position [225, 0]
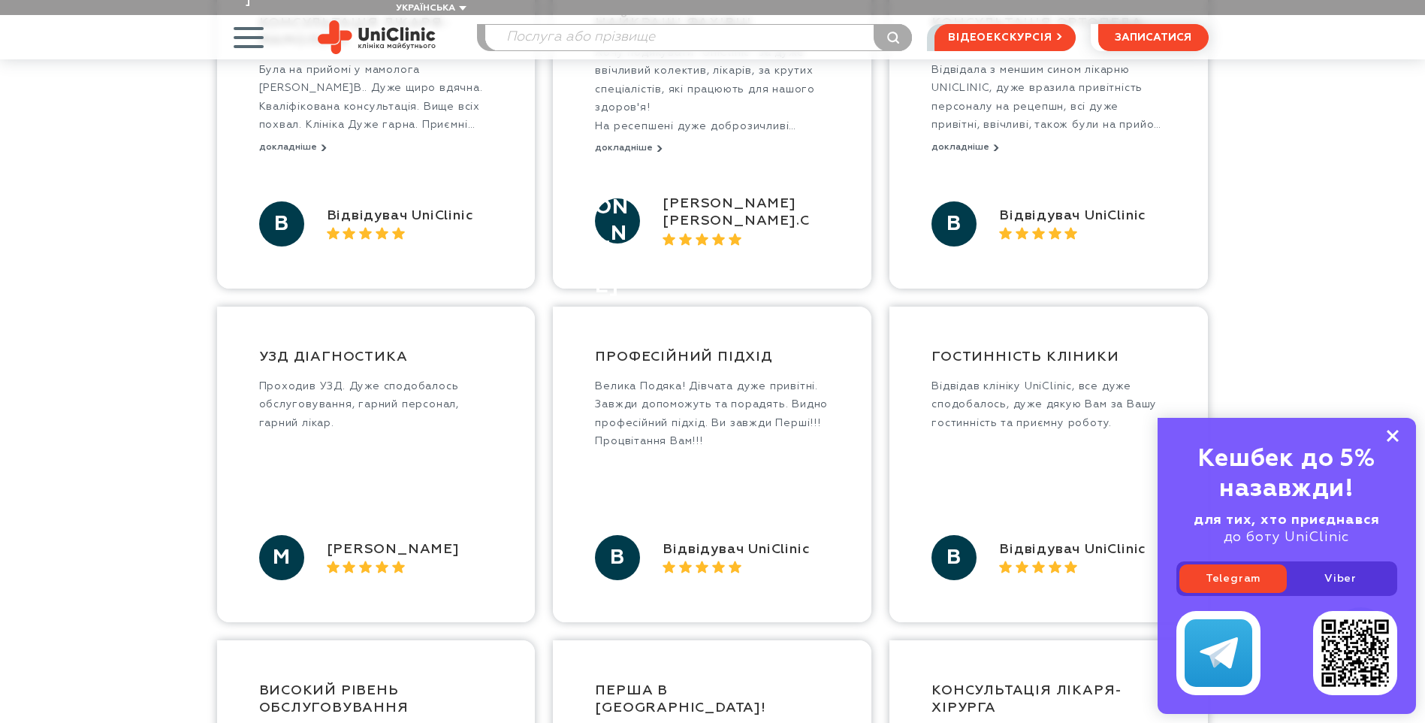
click at [1394, 434] on rect at bounding box center [1393, 436] width 12 height 12
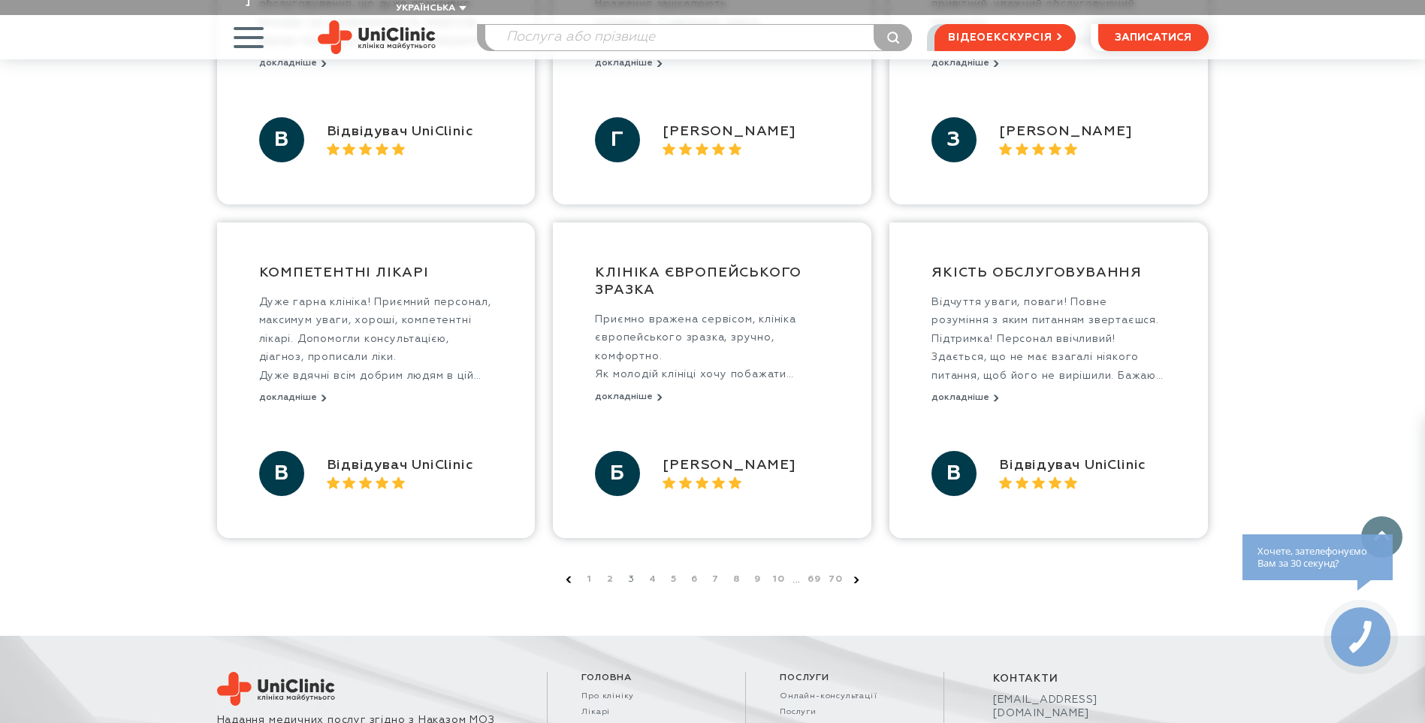
scroll to position [1052, 0]
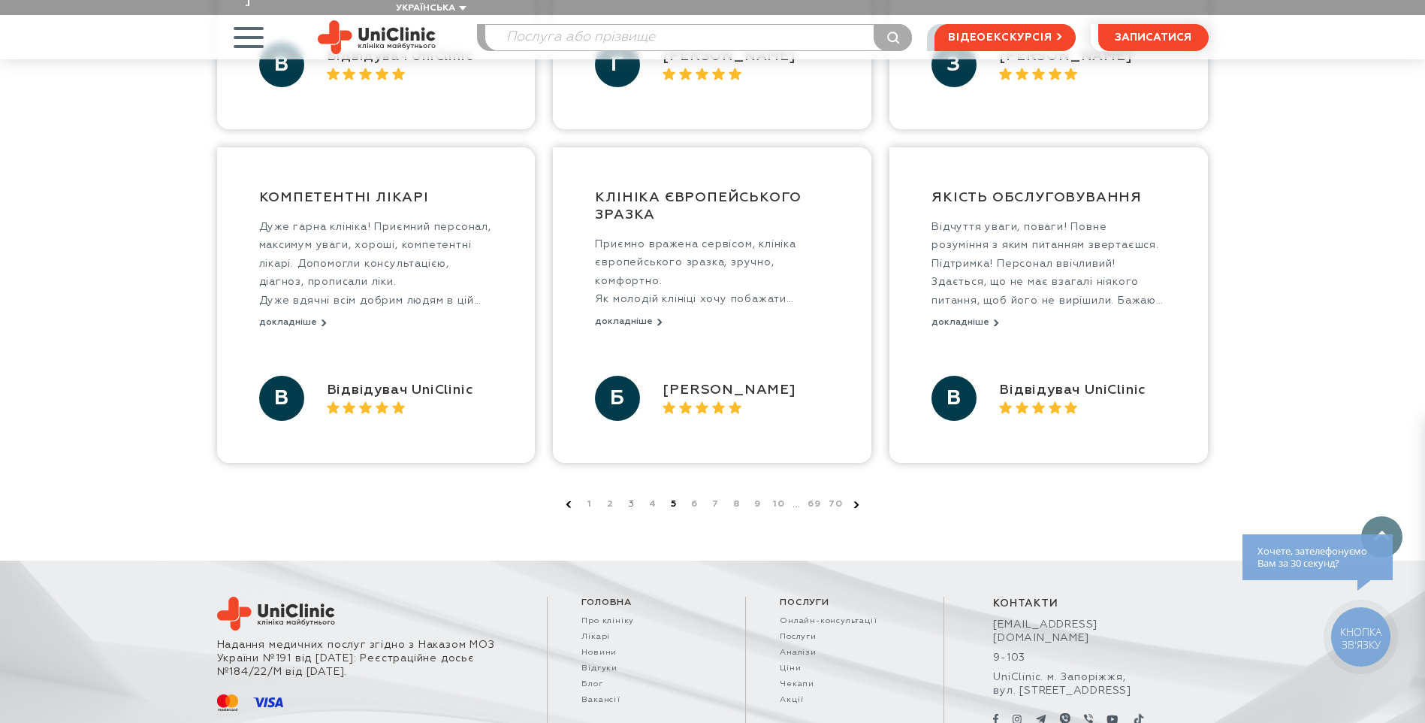
click at [670, 497] on link "5" at bounding box center [673, 504] width 15 height 15
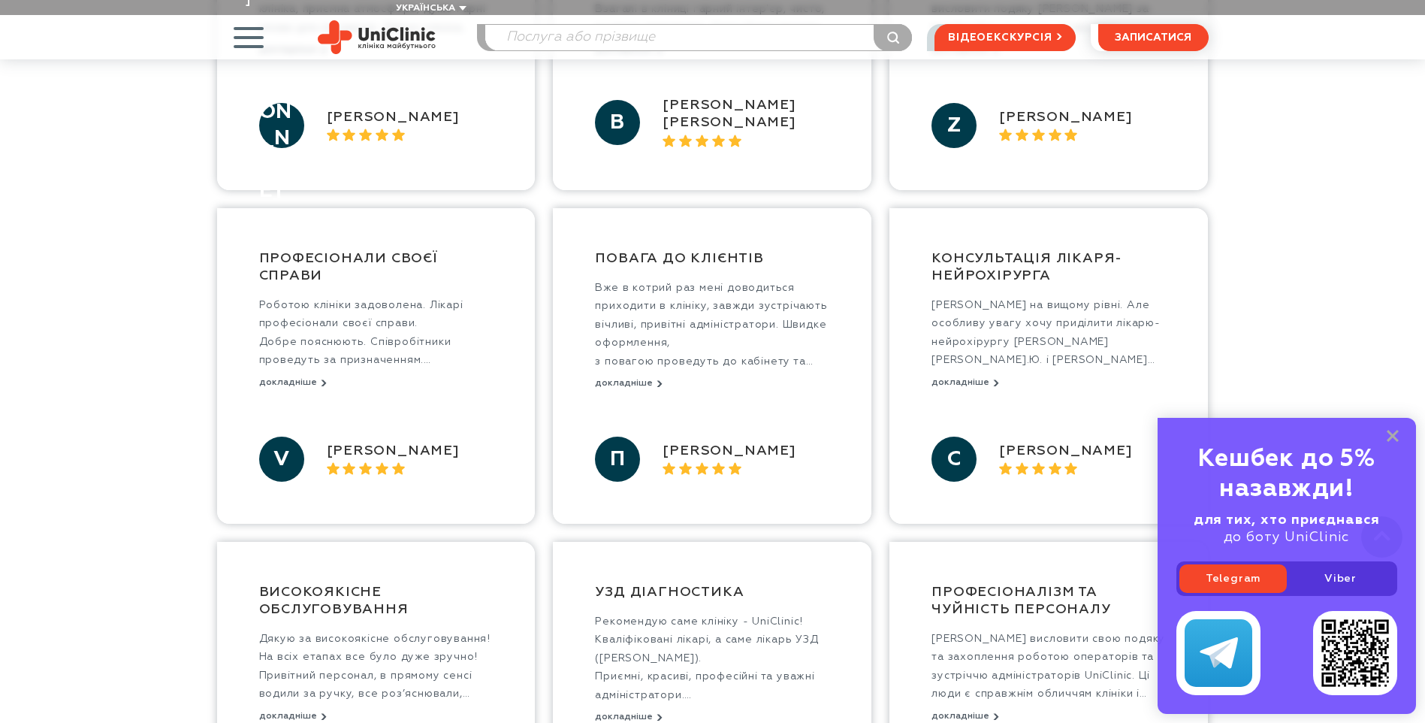
scroll to position [676, 0]
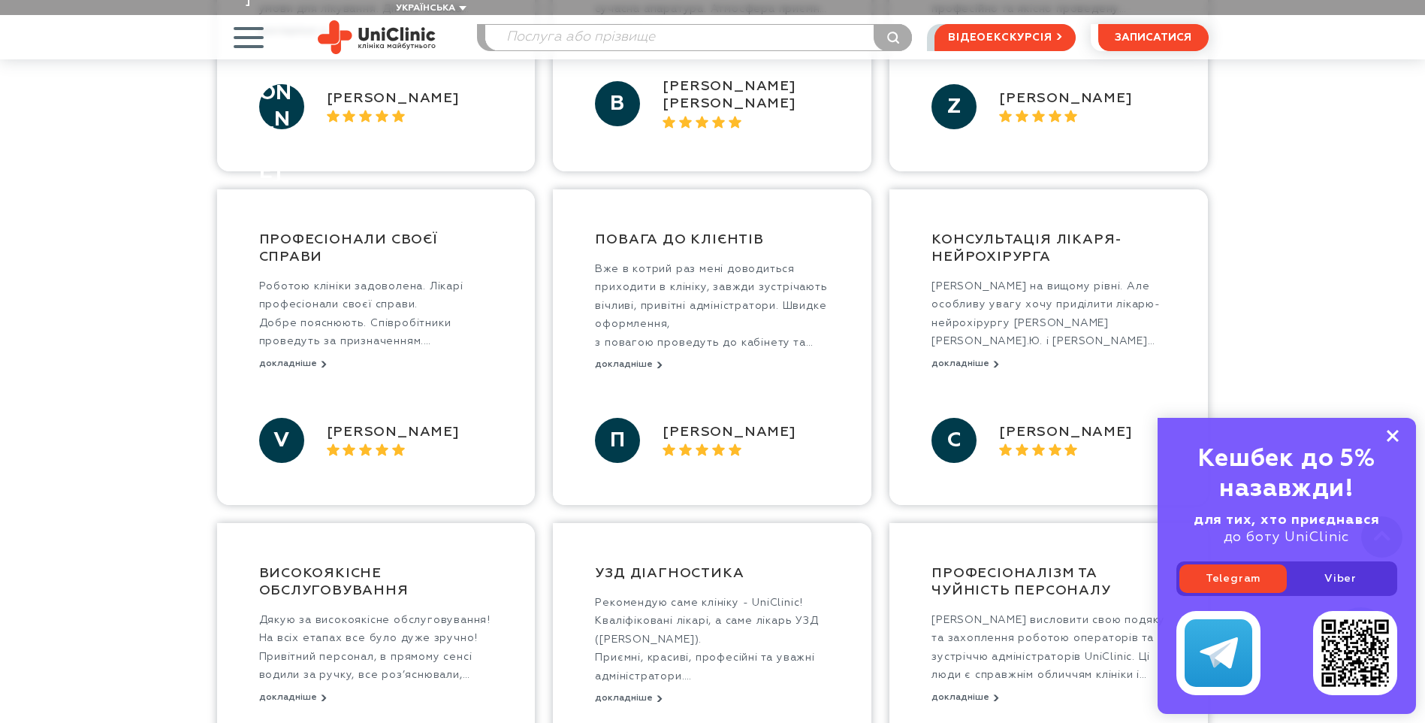
click at [1389, 434] on icon at bounding box center [1393, 436] width 12 height 13
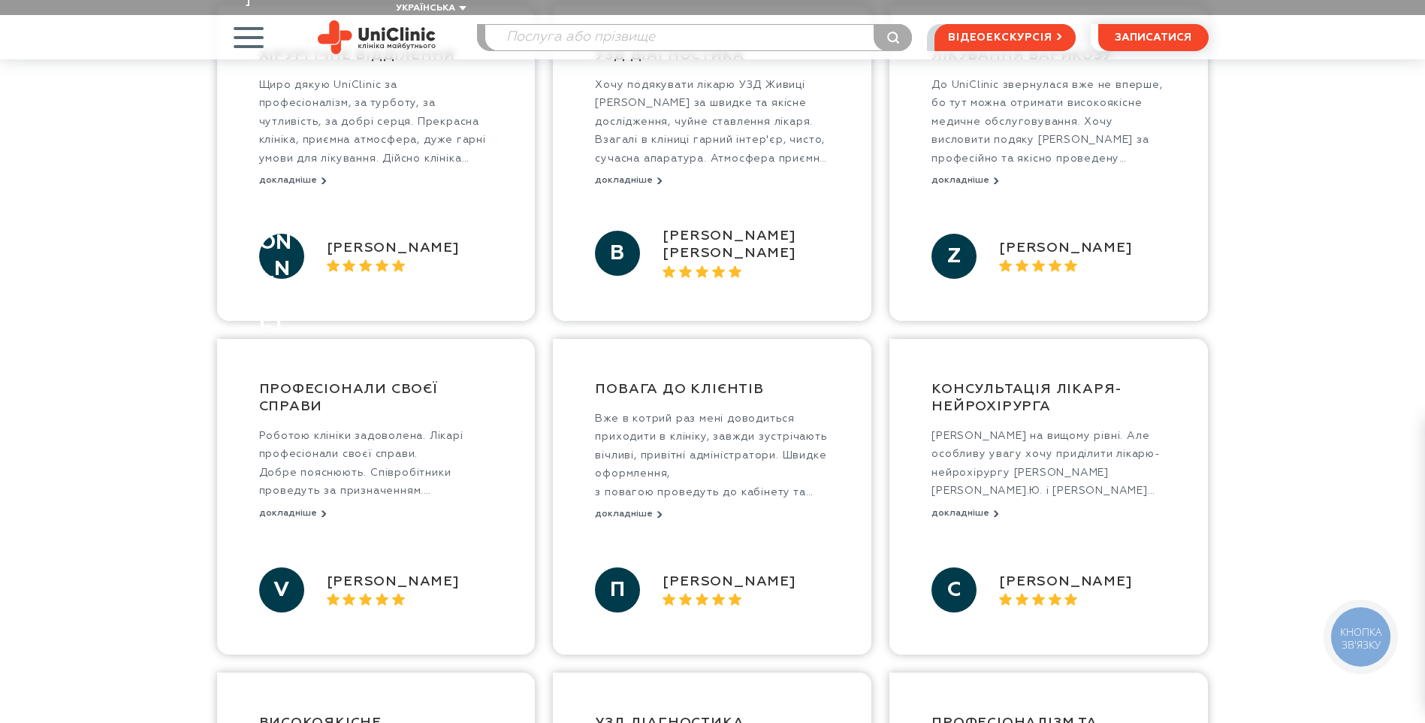
scroll to position [301, 0]
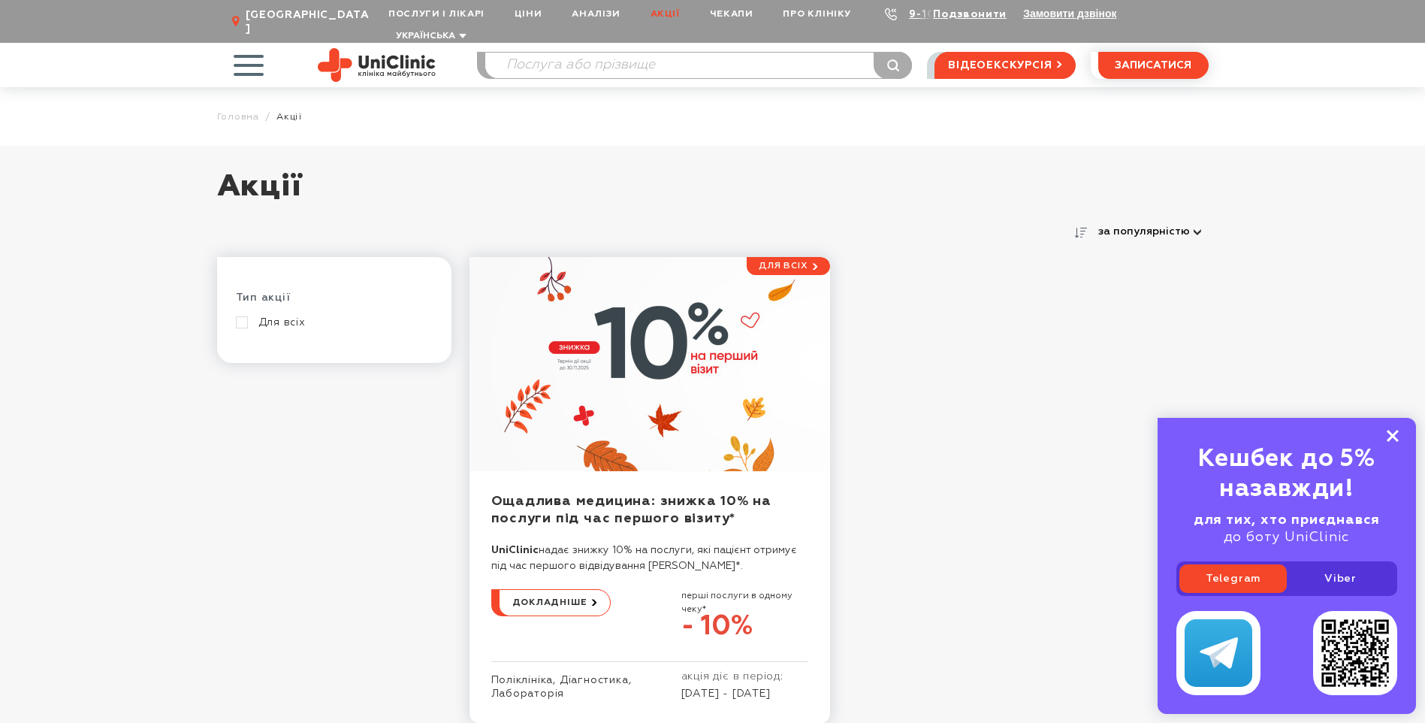
click at [1388, 430] on icon at bounding box center [1393, 436] width 12 height 13
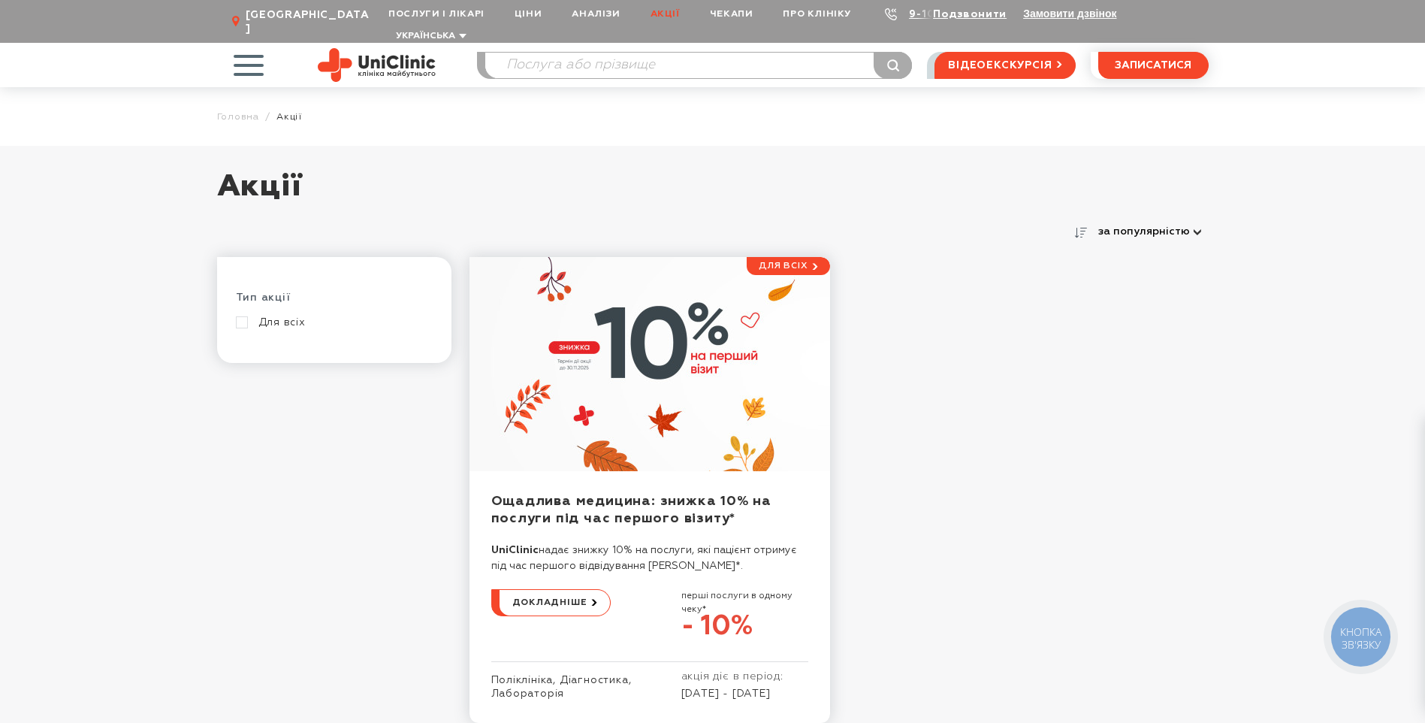
click at [239, 45] on span "button" at bounding box center [248, 65] width 62 height 62
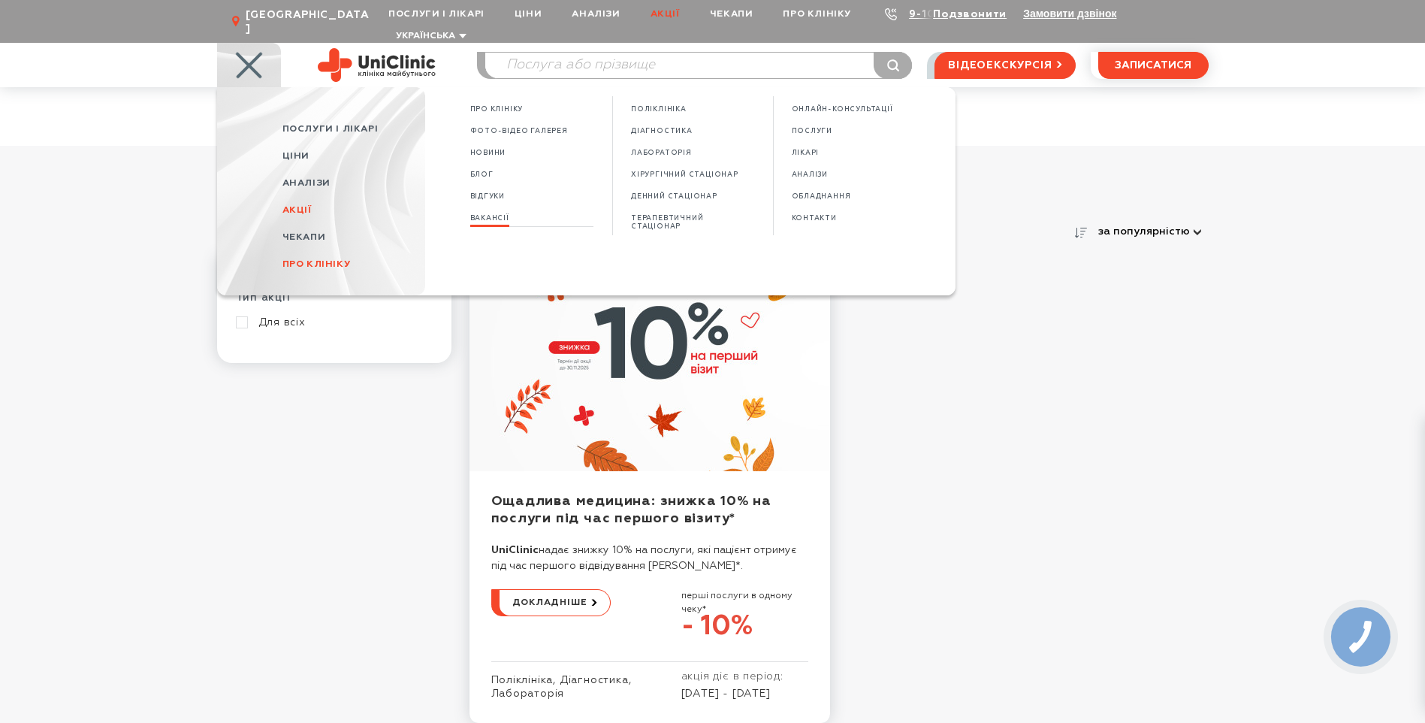
click at [487, 214] on span "Вакансії" at bounding box center [489, 218] width 39 height 8
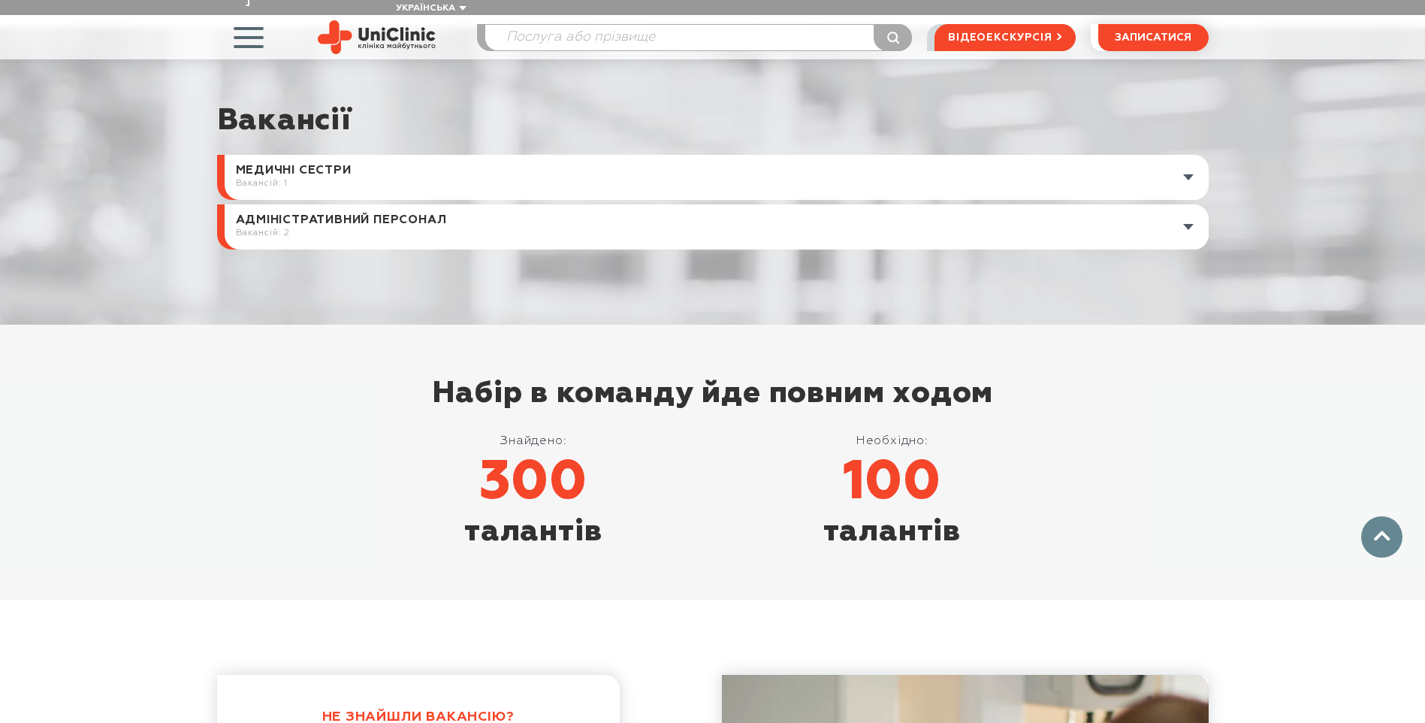
scroll to position [601, 0]
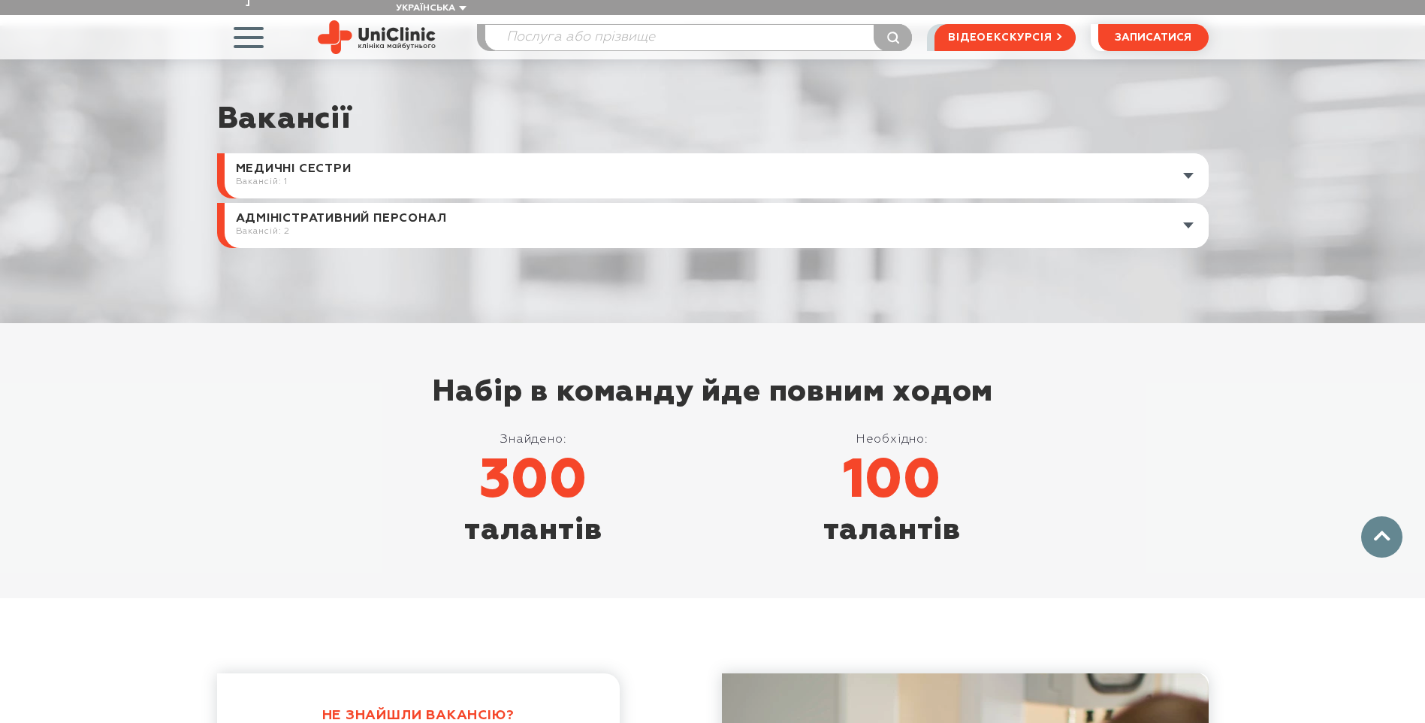
click at [487, 203] on link at bounding box center [717, 225] width 984 height 45
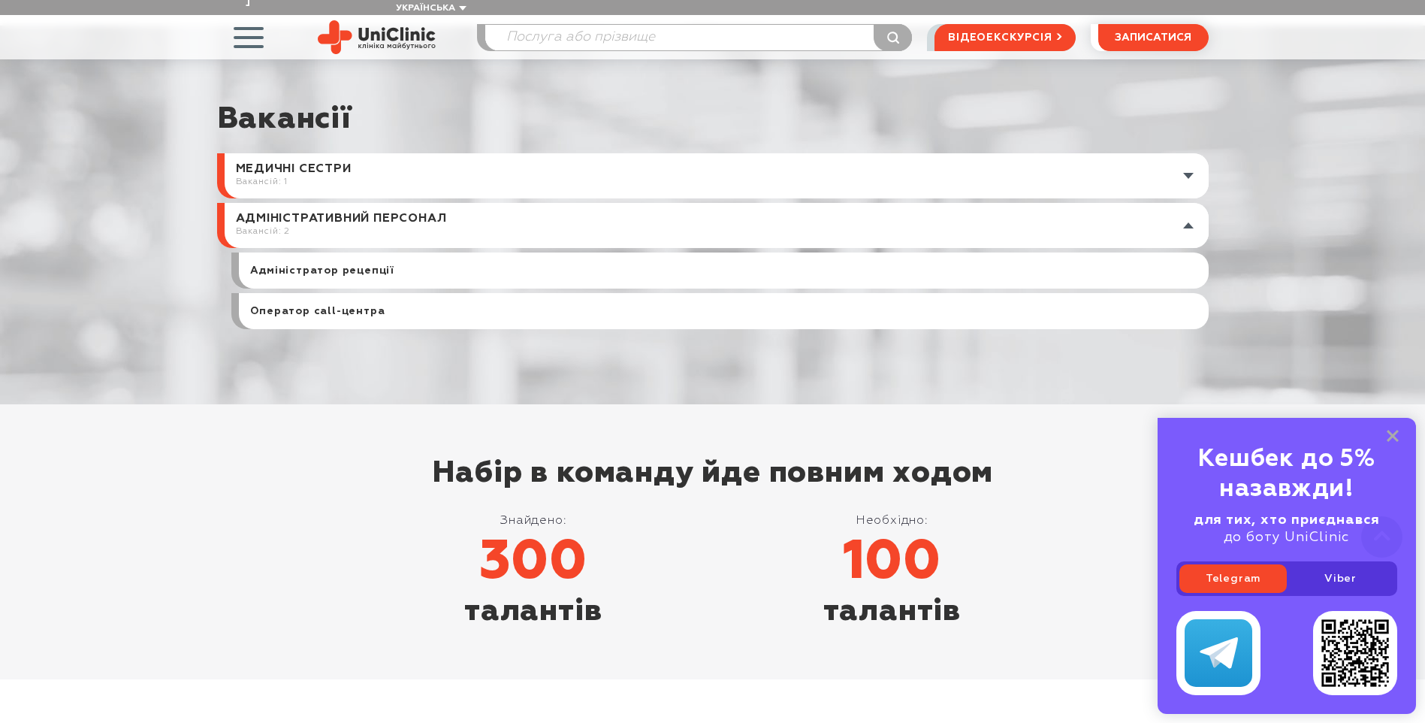
click at [401, 293] on div "Оператор cаll-центра" at bounding box center [724, 311] width 970 height 36
click at [338, 304] on link "Оператор cаll-центра" at bounding box center [317, 311] width 135 height 14
click at [299, 264] on link "Адміністратор рецепції" at bounding box center [322, 271] width 144 height 14
click at [292, 264] on link "Адміністратор рецепції" at bounding box center [322, 271] width 144 height 14
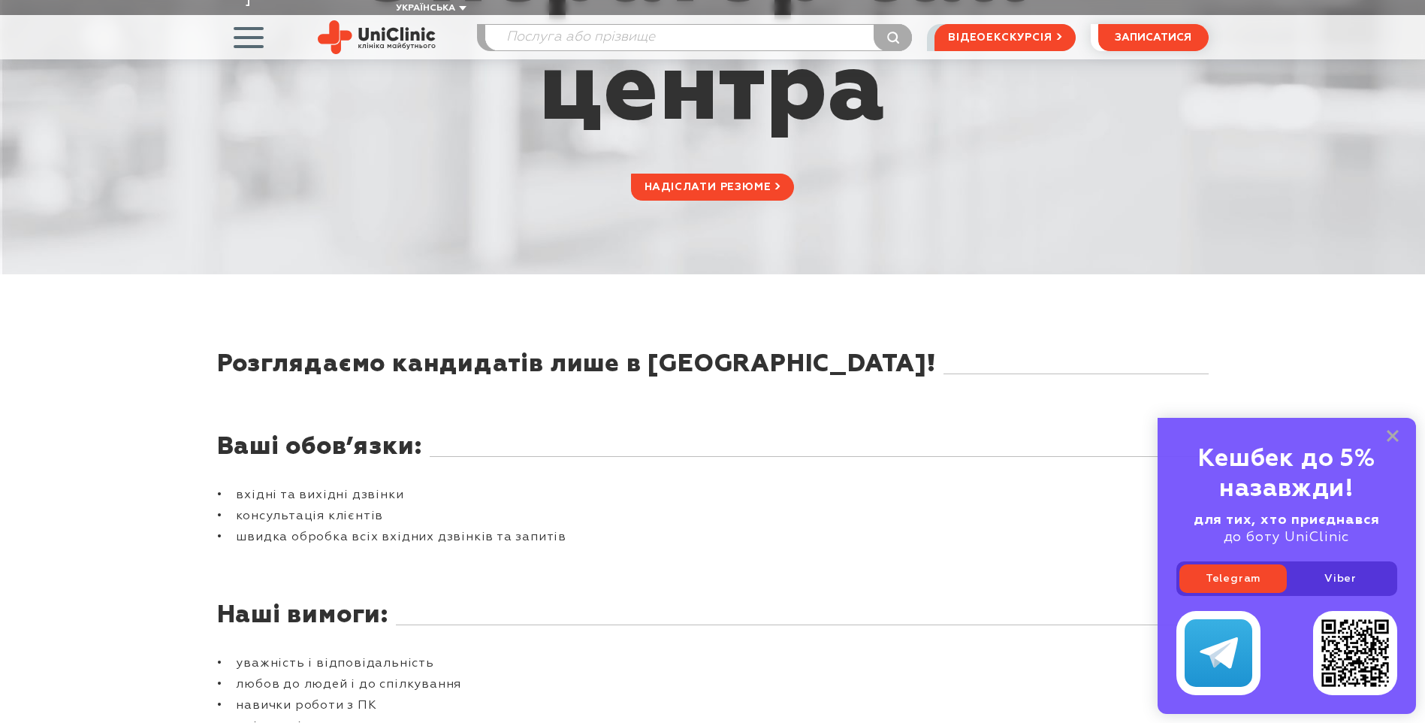
scroll to position [293, 0]
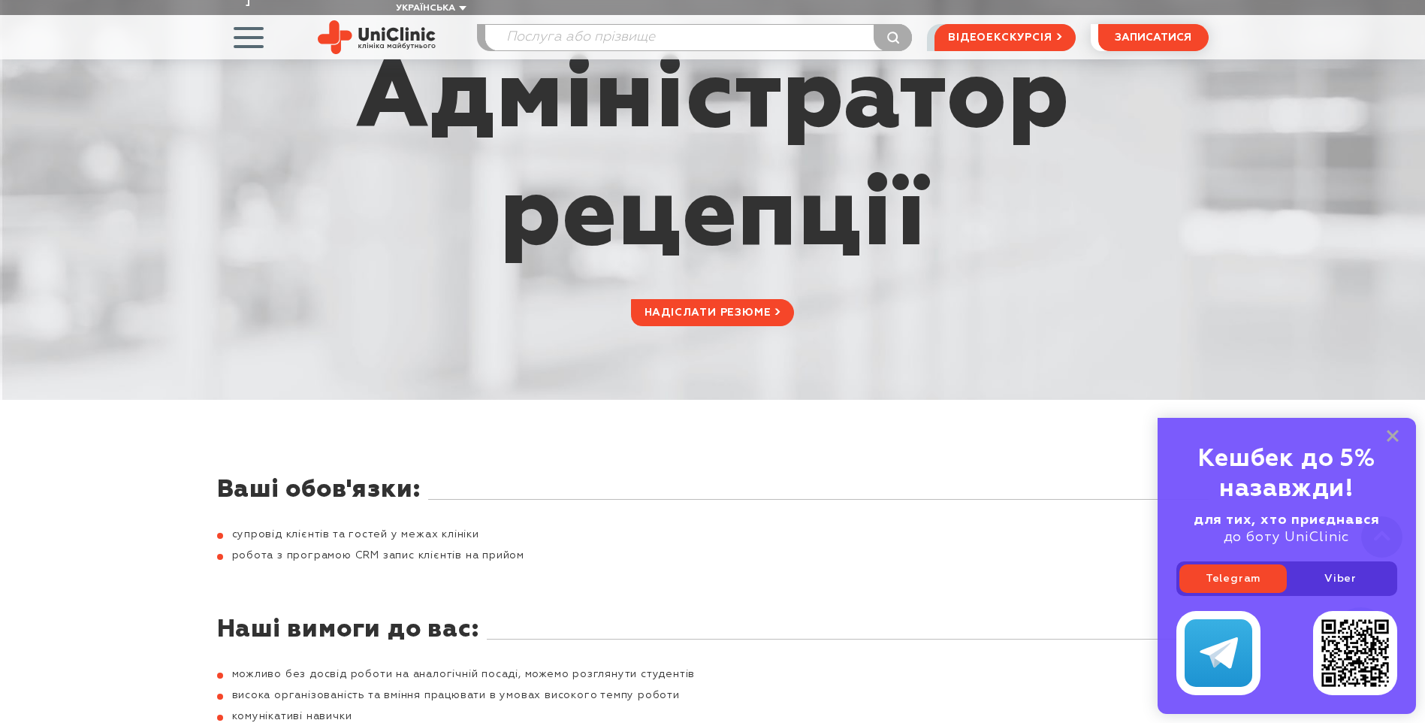
scroll to position [150, 0]
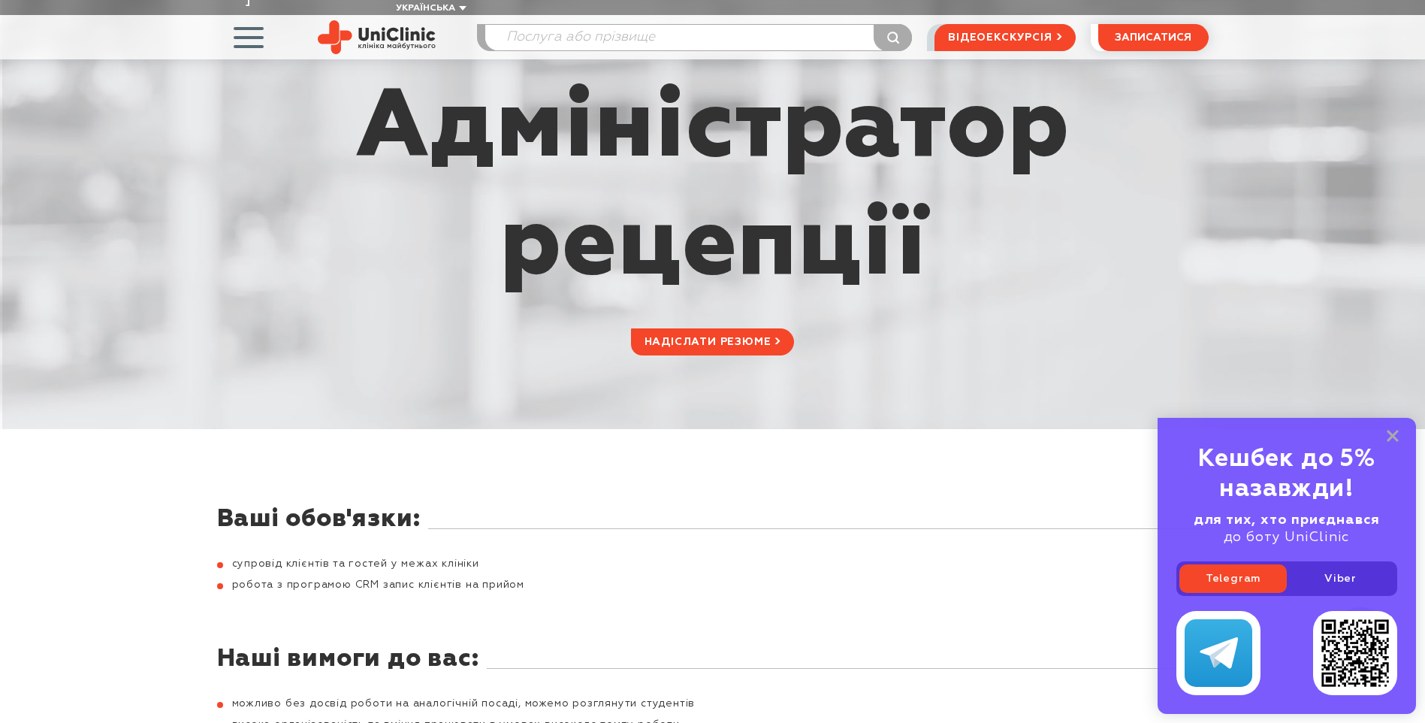
click at [233, 20] on span "button" at bounding box center [248, 37] width 62 height 62
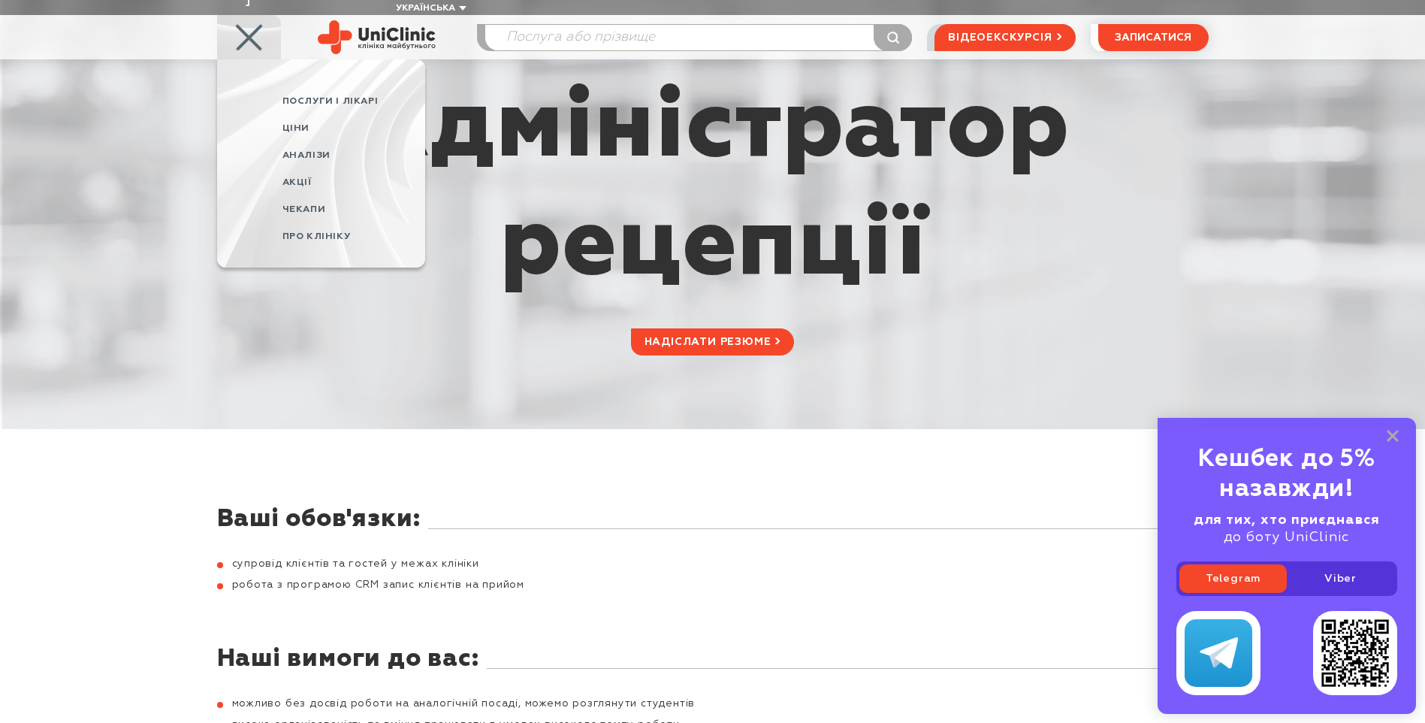
click at [352, 307] on div "Адміністратор рецепції надіслати резюме" at bounding box center [713, 213] width 1014 height 286
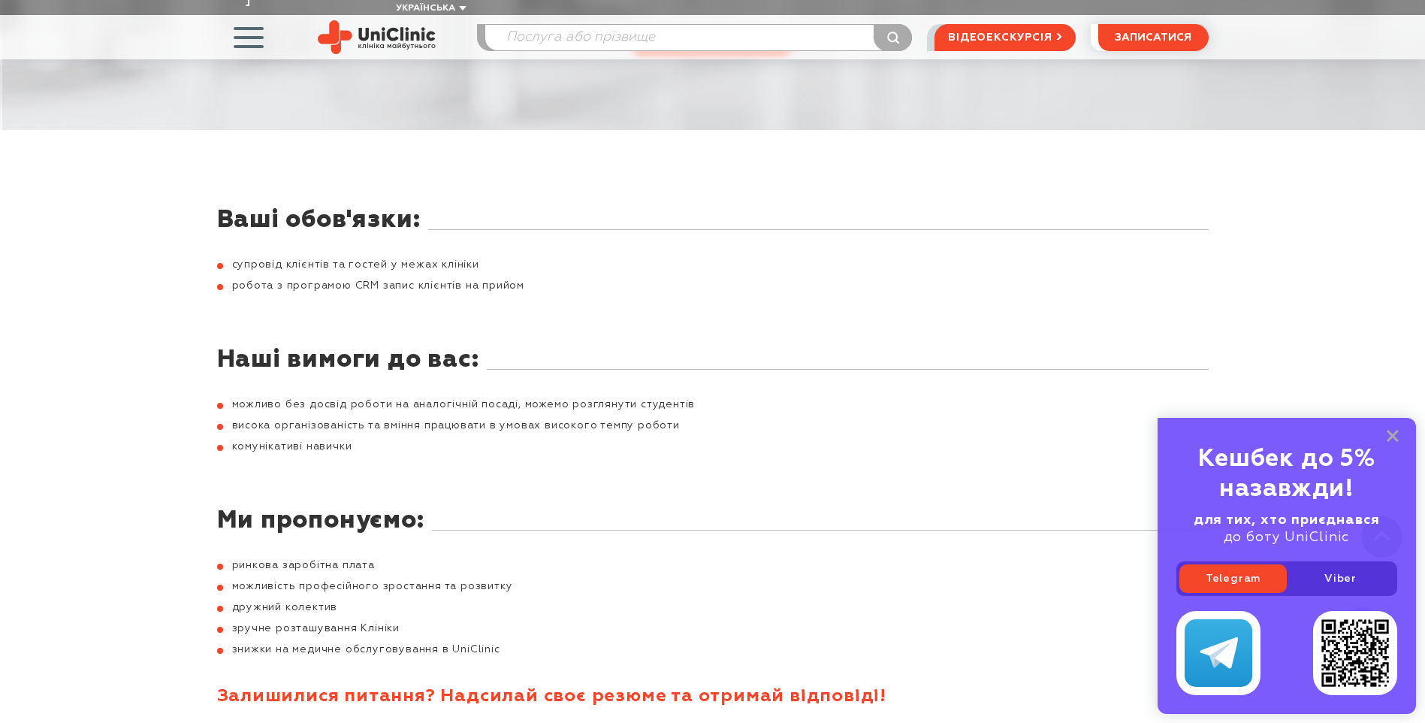
scroll to position [451, 0]
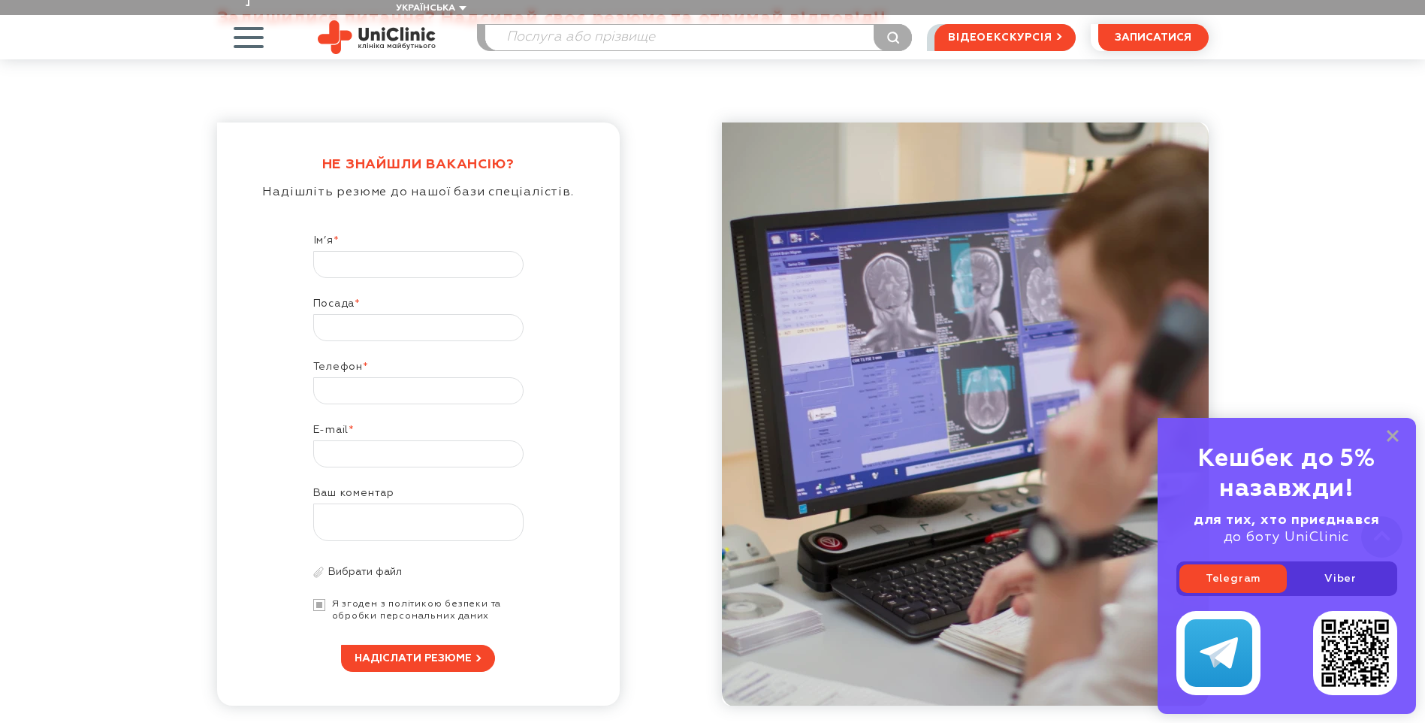
scroll to position [1422, 0]
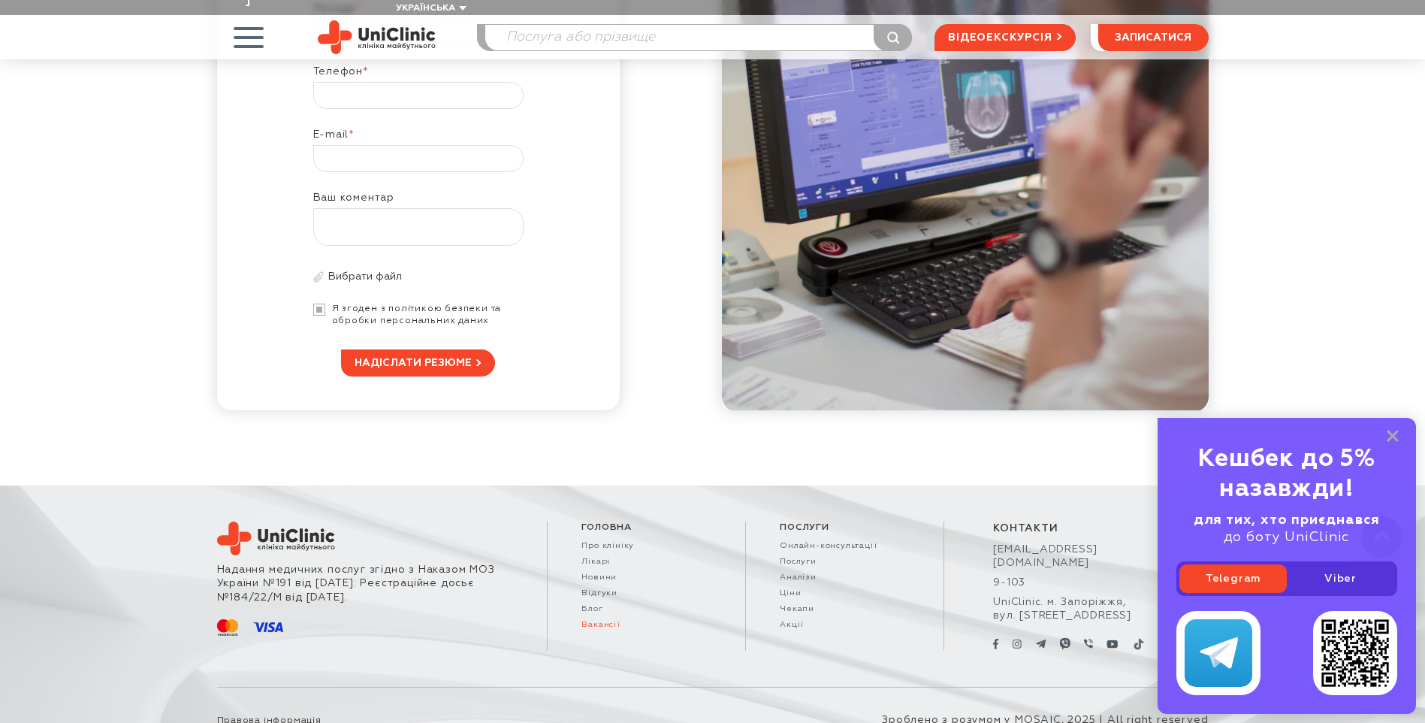
click at [613, 620] on link "Вакансії" at bounding box center [647, 625] width 130 height 10
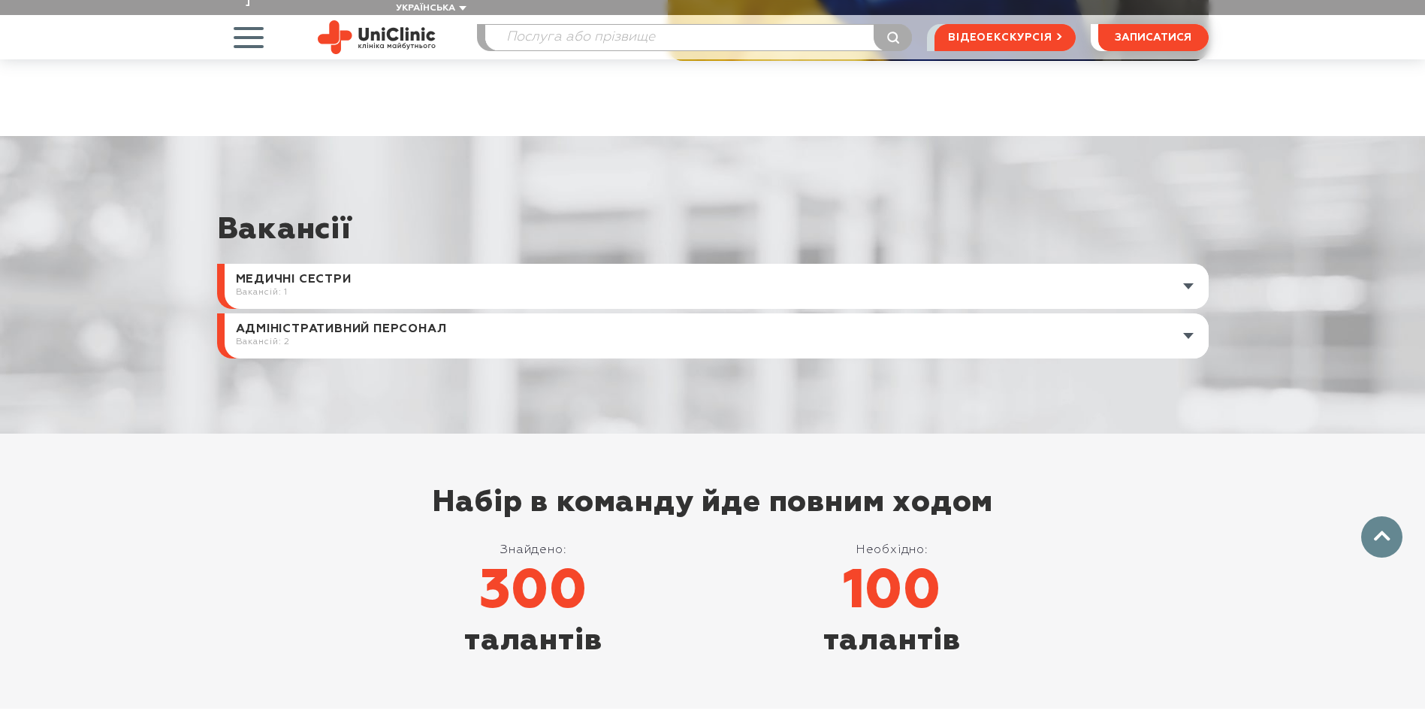
scroll to position [526, 0]
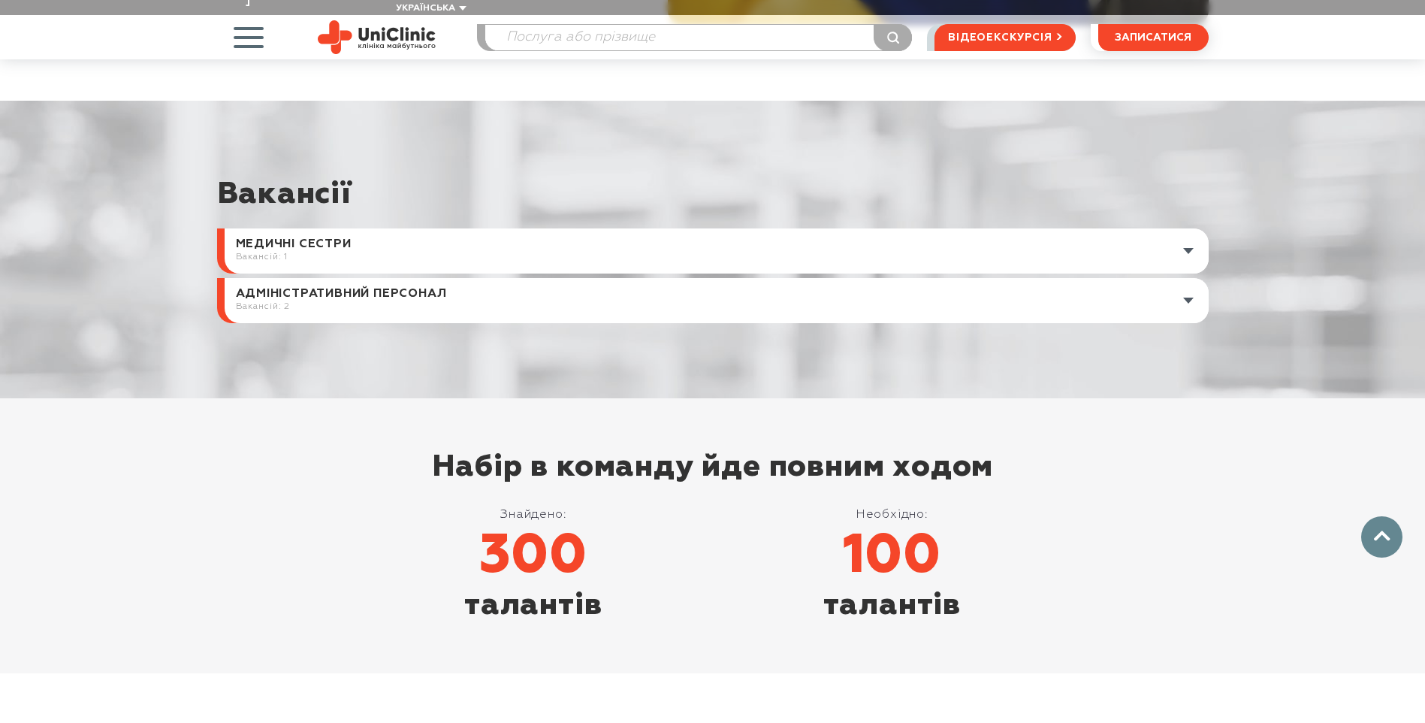
click at [331, 283] on link at bounding box center [717, 300] width 984 height 45
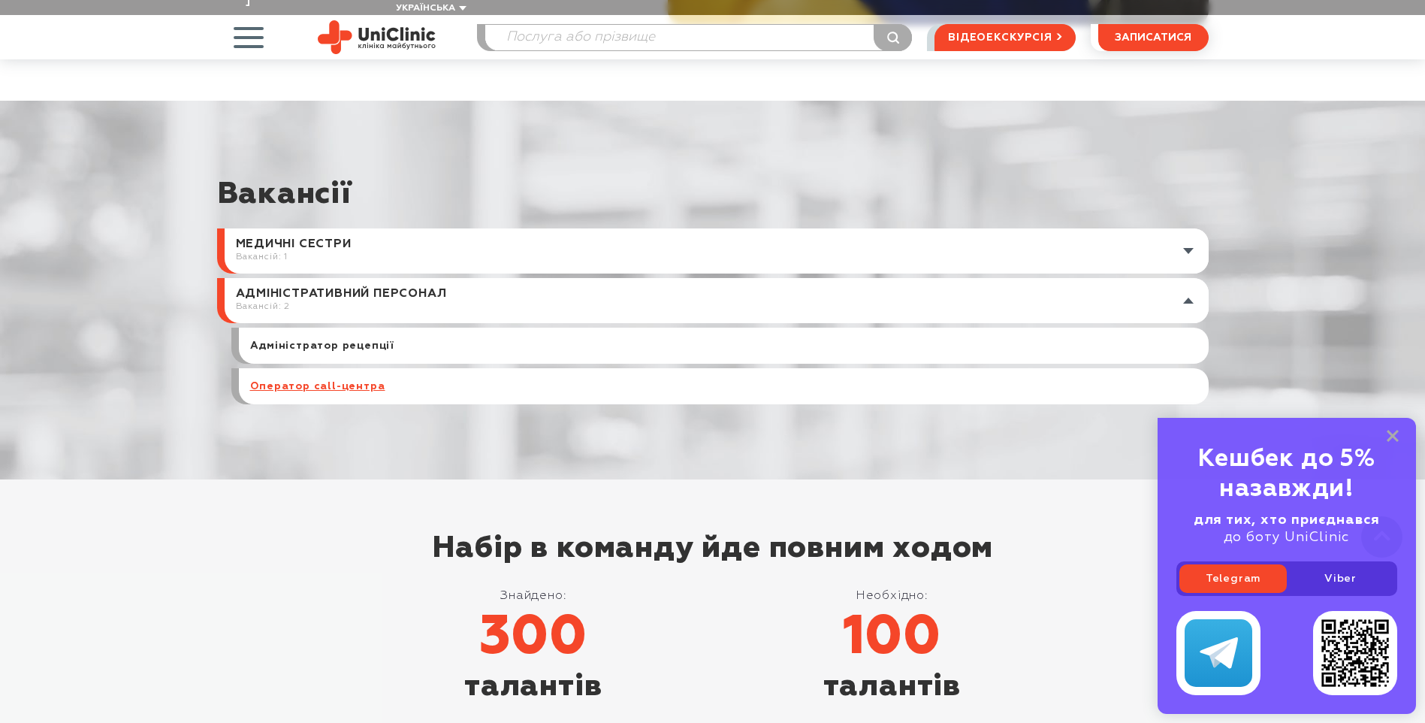
click at [319, 379] on link "Оператор cаll-центра" at bounding box center [317, 386] width 135 height 14
click at [270, 240] on link at bounding box center [717, 250] width 984 height 45
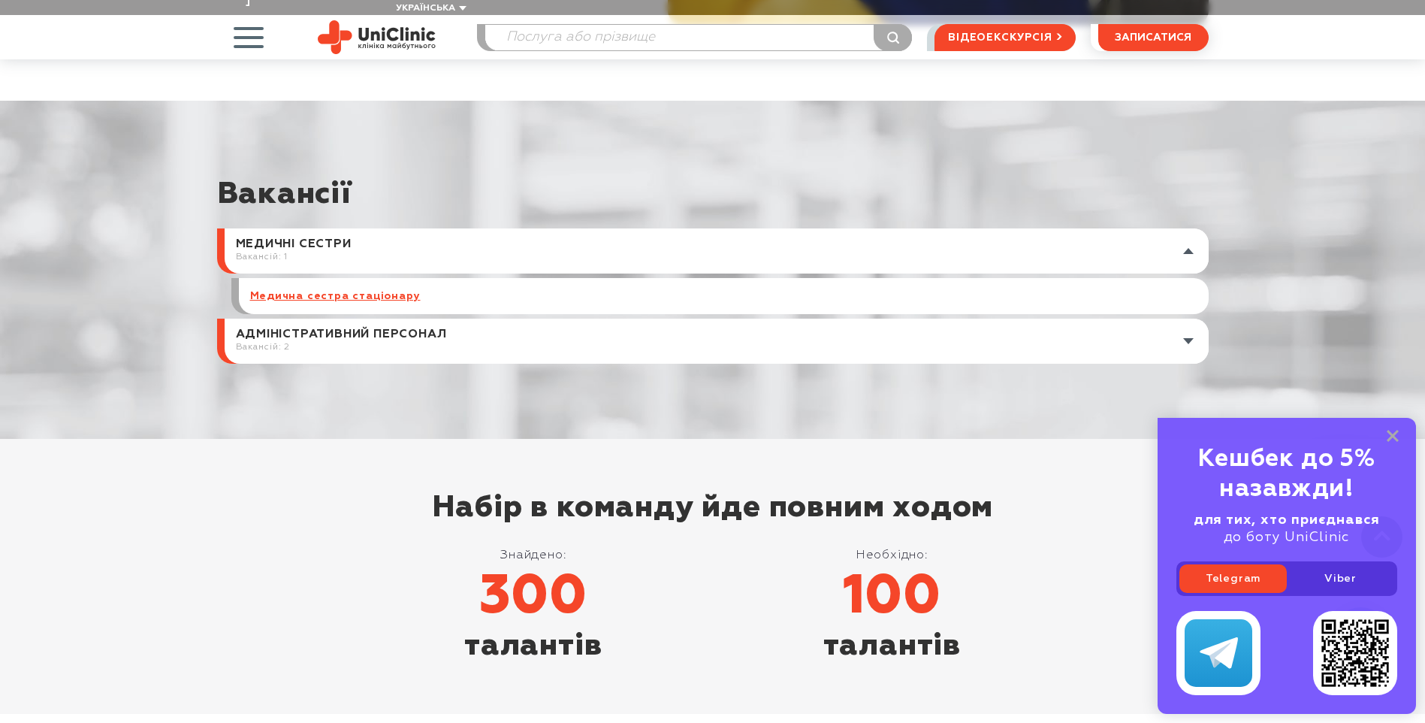
click at [292, 289] on link "Медична сестра стаціонару" at bounding box center [335, 296] width 171 height 14
click at [1392, 433] on icon at bounding box center [1393, 436] width 12 height 13
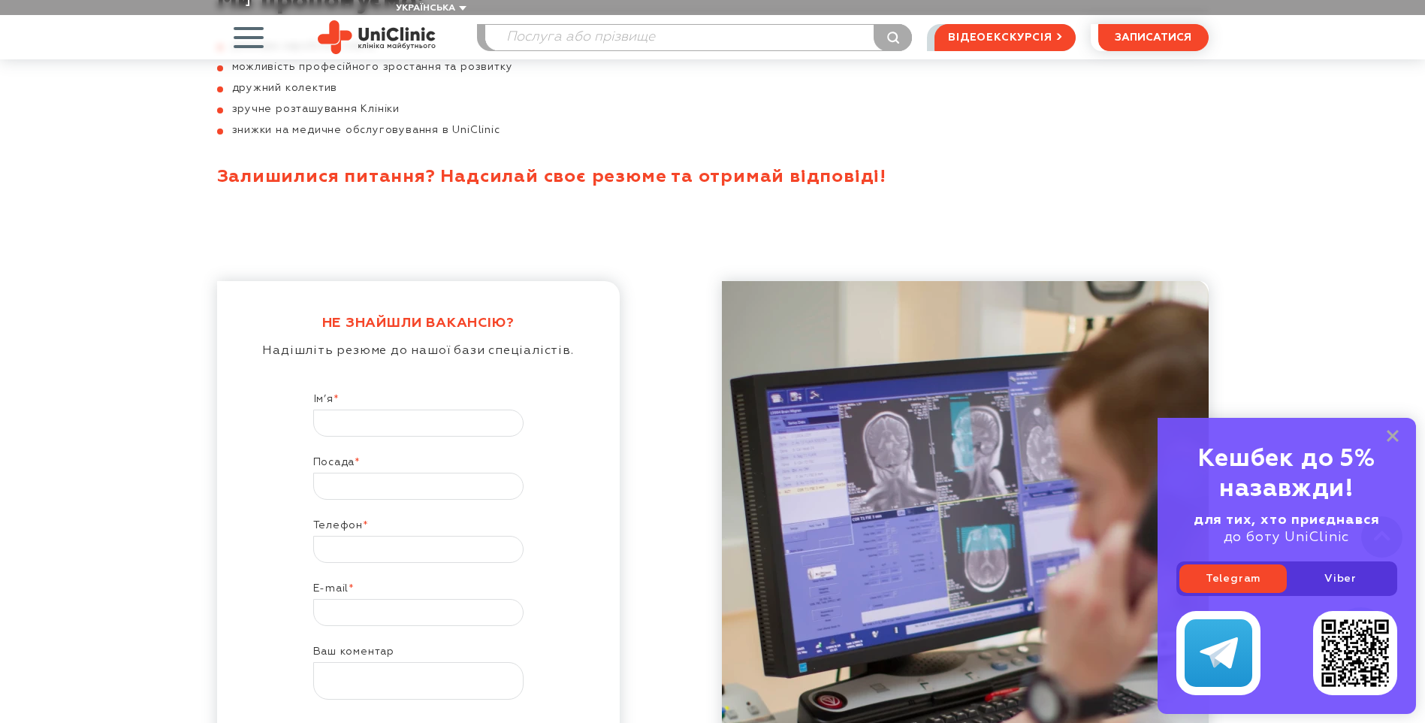
scroll to position [1023, 0]
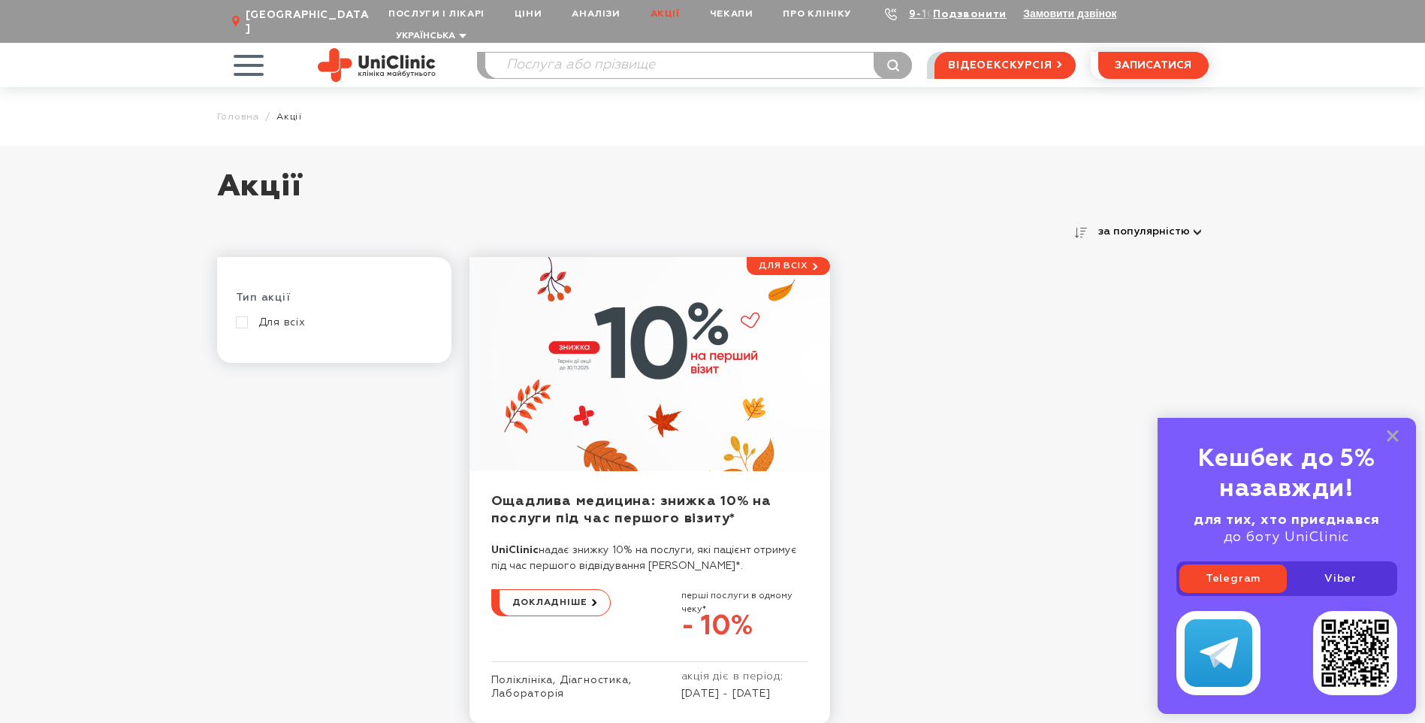
click at [245, 56] on span "button" at bounding box center [248, 65] width 62 height 62
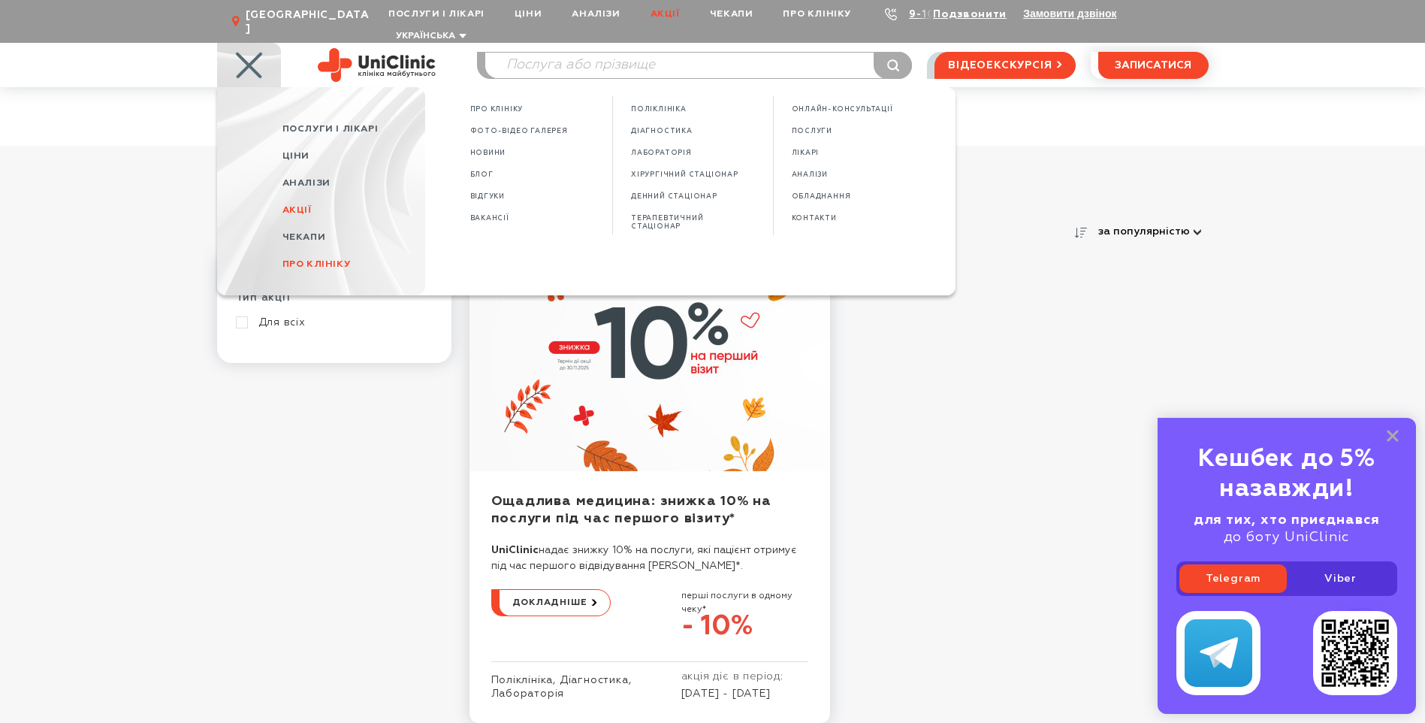
click at [335, 251] on span "Про клініку" at bounding box center [353, 264] width 143 height 27
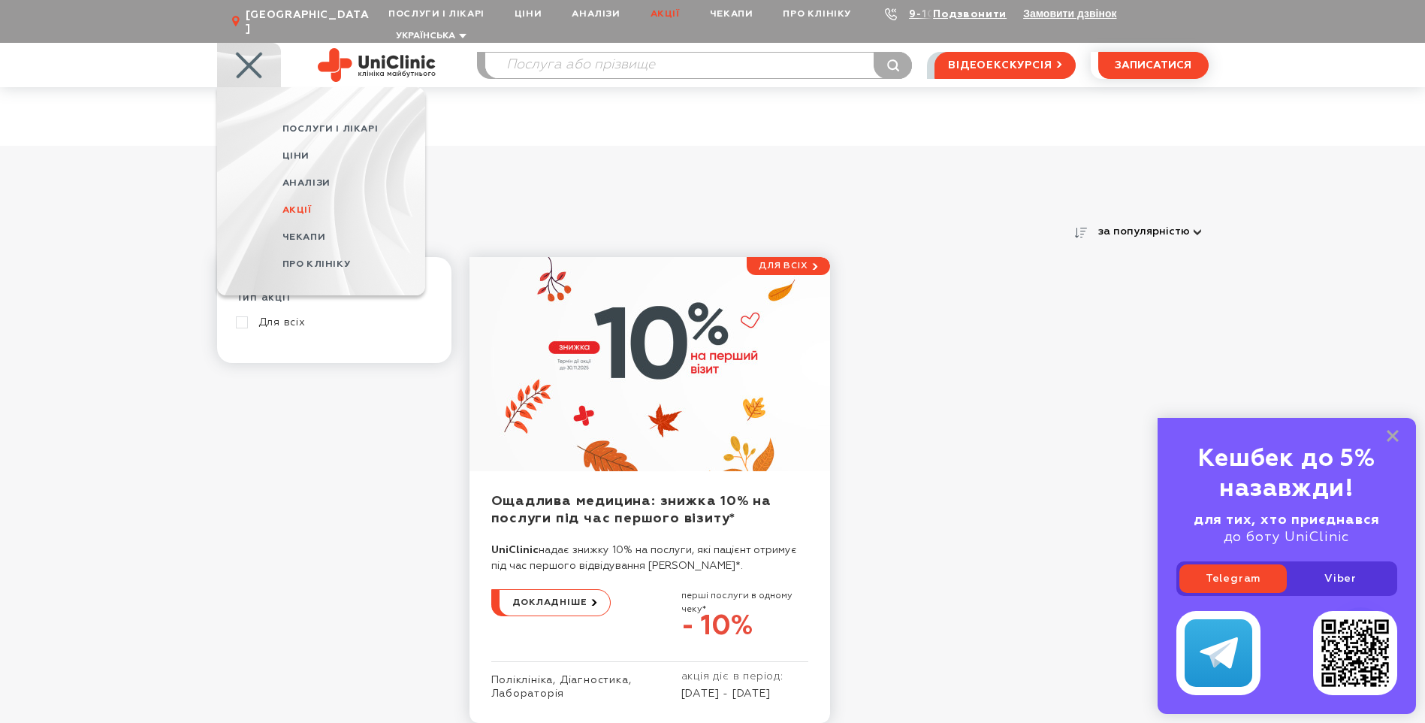
click at [336, 259] on span "Про клініку" at bounding box center [316, 264] width 68 height 10
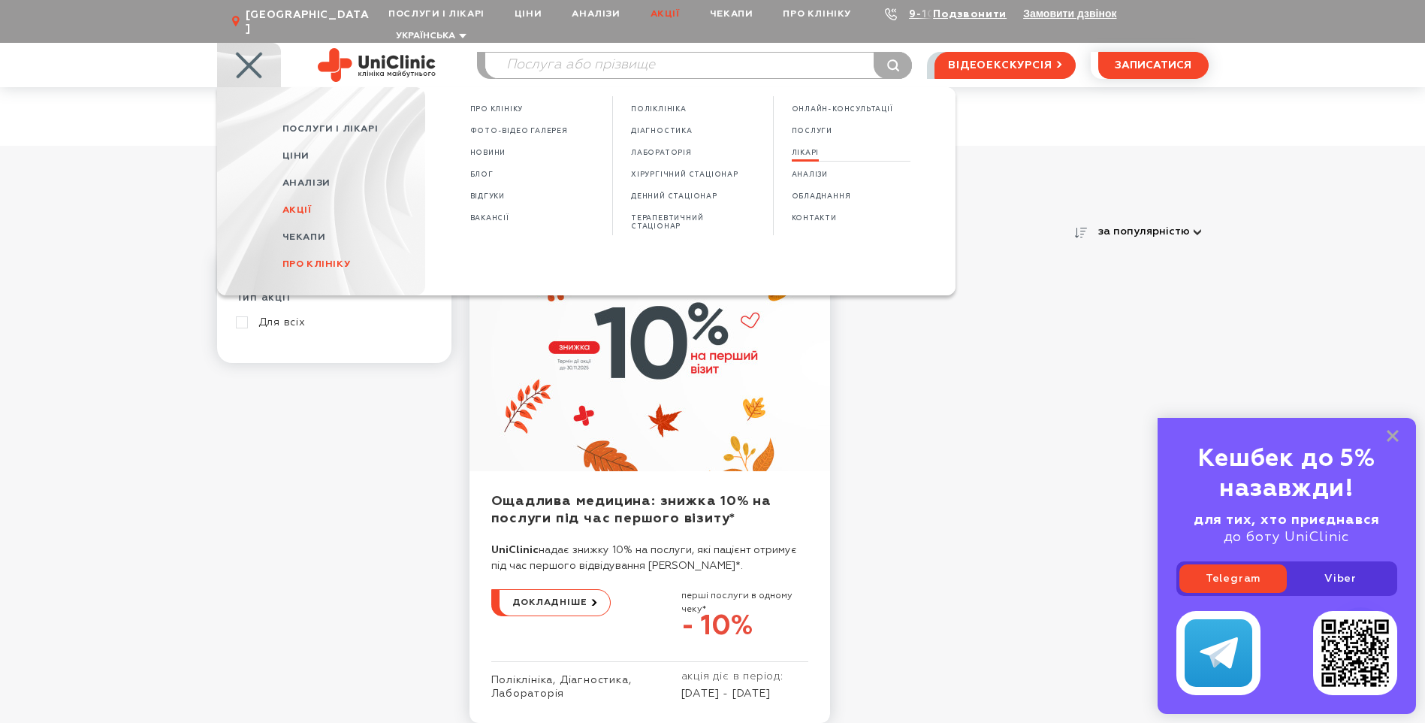
click at [802, 149] on span "ЛІКАРІ" at bounding box center [806, 153] width 28 height 8
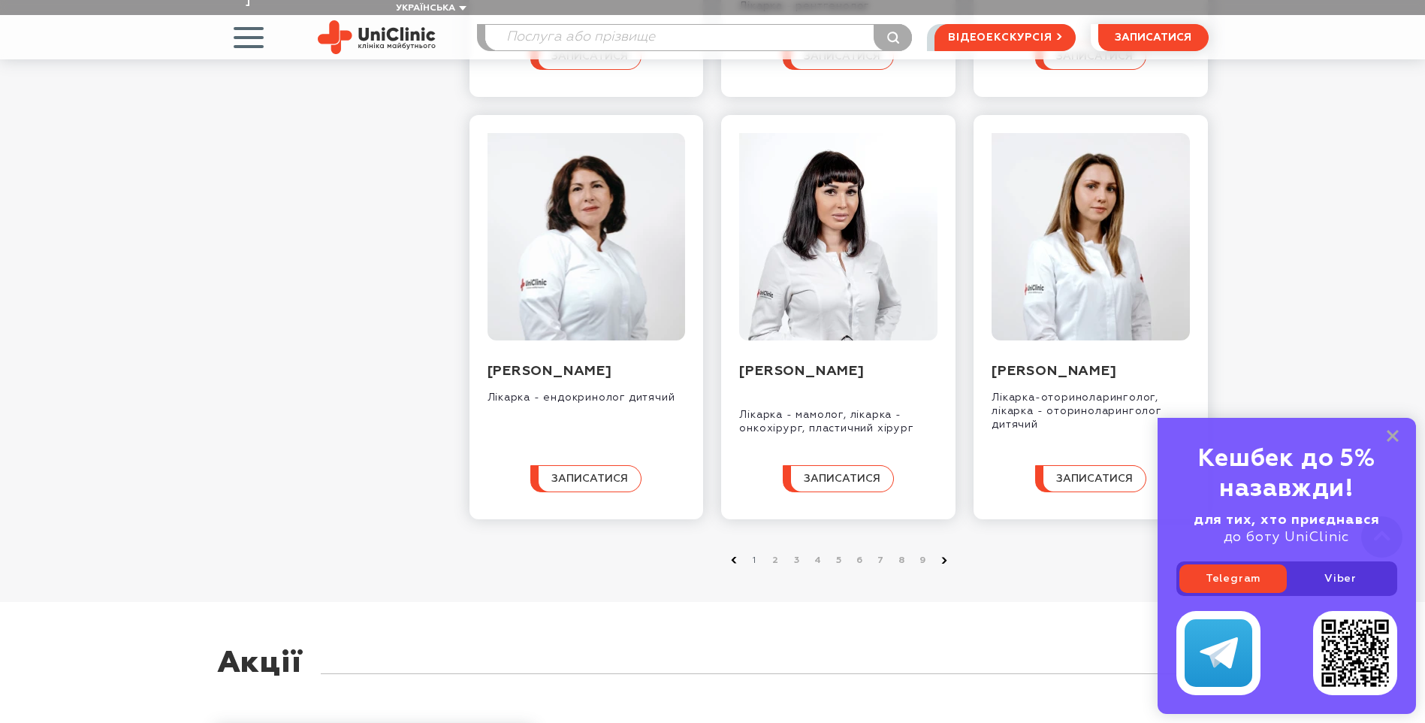
scroll to position [1503, 0]
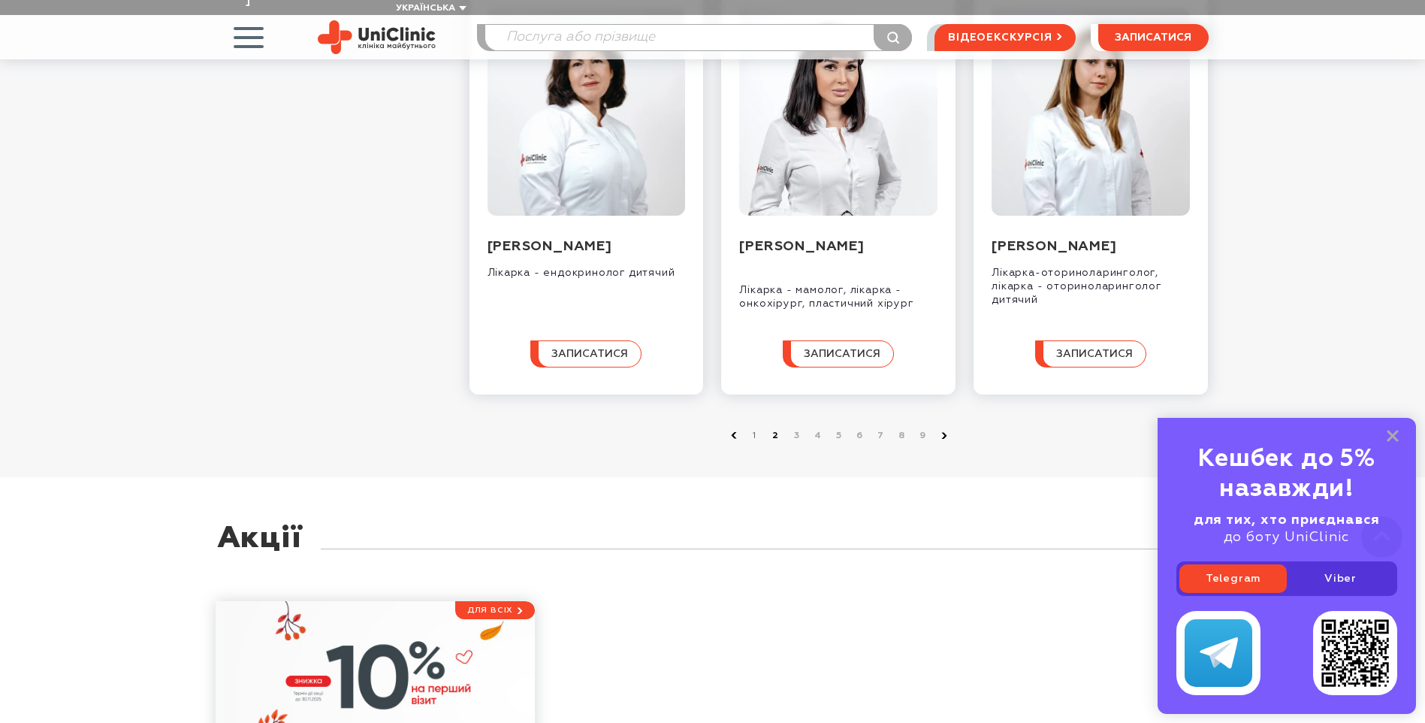
click at [773, 443] on link "2" at bounding box center [776, 435] width 15 height 15
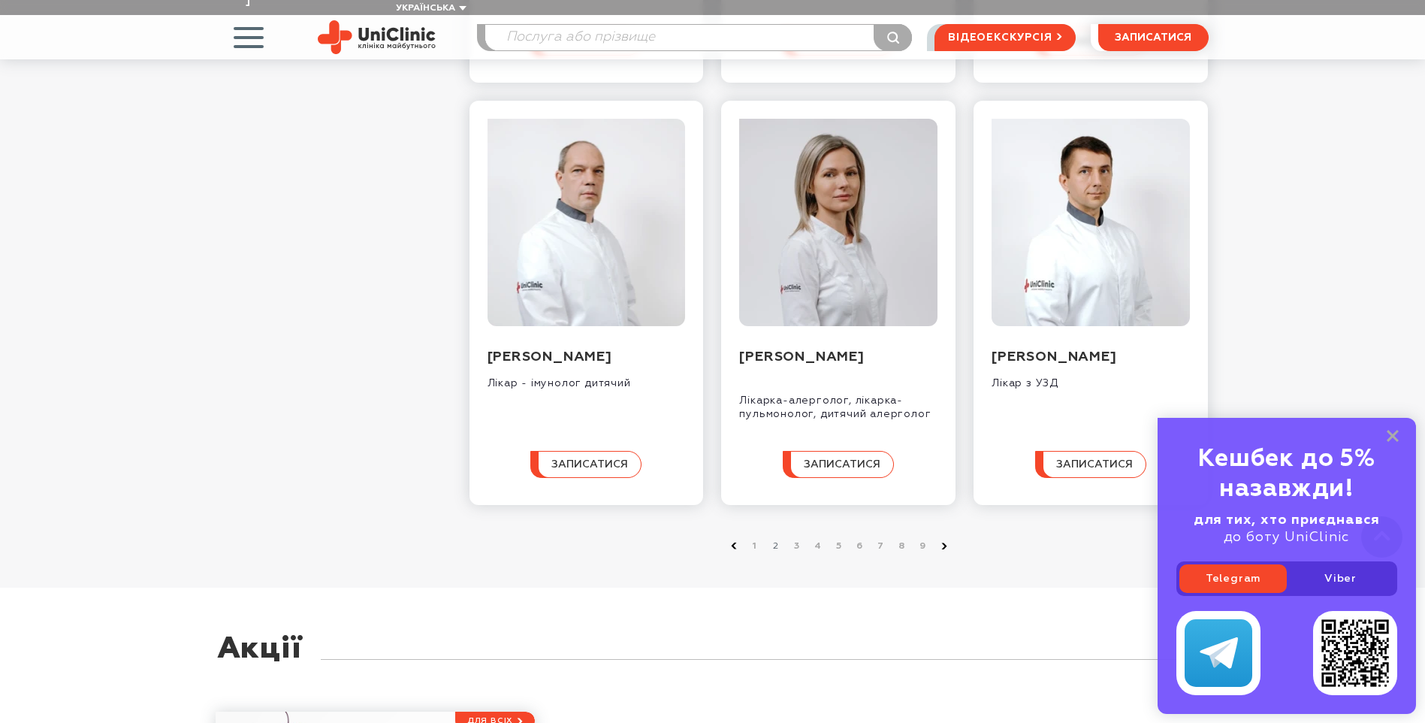
scroll to position [1503, 0]
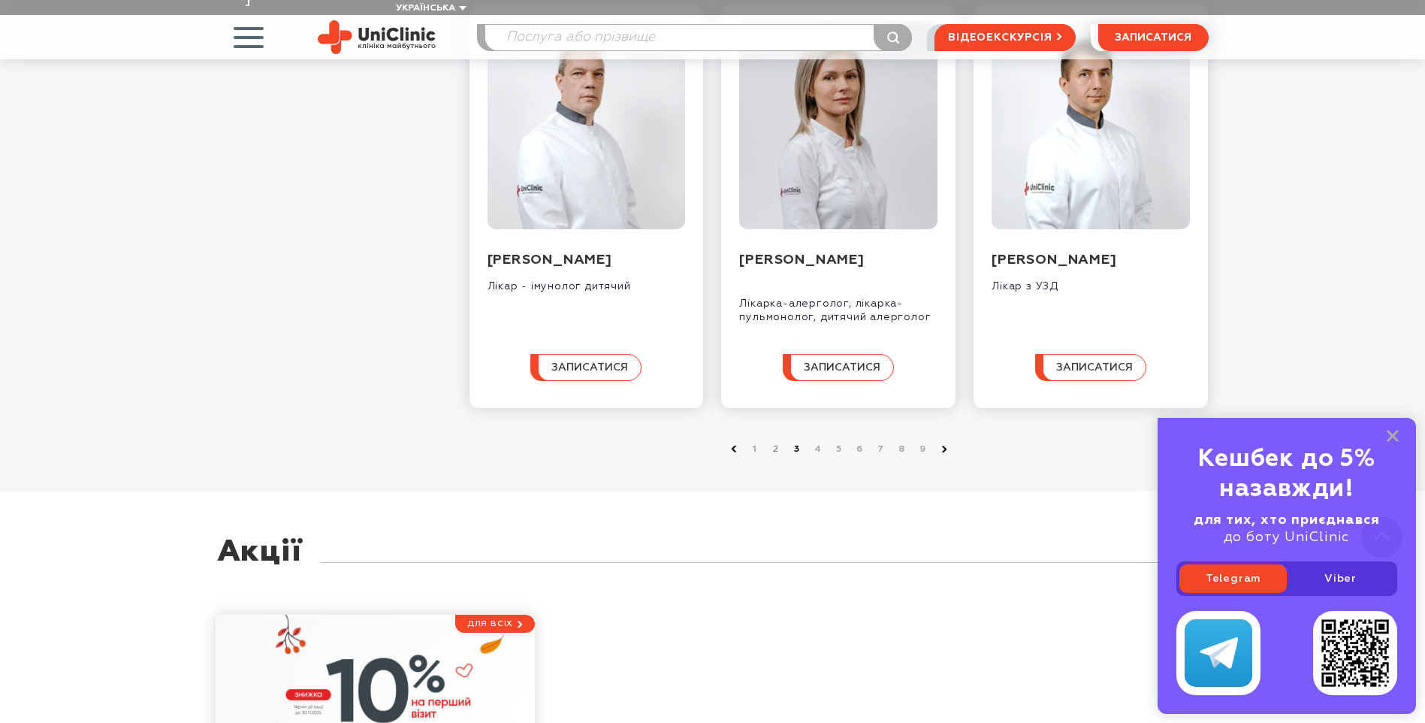
click at [793, 451] on link "3" at bounding box center [797, 449] width 15 height 15
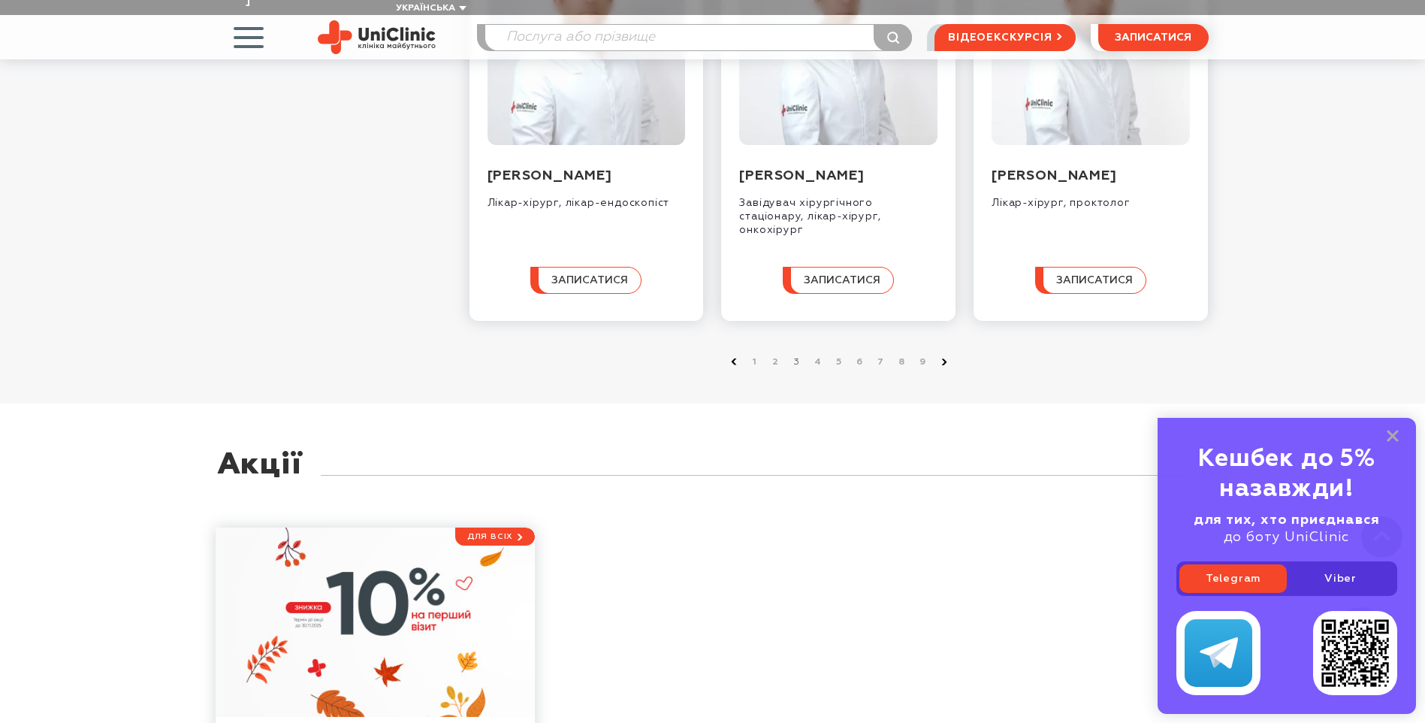
scroll to position [1578, 0]
click at [817, 364] on link "4" at bounding box center [818, 360] width 15 height 15
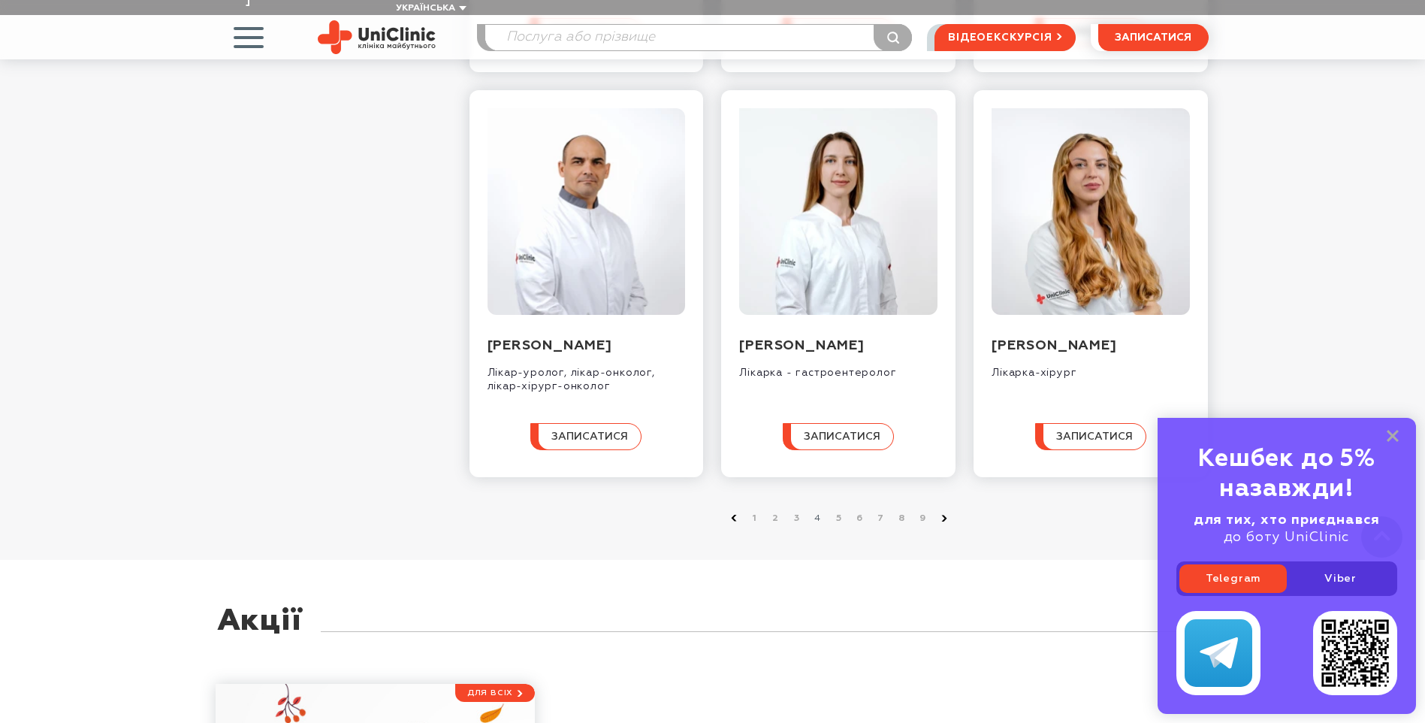
scroll to position [1428, 0]
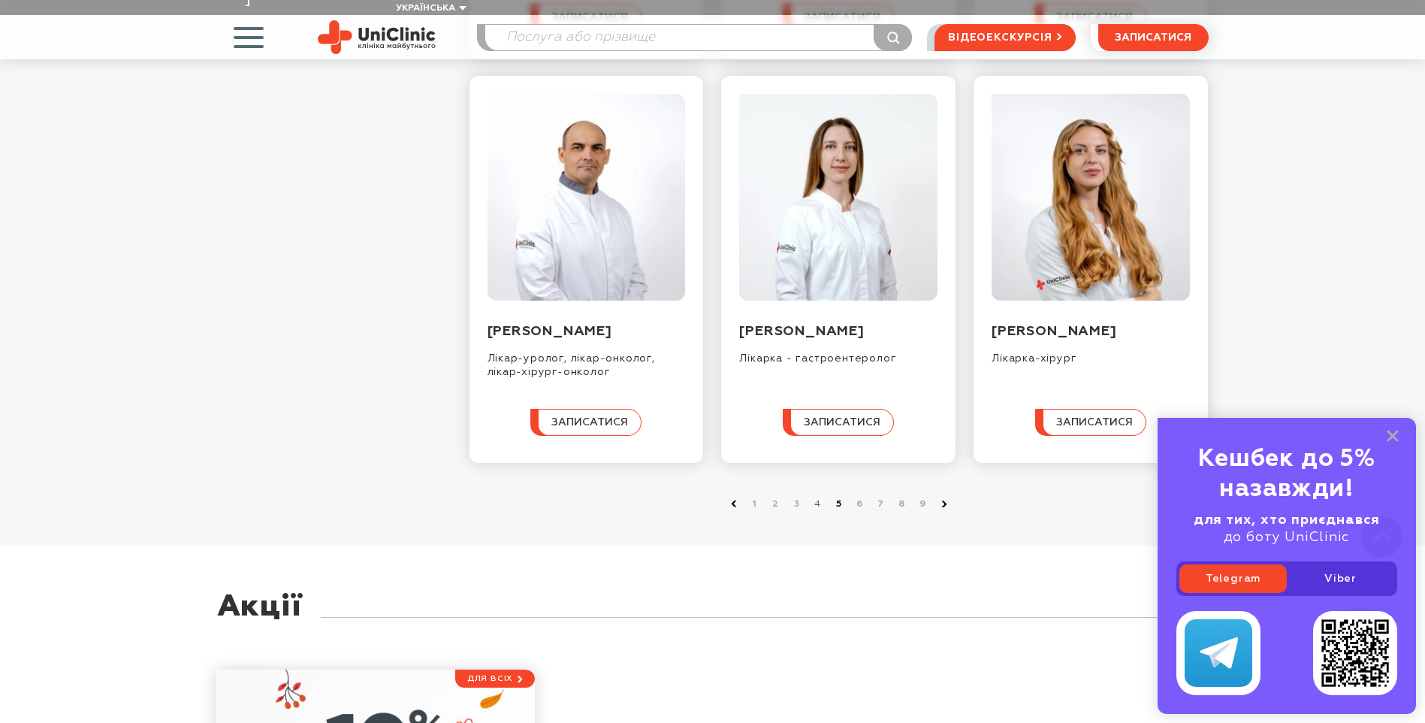
click at [838, 512] on link "5" at bounding box center [839, 504] width 15 height 15
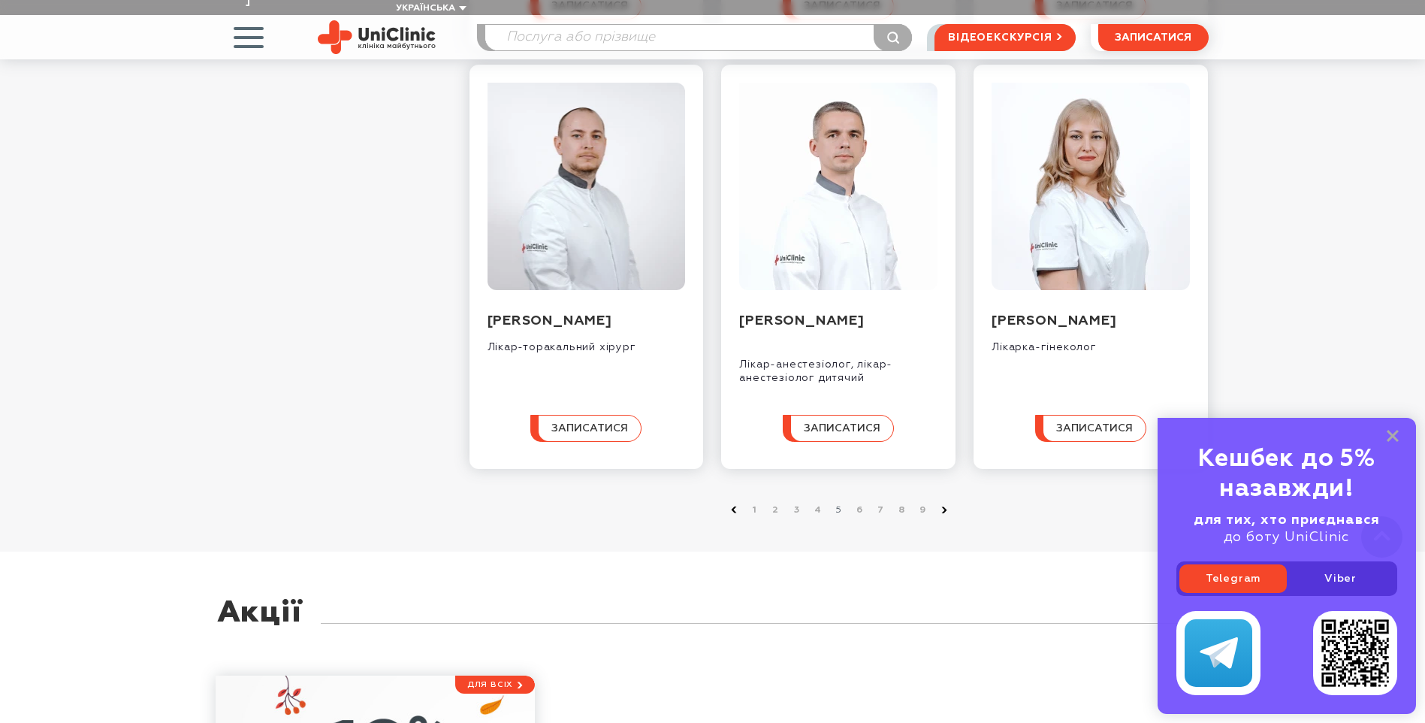
scroll to position [1503, 0]
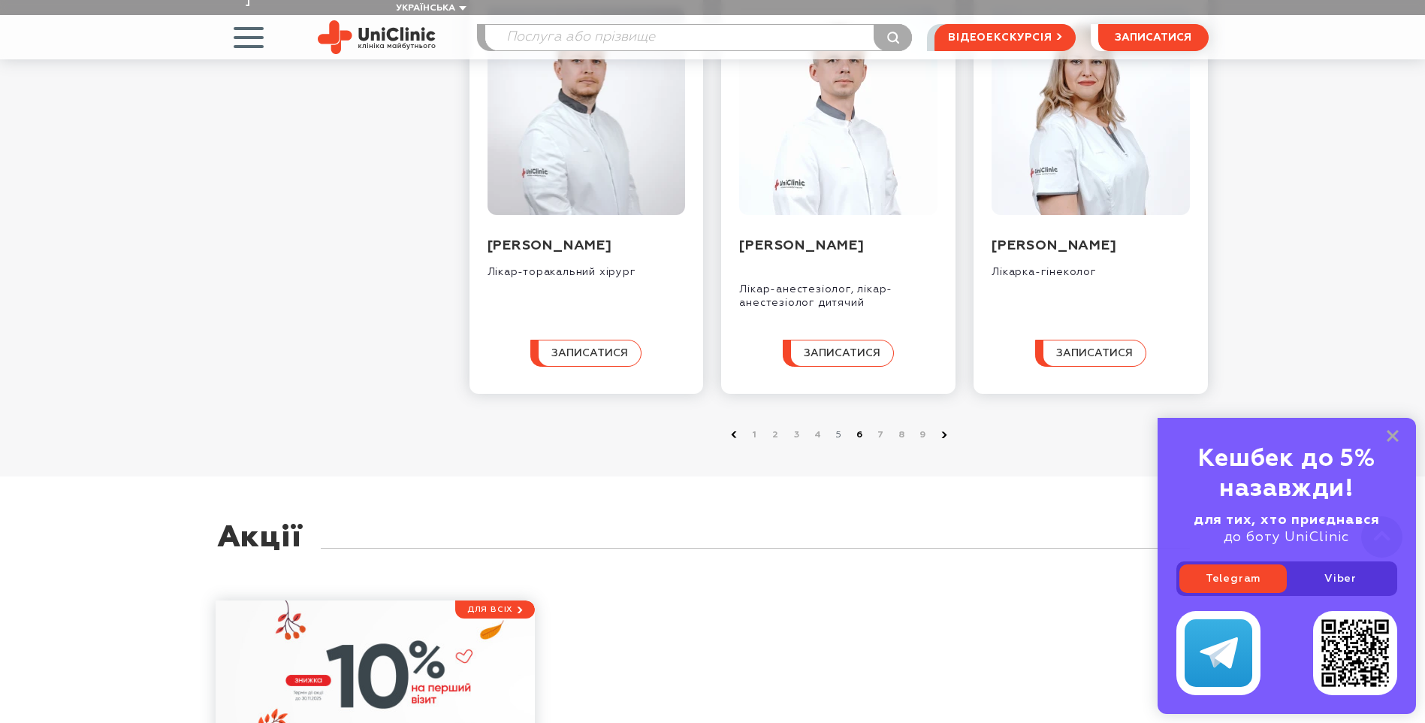
click at [859, 438] on link "6" at bounding box center [860, 435] width 15 height 15
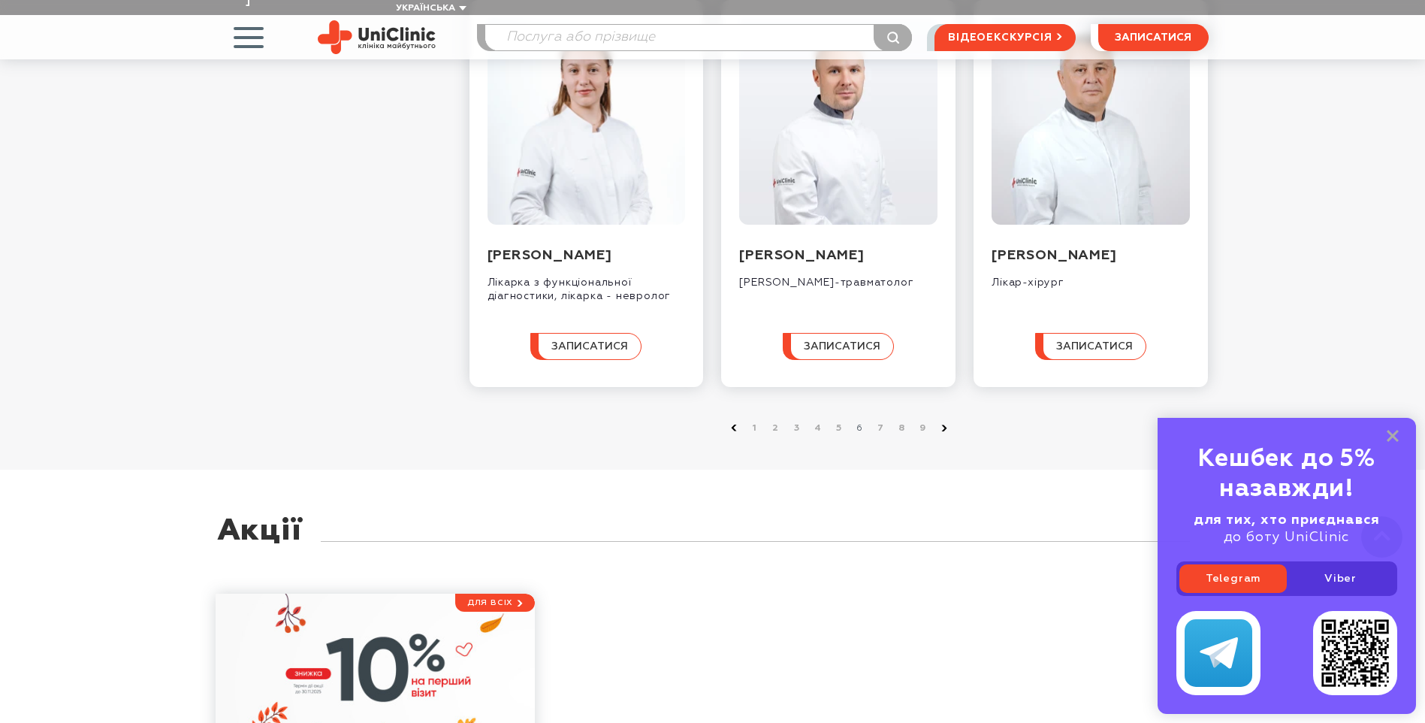
scroll to position [1578, 0]
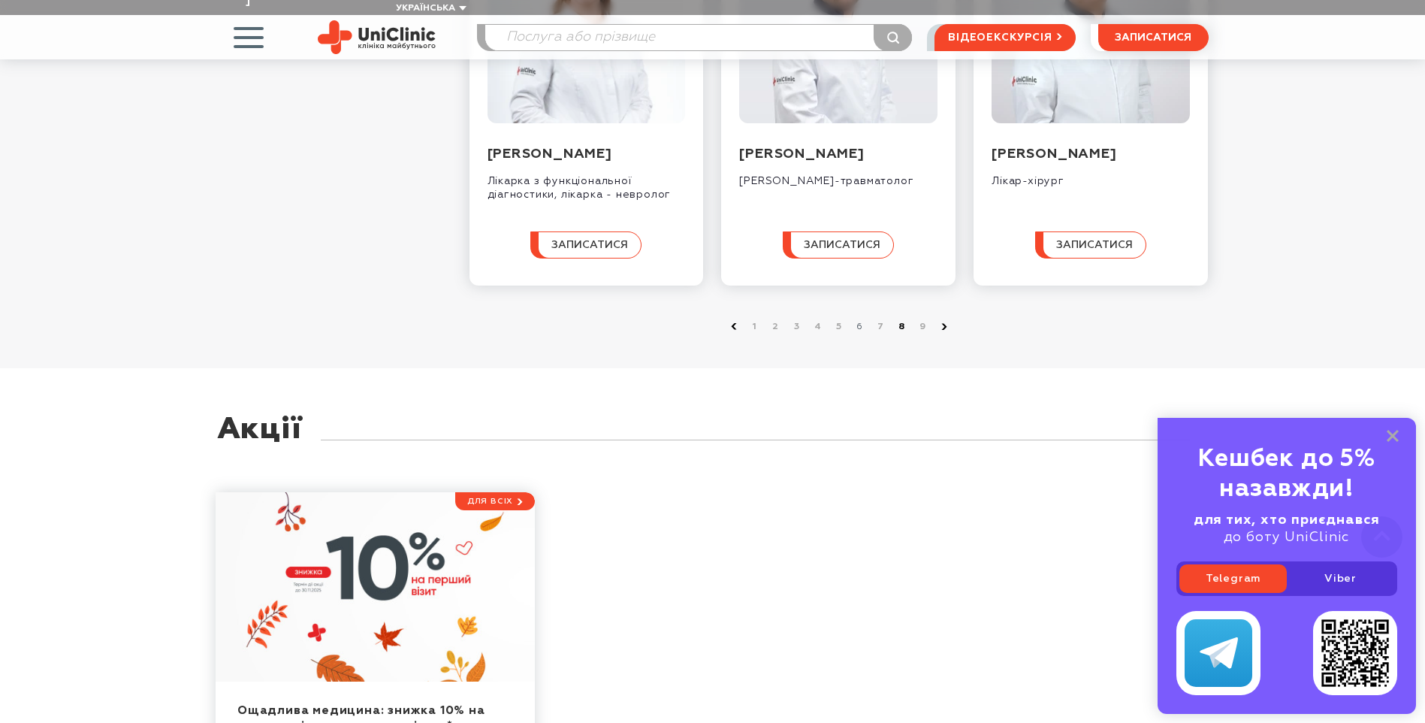
click at [902, 334] on link "8" at bounding box center [902, 326] width 15 height 15
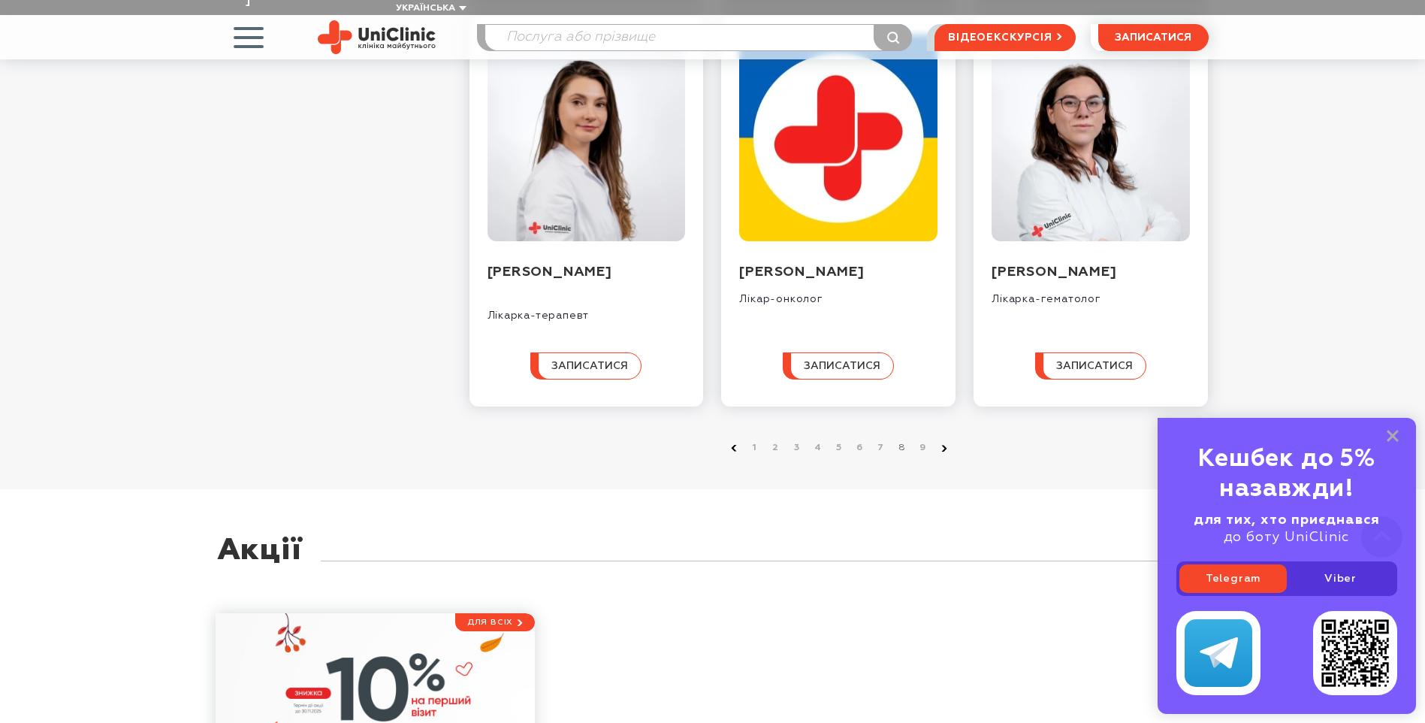
scroll to position [1503, 0]
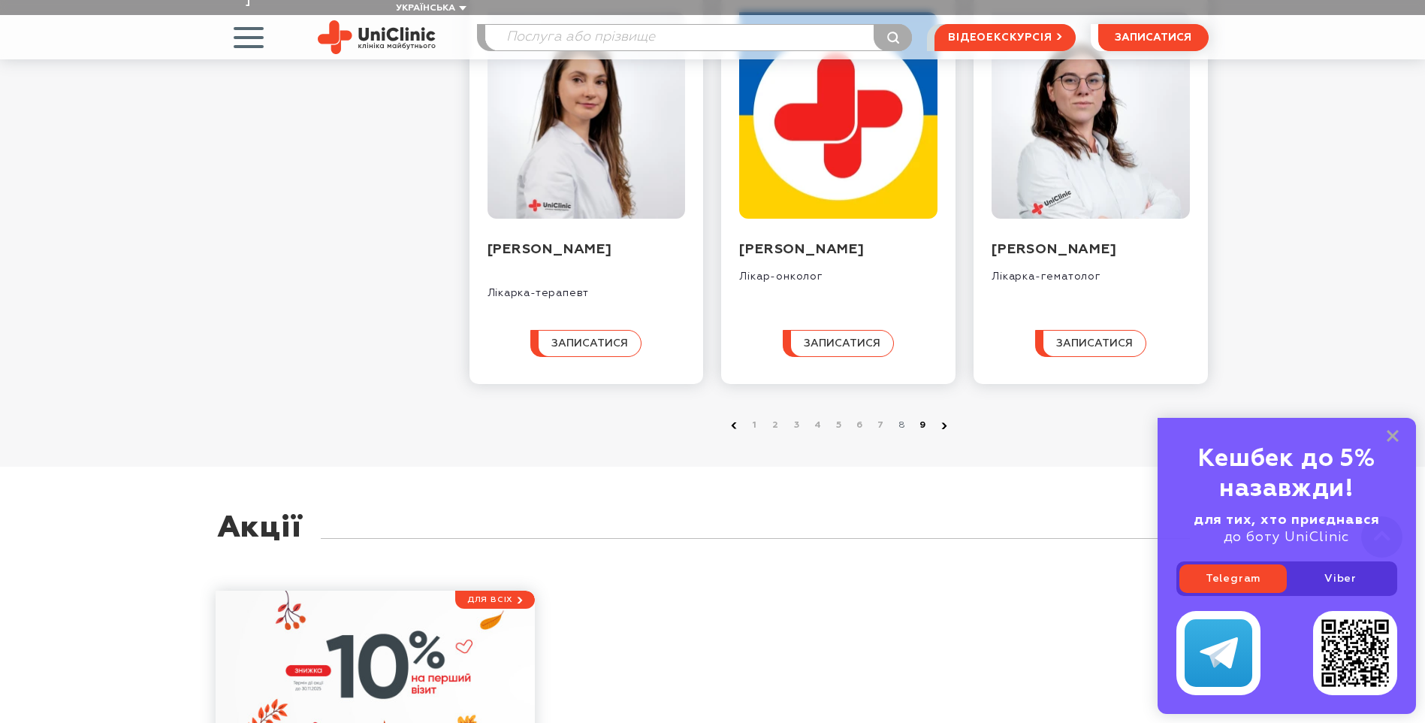
click at [923, 418] on link "9" at bounding box center [923, 425] width 15 height 15
click at [835, 418] on link "5" at bounding box center [839, 425] width 15 height 15
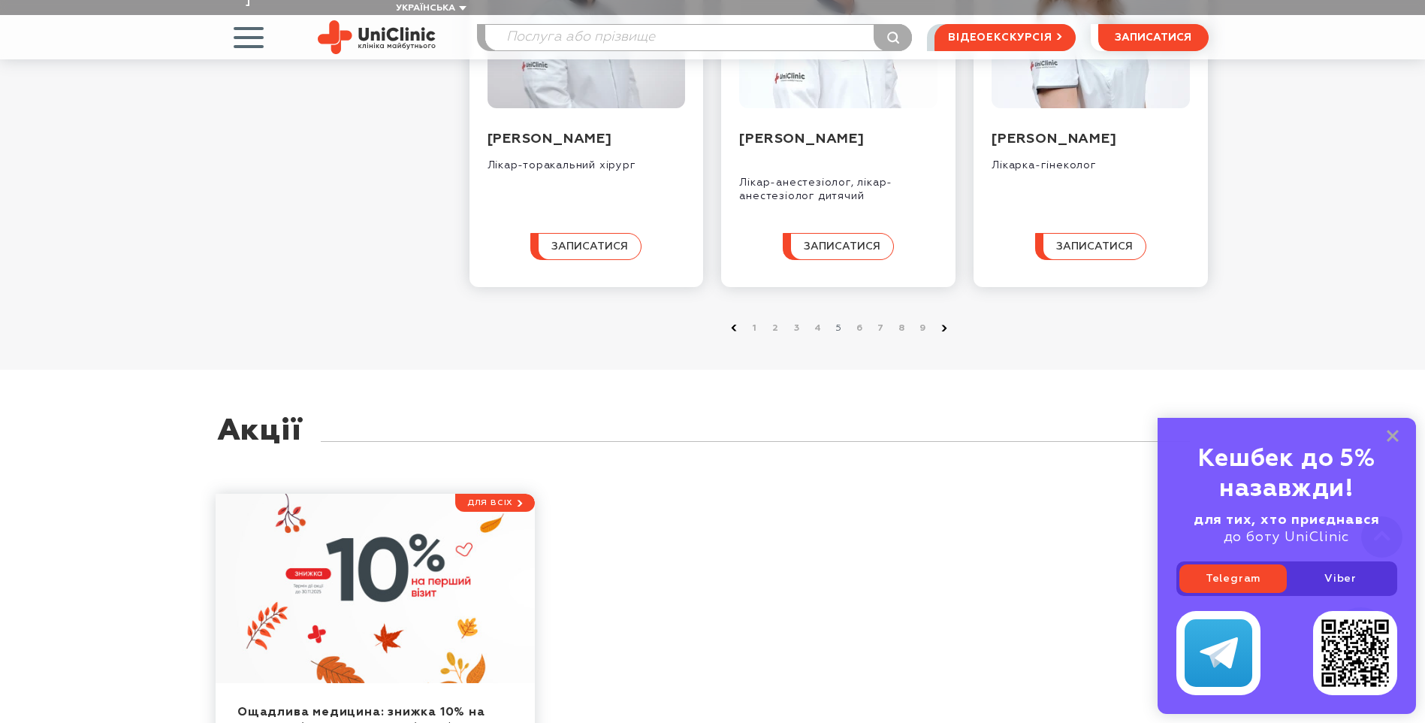
scroll to position [1653, 0]
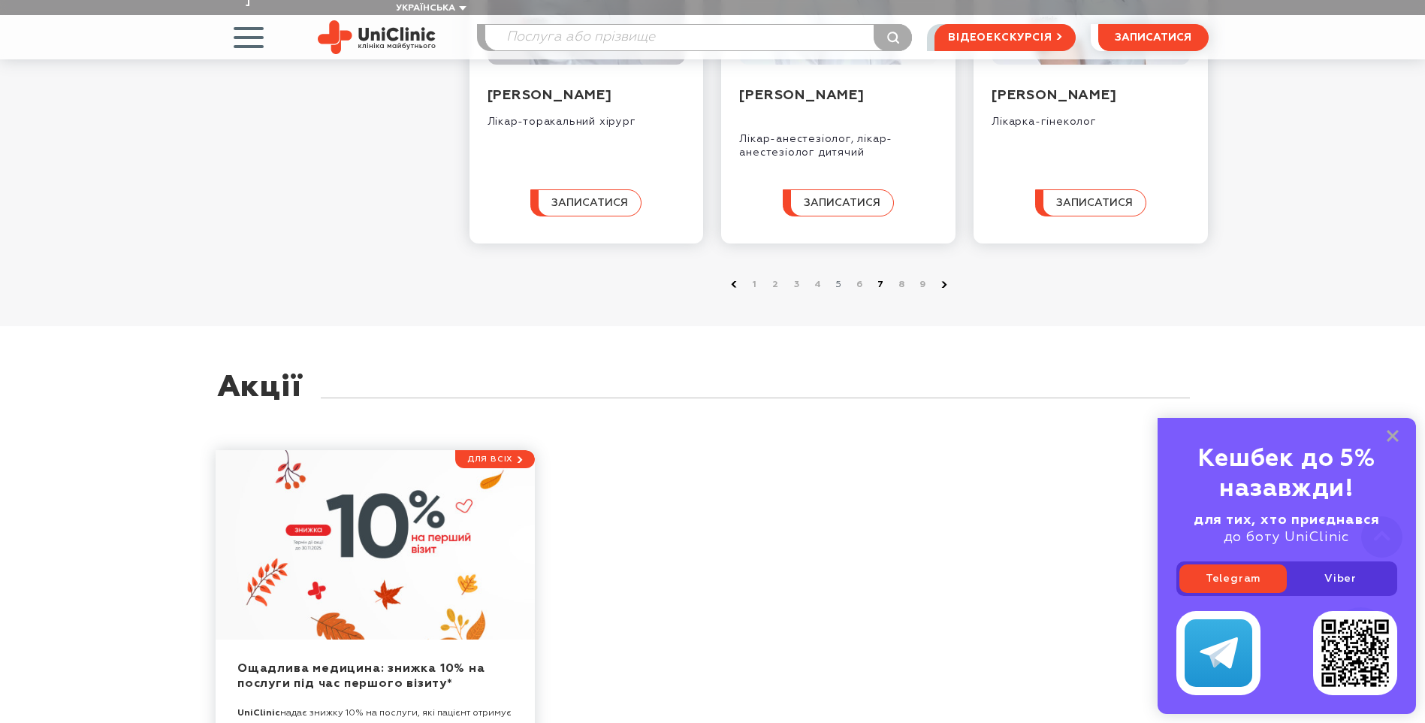
click at [878, 289] on link "7" at bounding box center [881, 284] width 15 height 15
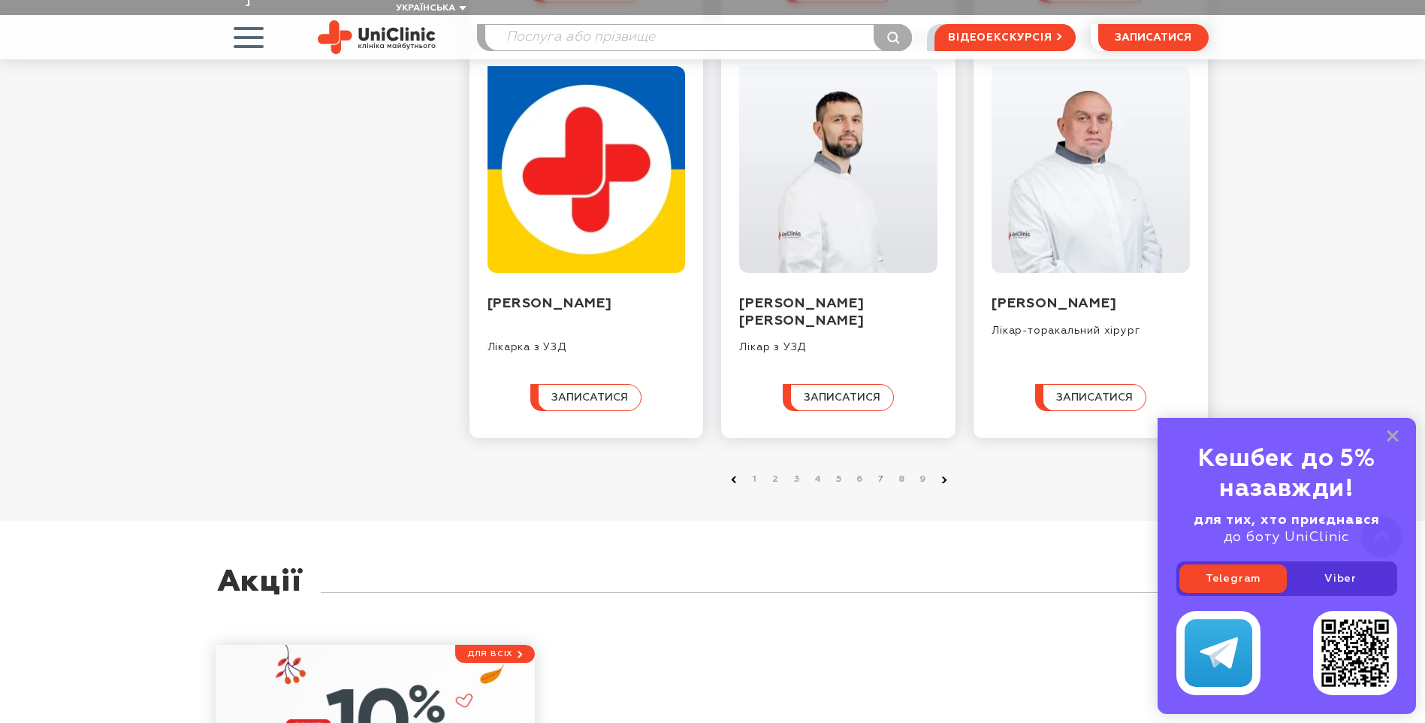
scroll to position [1428, 0]
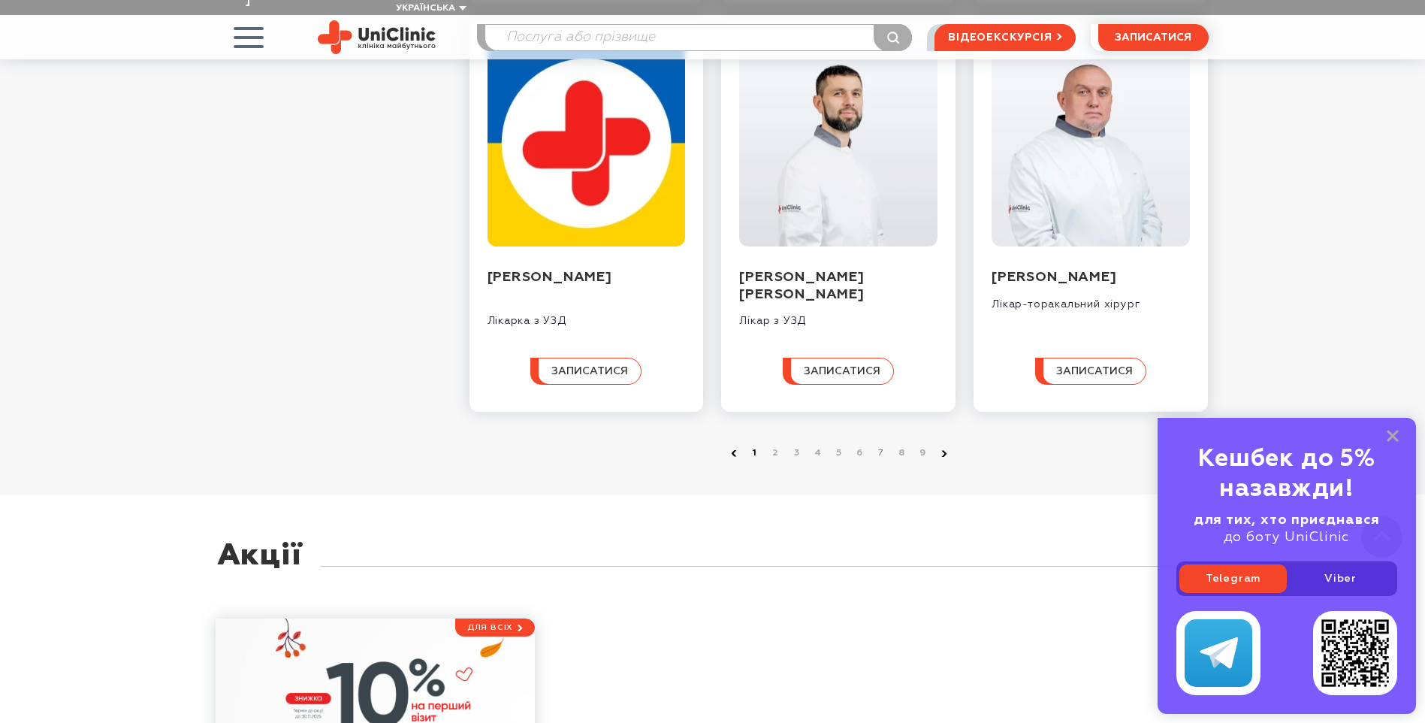
click at [757, 461] on link "1" at bounding box center [755, 453] width 15 height 15
